Goal: Contribute content

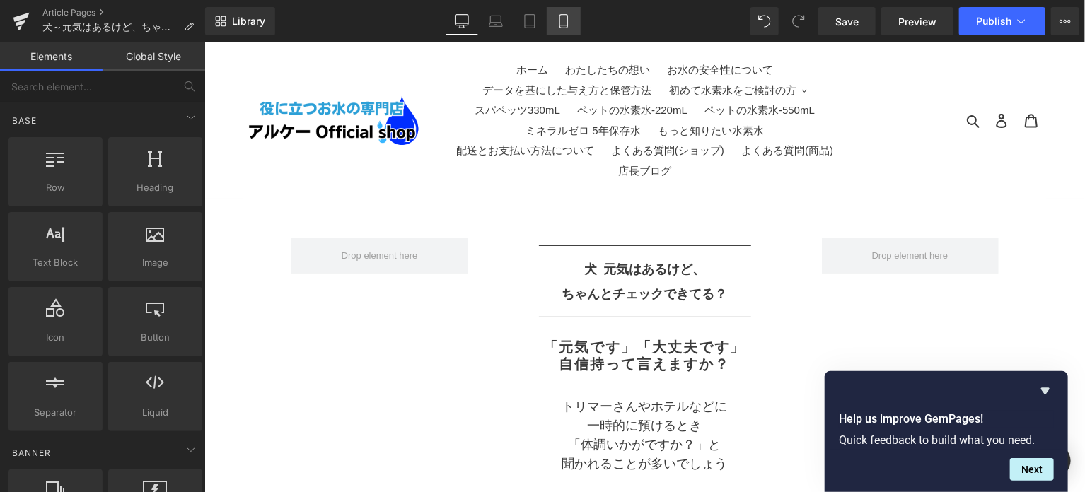
click at [556, 12] on link "Mobile" at bounding box center [564, 21] width 34 height 28
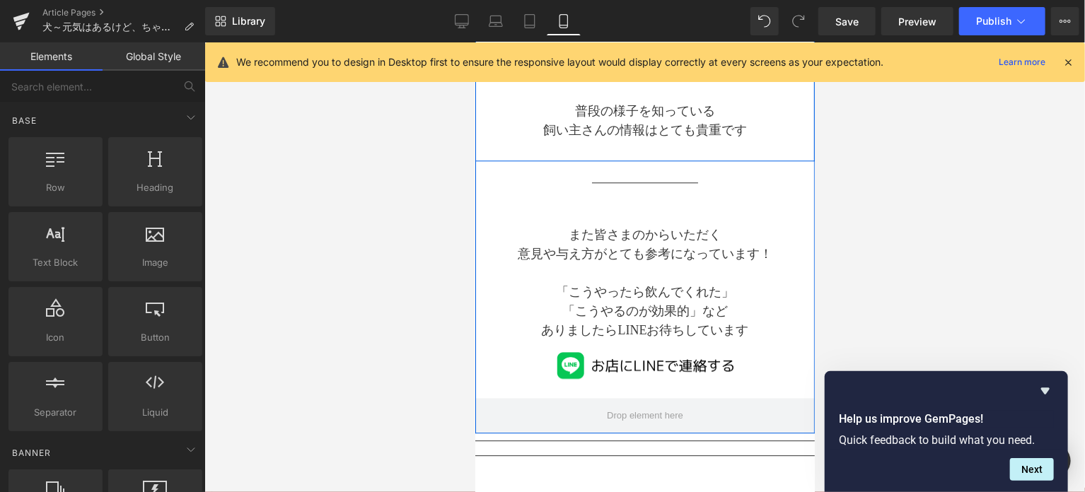
scroll to position [1885, 0]
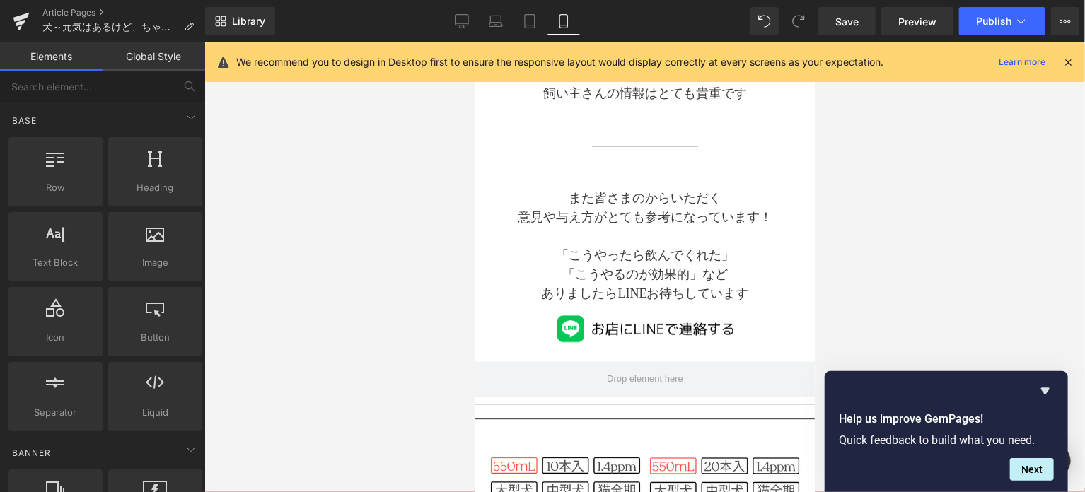
click at [929, 193] on div at bounding box center [644, 267] width 880 height 450
click at [18, 23] on icon at bounding box center [21, 23] width 10 height 6
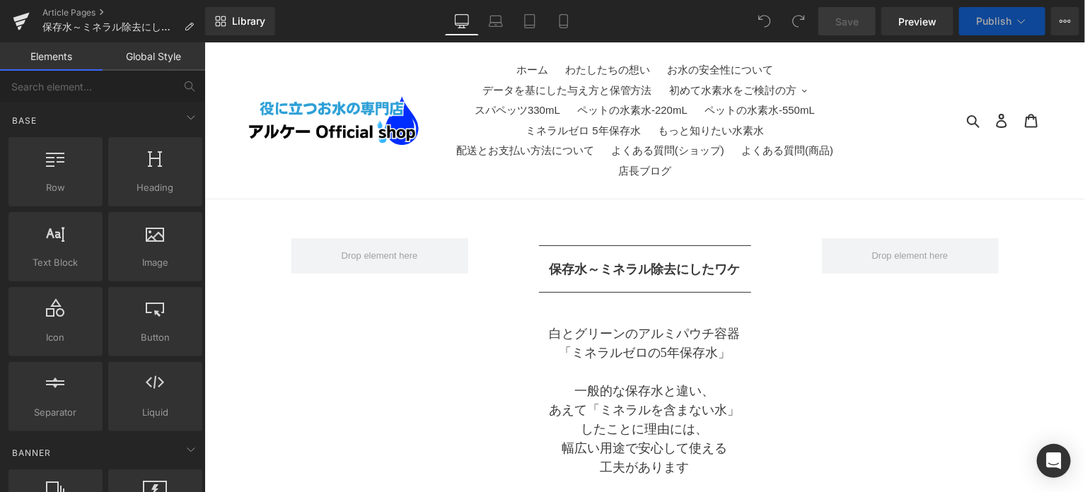
drag, startPoint x: 204, startPoint y: 42, endPoint x: 458, endPoint y: 204, distance: 302.0
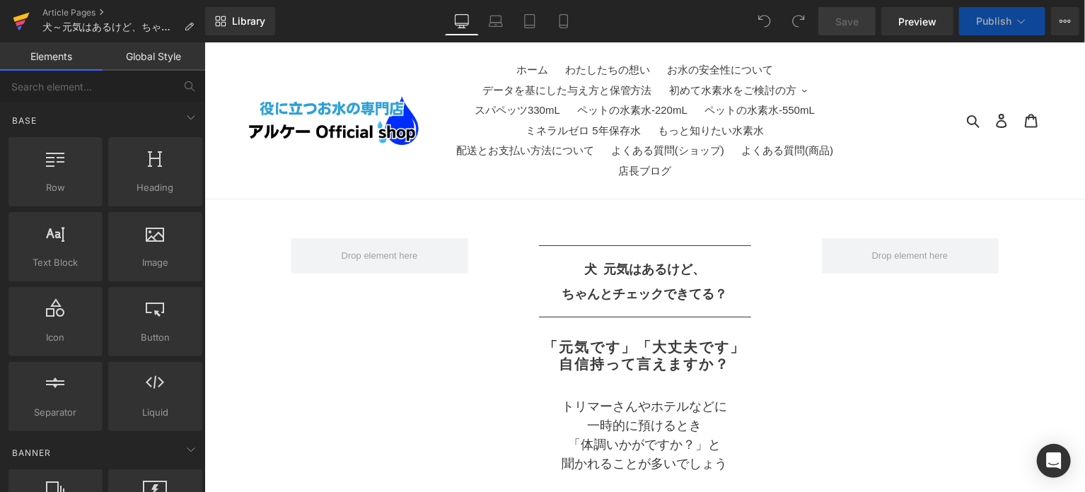
click at [25, 19] on icon at bounding box center [21, 21] width 17 height 35
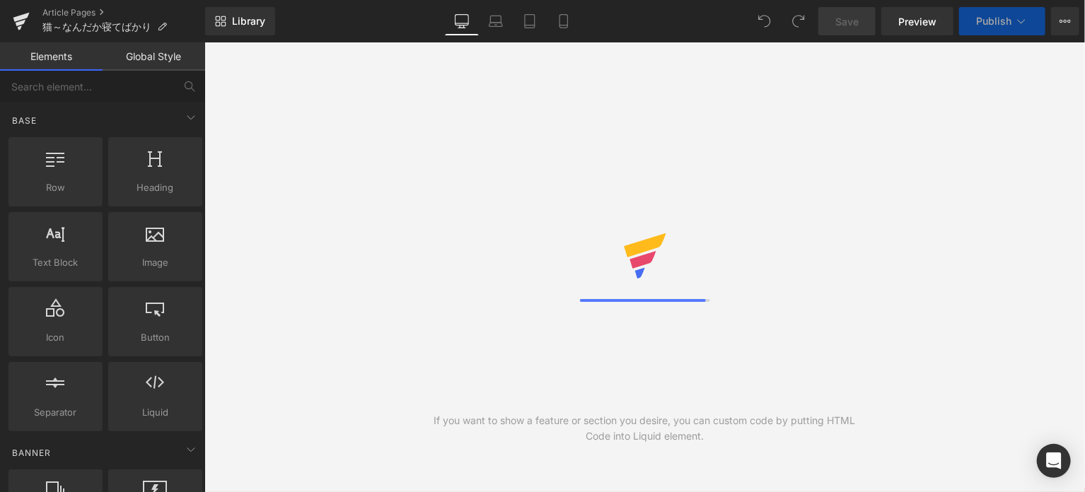
click at [362, 448] on div "If you want to show a feature or section you desire, you can custom code by put…" at bounding box center [644, 267] width 880 height 450
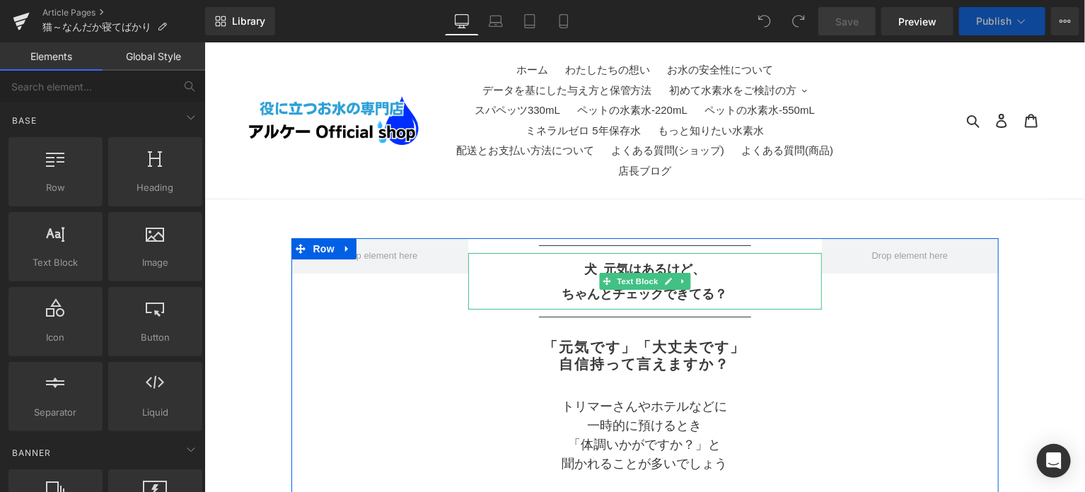
click at [578, 266] on p "犬 元気はあるけど、" at bounding box center [643, 268] width 353 height 25
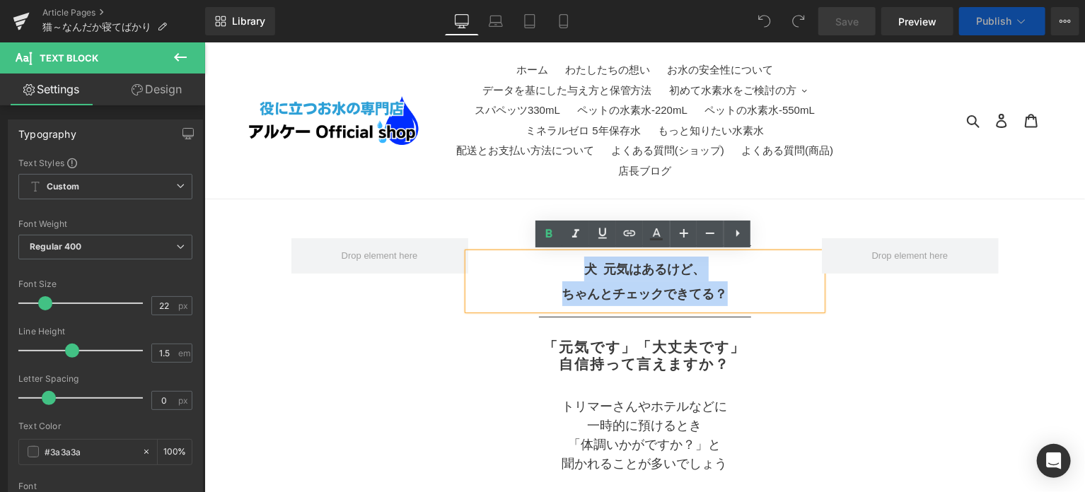
drag, startPoint x: 583, startPoint y: 269, endPoint x: 744, endPoint y: 309, distance: 165.5
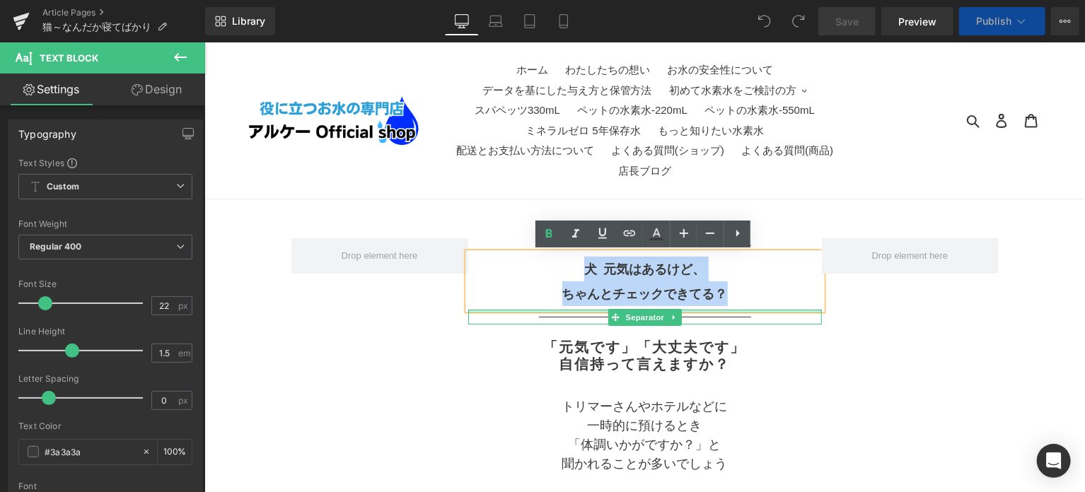
paste div
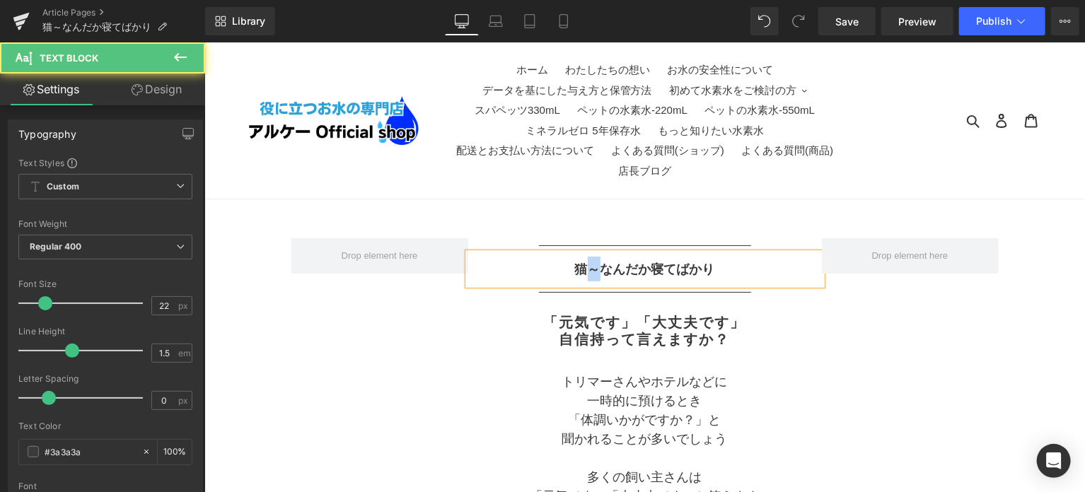
drag, startPoint x: 601, startPoint y: 269, endPoint x: 590, endPoint y: 271, distance: 11.4
click at [590, 271] on b "猫～なんだか寝てばかり" at bounding box center [644, 269] width 140 height 14
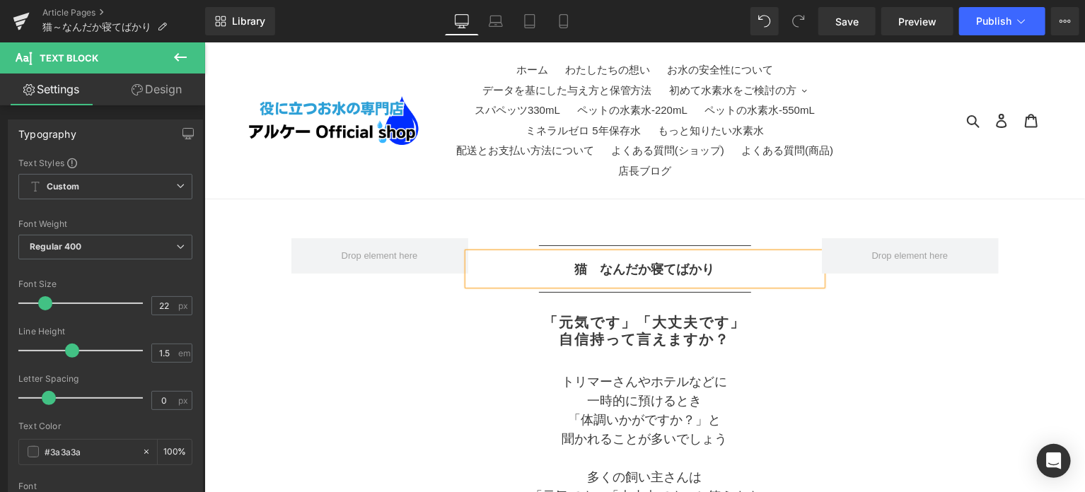
drag, startPoint x: 779, startPoint y: 450, endPoint x: 749, endPoint y: 400, distance: 57.7
click at [779, 450] on p at bounding box center [644, 457] width 332 height 19
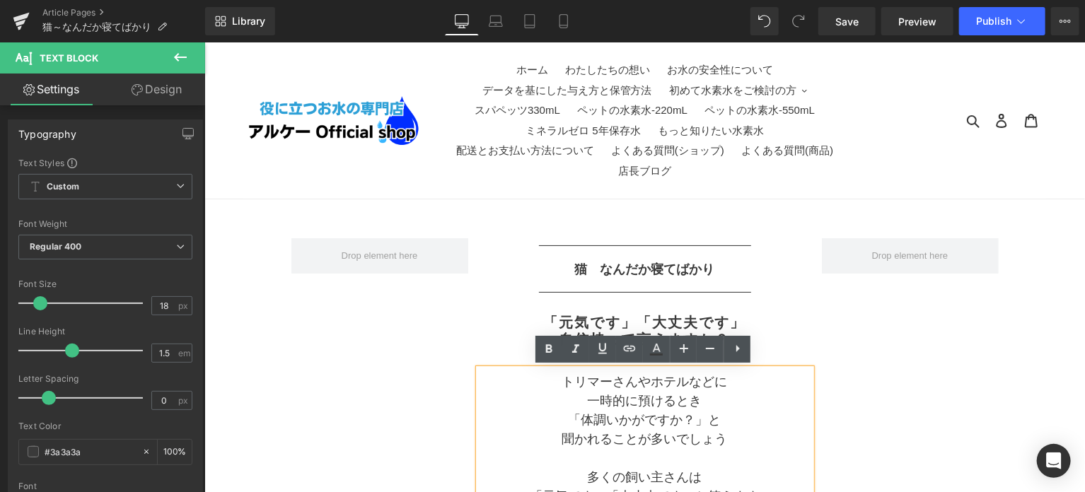
click at [769, 320] on h2 "「元気です」「大丈夫です」" at bounding box center [644, 321] width 332 height 17
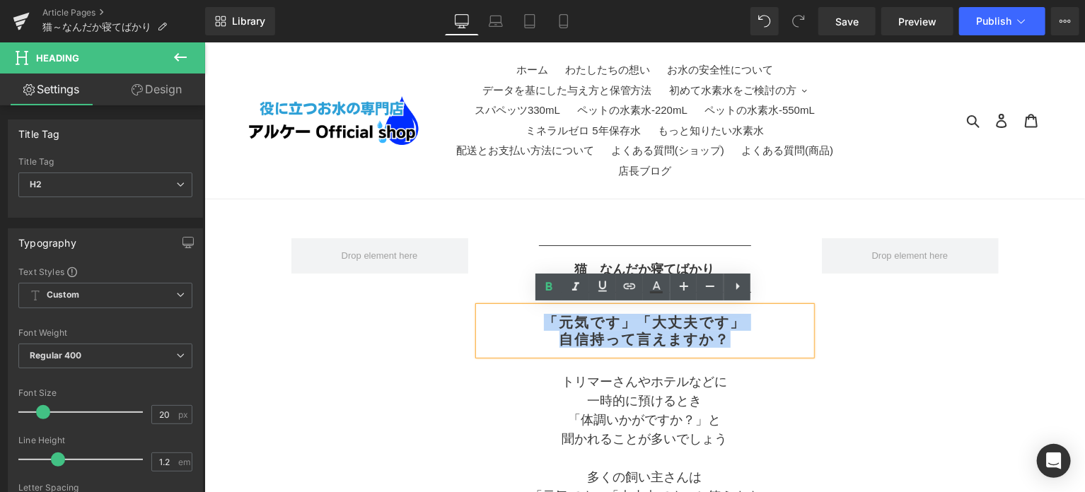
drag, startPoint x: 731, startPoint y: 344, endPoint x: 550, endPoint y: 320, distance: 182.6
click at [550, 320] on div "「元気です」「大丈夫です」 自信持って言えますか？" at bounding box center [644, 330] width 332 height 48
paste div
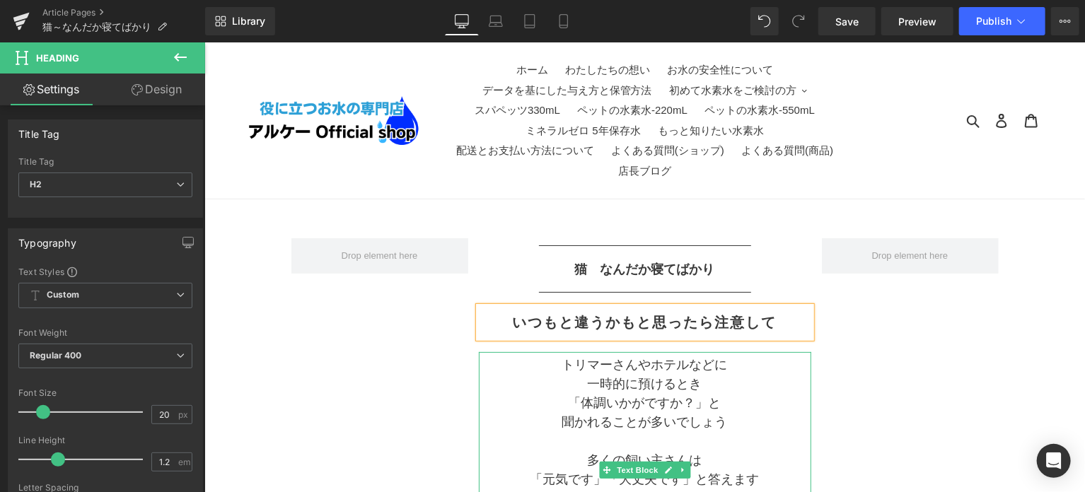
click at [643, 452] on p "多くの飼い主さんは" at bounding box center [644, 459] width 332 height 19
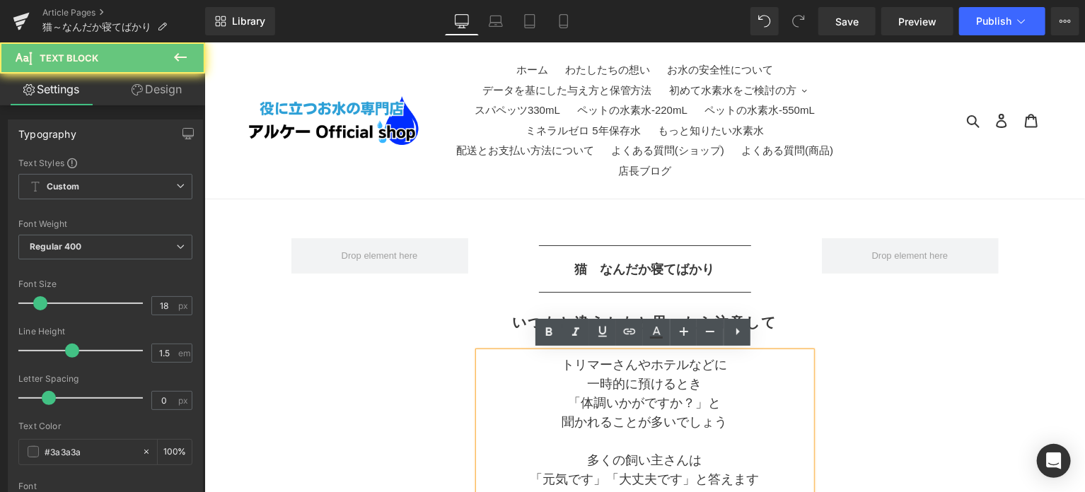
click at [647, 416] on p "聞かれることが多いでしょう" at bounding box center [644, 421] width 332 height 19
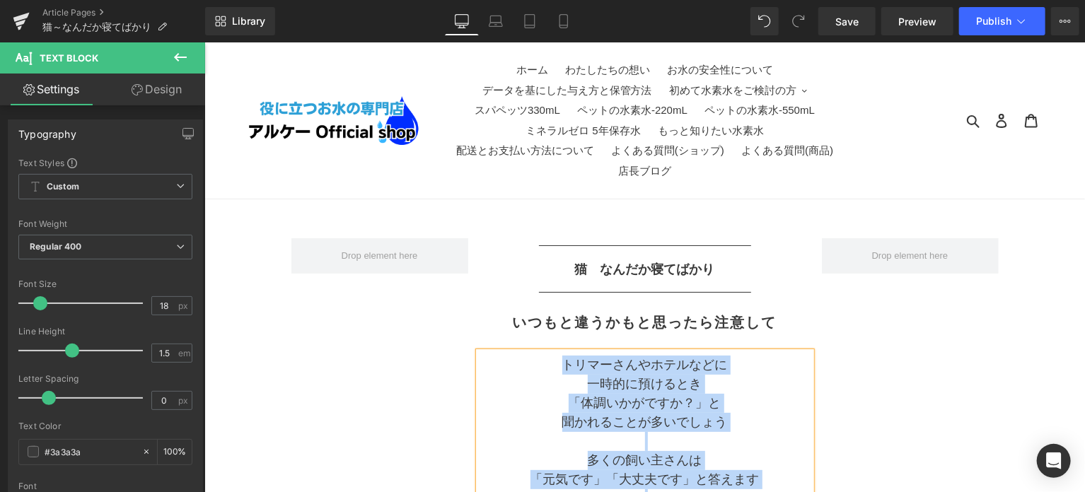
paste div
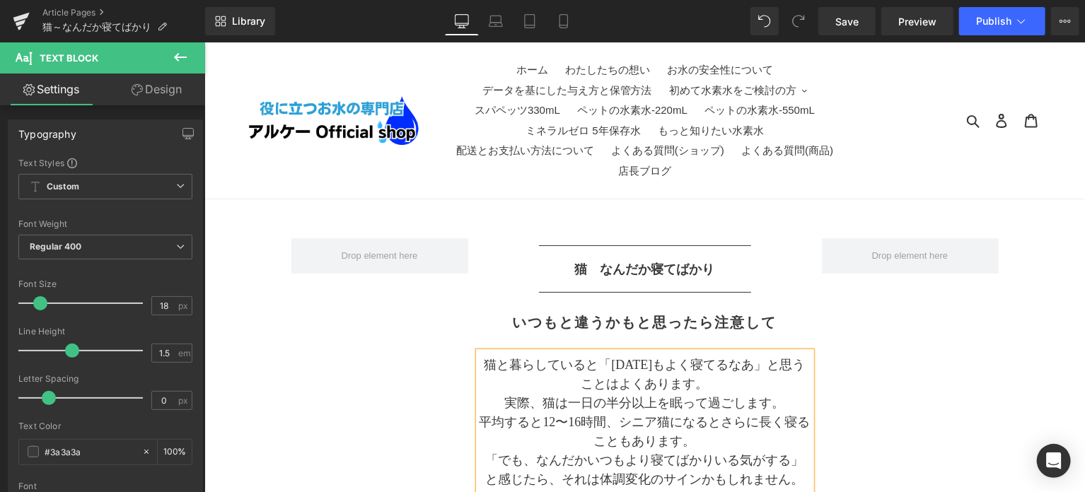
click at [594, 366] on p "猫と暮らしていると「今日もよく寝てるなあ」と思うことはよくあります。" at bounding box center [644, 374] width 332 height 38
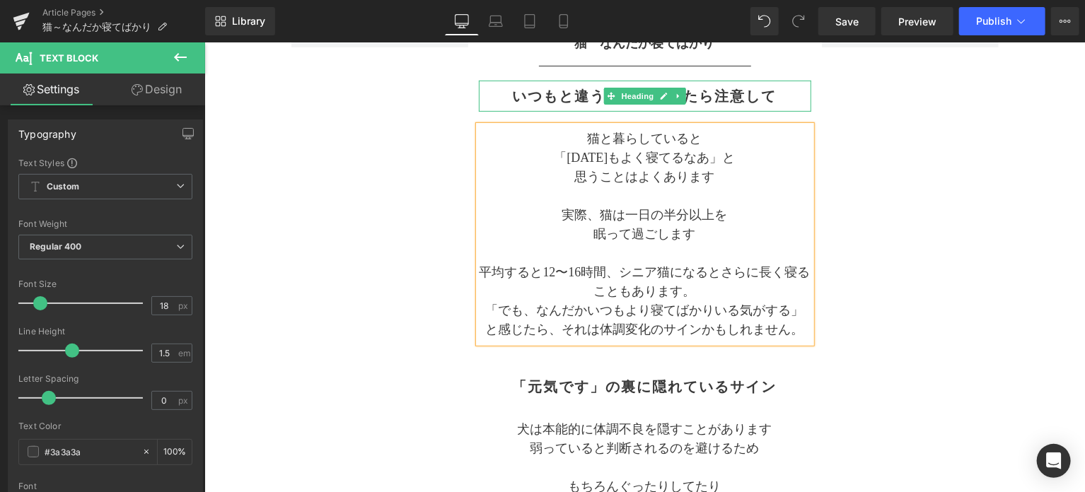
scroll to position [235, 0]
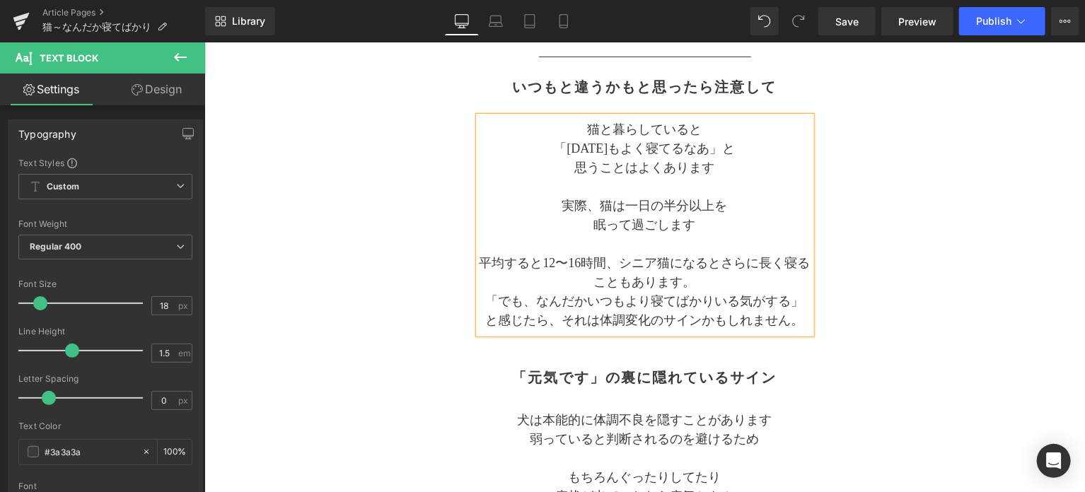
click at [625, 261] on p "平均すると12〜16時間、シニア猫になるとさらに長く寝ることもあります。" at bounding box center [644, 272] width 332 height 38
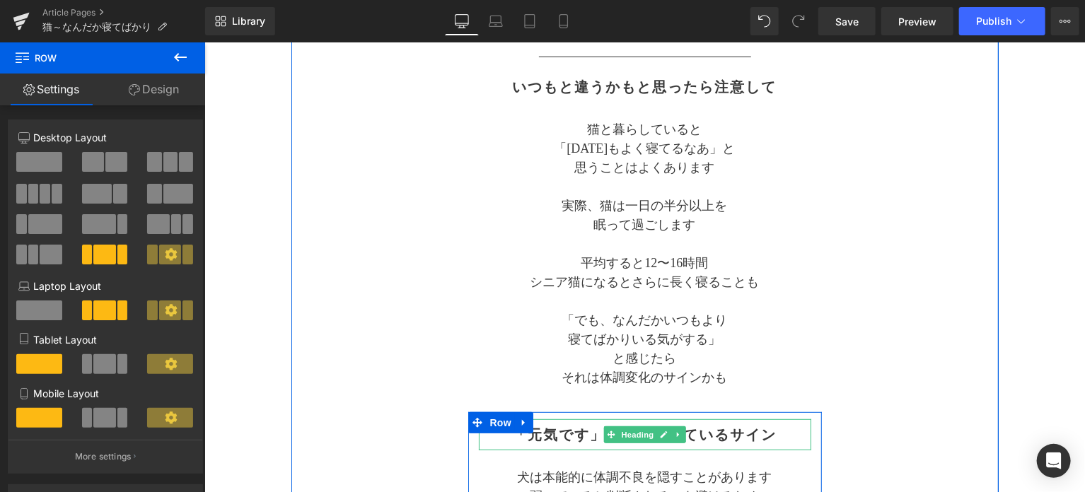
click at [713, 440] on h2 "「元気です」の裏に隠れているサイン" at bounding box center [644, 434] width 332 height 17
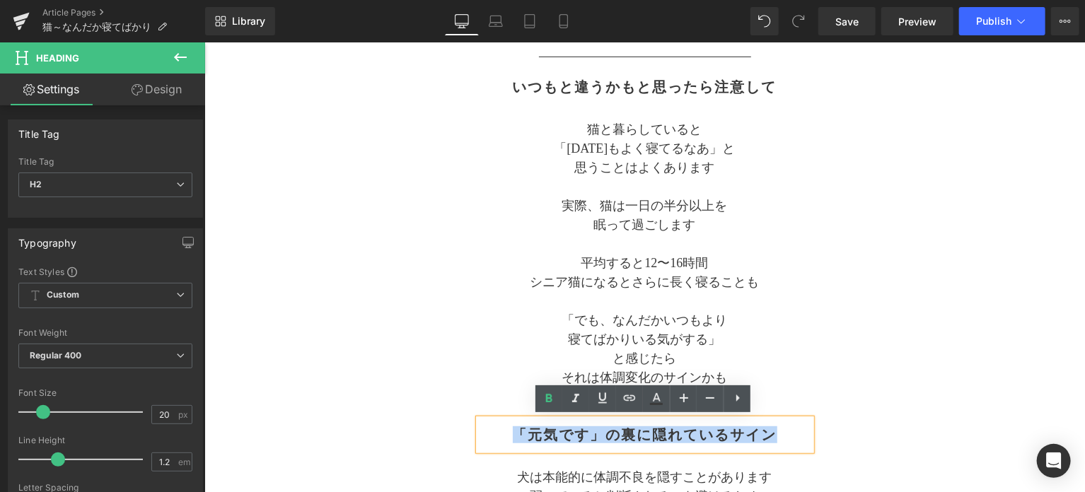
drag, startPoint x: 769, startPoint y: 429, endPoint x: 513, endPoint y: 424, distance: 255.3
click at [513, 426] on h2 "「元気です」の裏に隠れているサイン" at bounding box center [644, 434] width 332 height 17
paste div
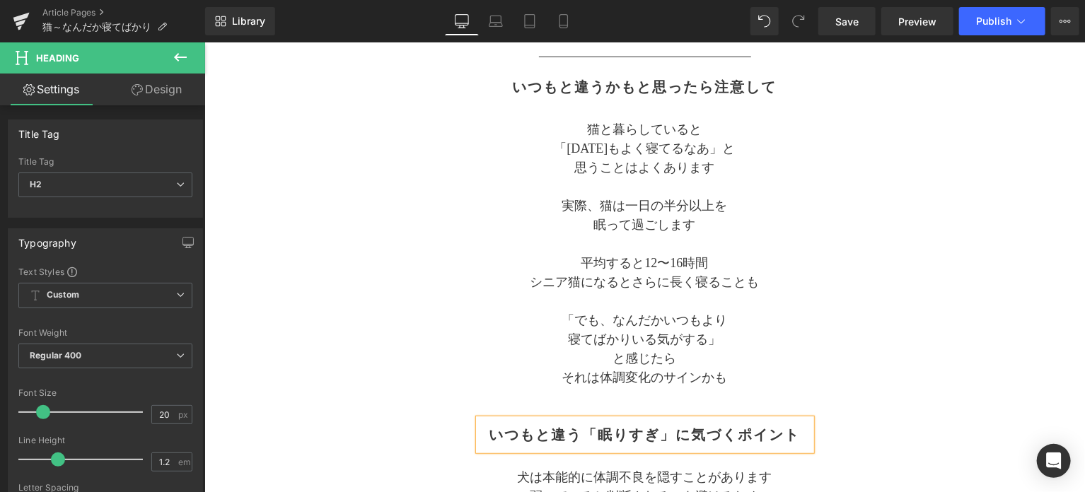
drag, startPoint x: 1010, startPoint y: 376, endPoint x: 986, endPoint y: 371, distance: 24.5
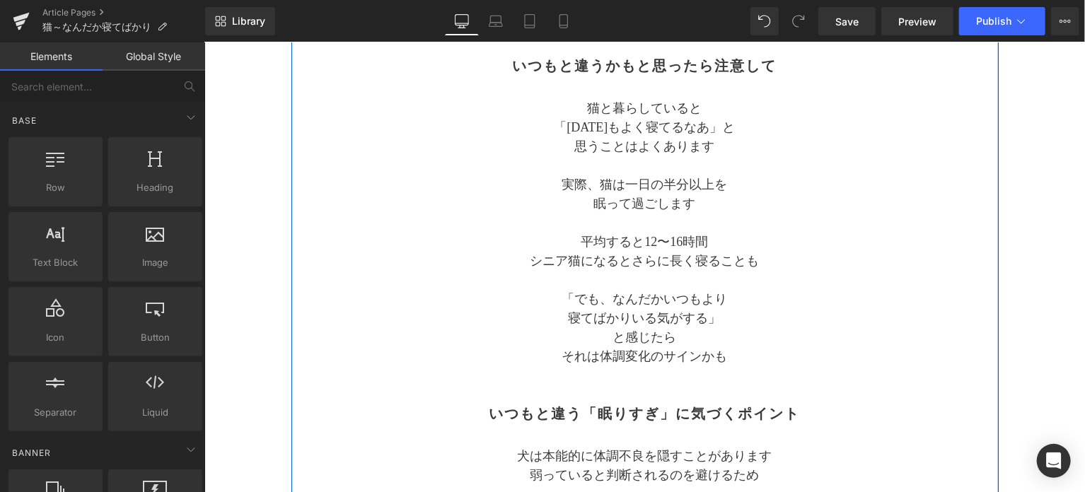
scroll to position [471, 0]
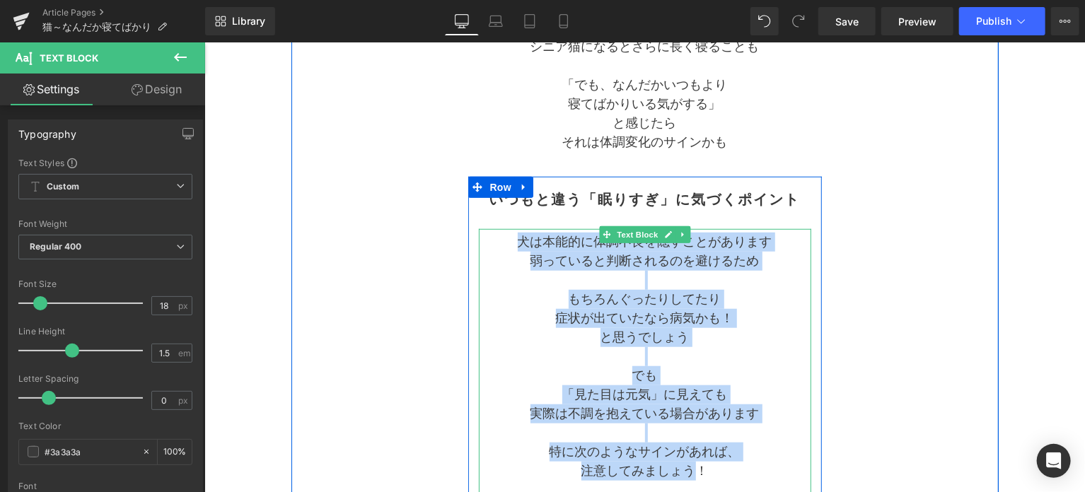
drag, startPoint x: 515, startPoint y: 239, endPoint x: 692, endPoint y: 474, distance: 293.8
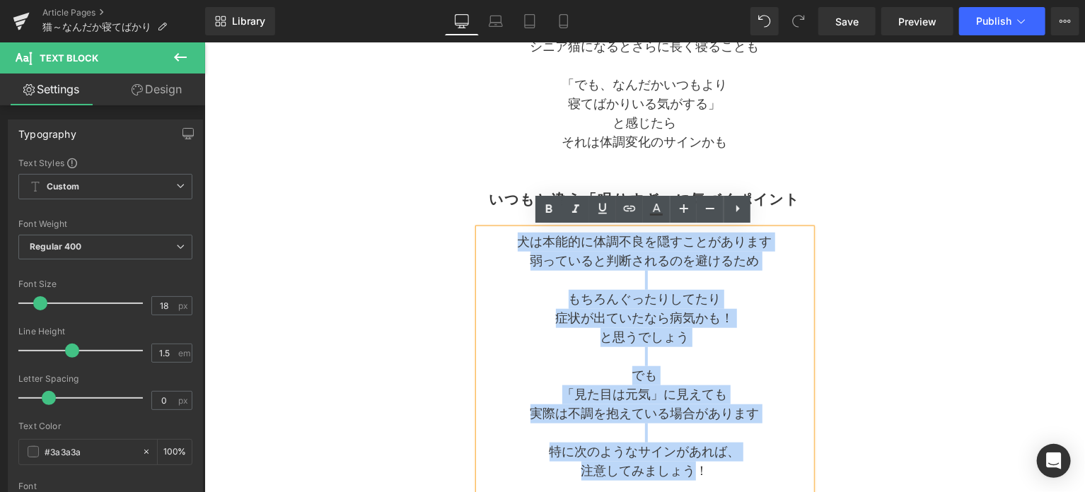
click at [748, 373] on p "でも" at bounding box center [644, 375] width 332 height 19
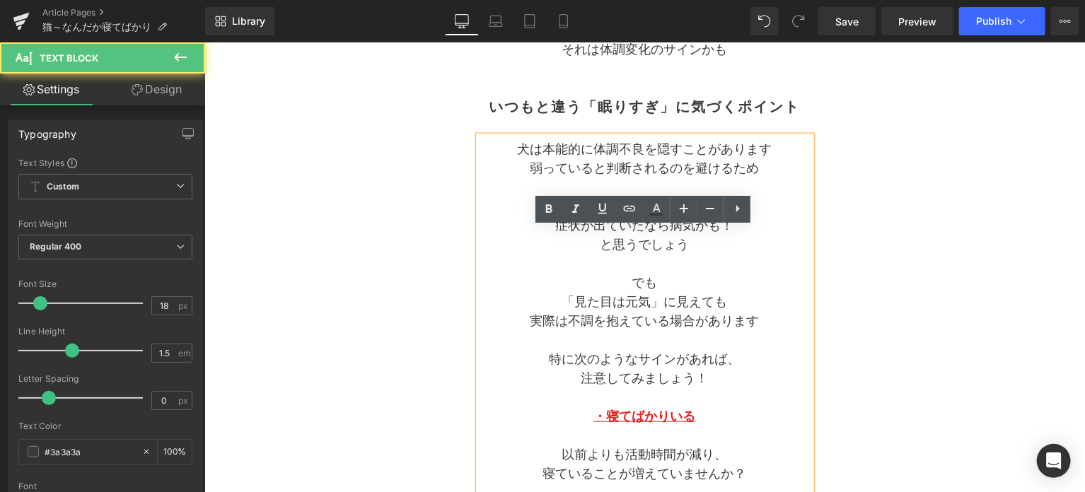
scroll to position [589, 0]
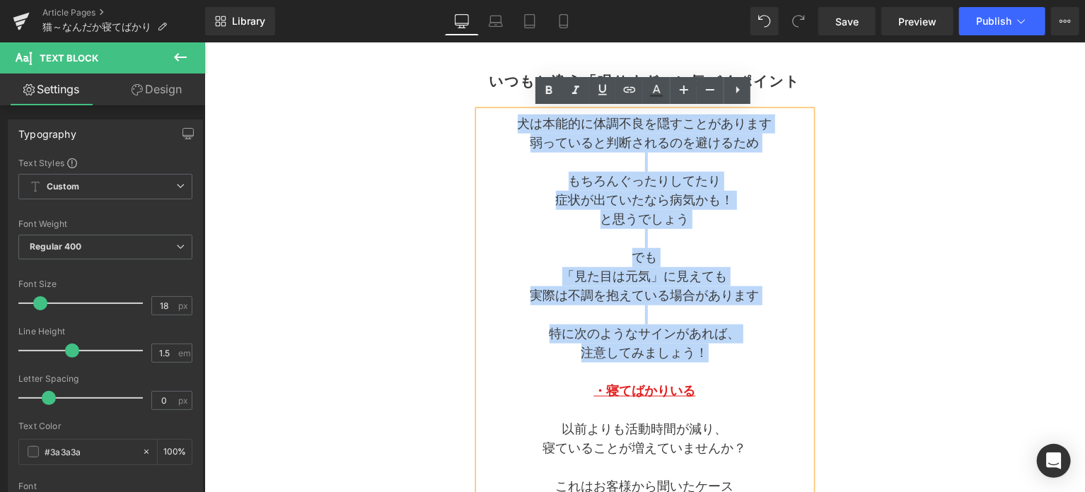
drag, startPoint x: 720, startPoint y: 349, endPoint x: 504, endPoint y: 124, distance: 311.5
paste div
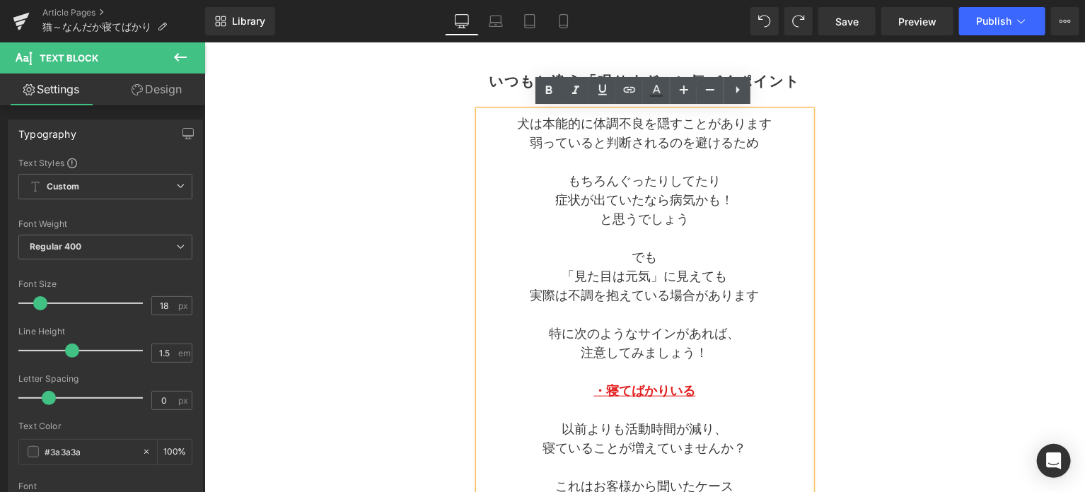
click at [662, 312] on p at bounding box center [644, 314] width 332 height 19
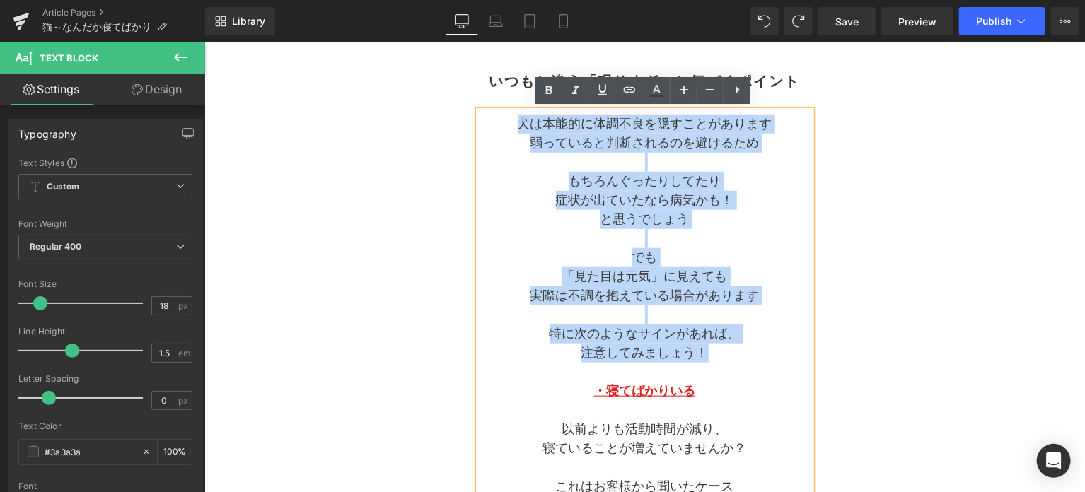
drag, startPoint x: 712, startPoint y: 352, endPoint x: 515, endPoint y: 121, distance: 303.4
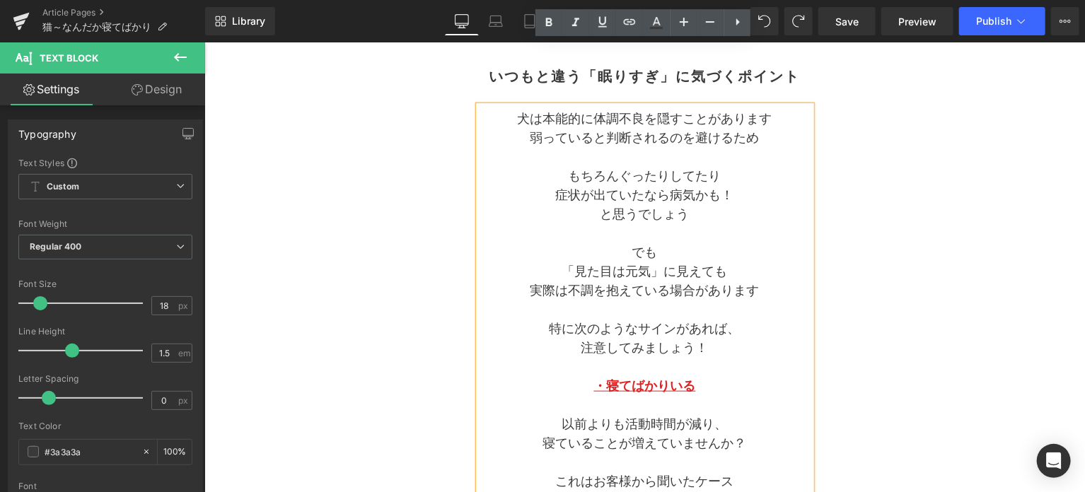
scroll to position [504, 0]
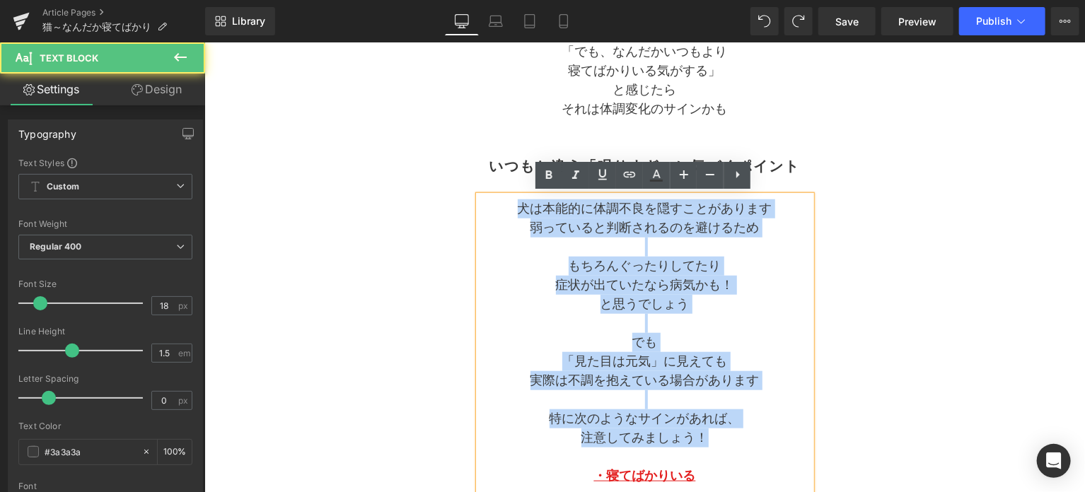
drag, startPoint x: 707, startPoint y: 431, endPoint x: 502, endPoint y: 198, distance: 310.1
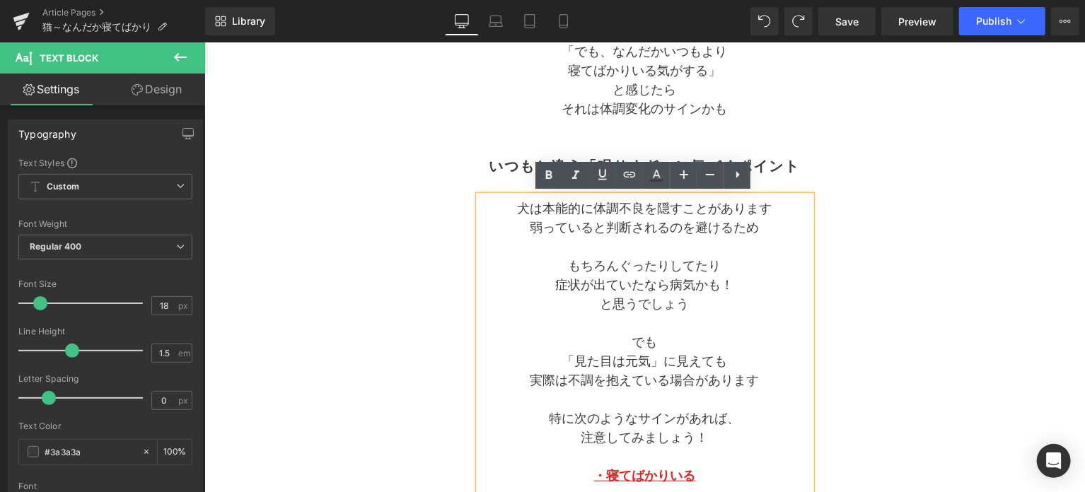
click at [633, 288] on p "症状が出ていたなら病気かも！" at bounding box center [644, 284] width 332 height 19
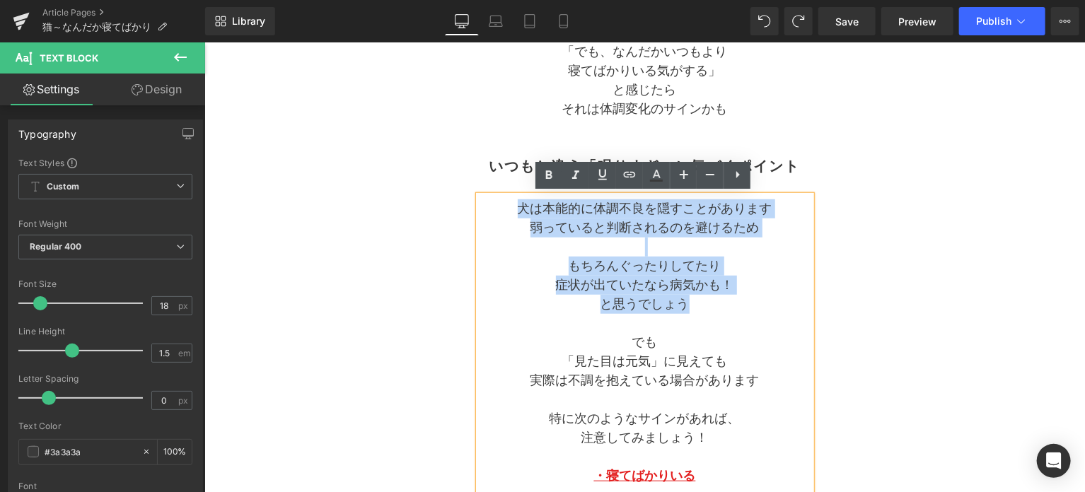
drag, startPoint x: 710, startPoint y: 303, endPoint x: 489, endPoint y: 212, distance: 238.4
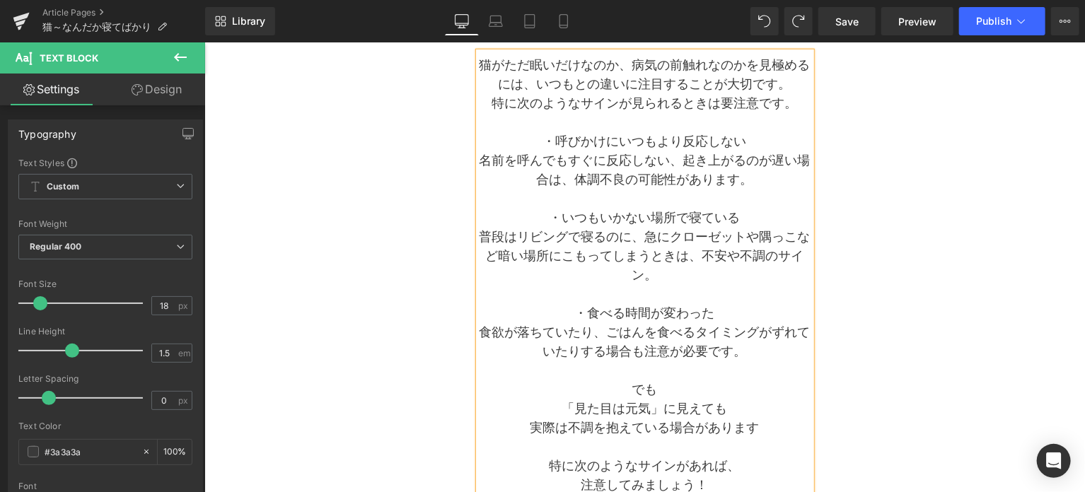
scroll to position [622, 0]
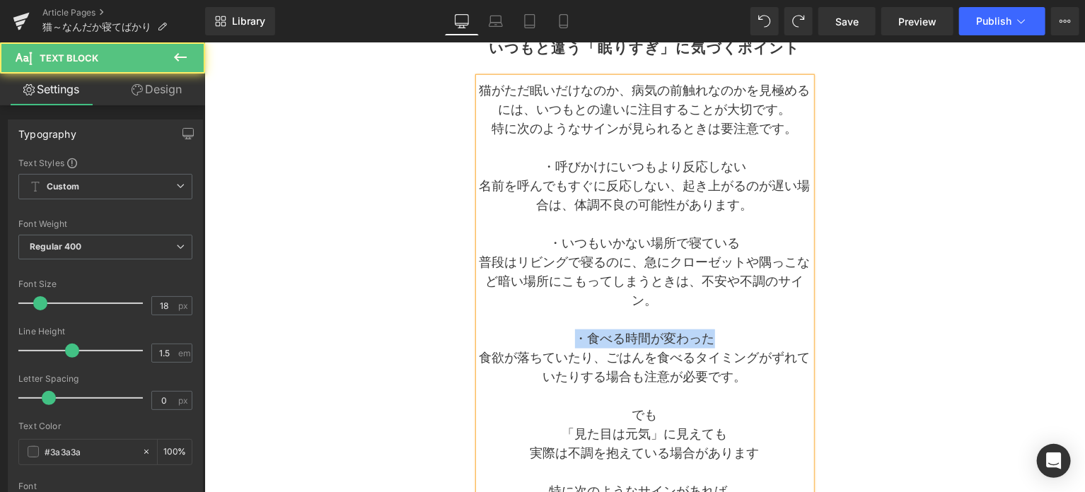
drag, startPoint x: 574, startPoint y: 337, endPoint x: 717, endPoint y: 334, distance: 142.8
click at [717, 334] on p "・食べる時間が変わった" at bounding box center [644, 338] width 332 height 19
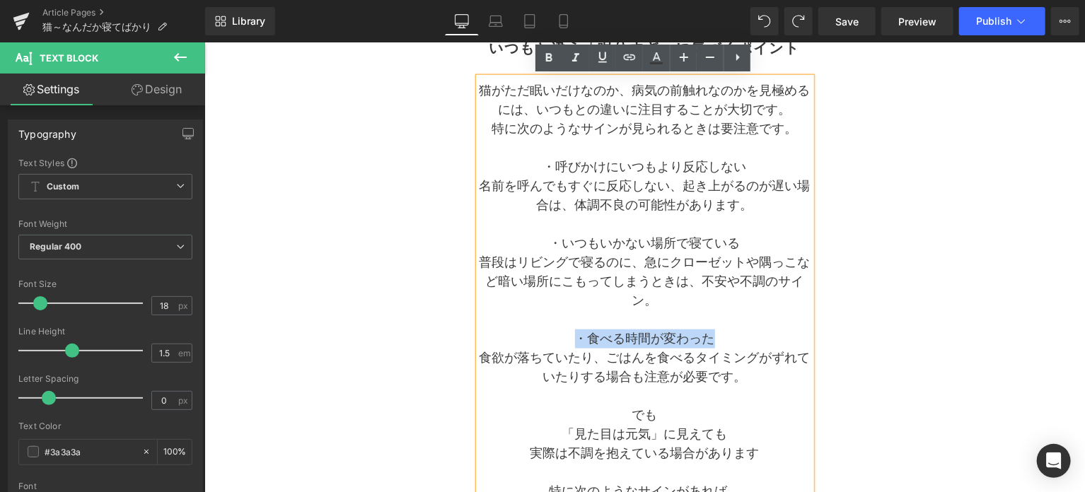
scroll to position [740, 0]
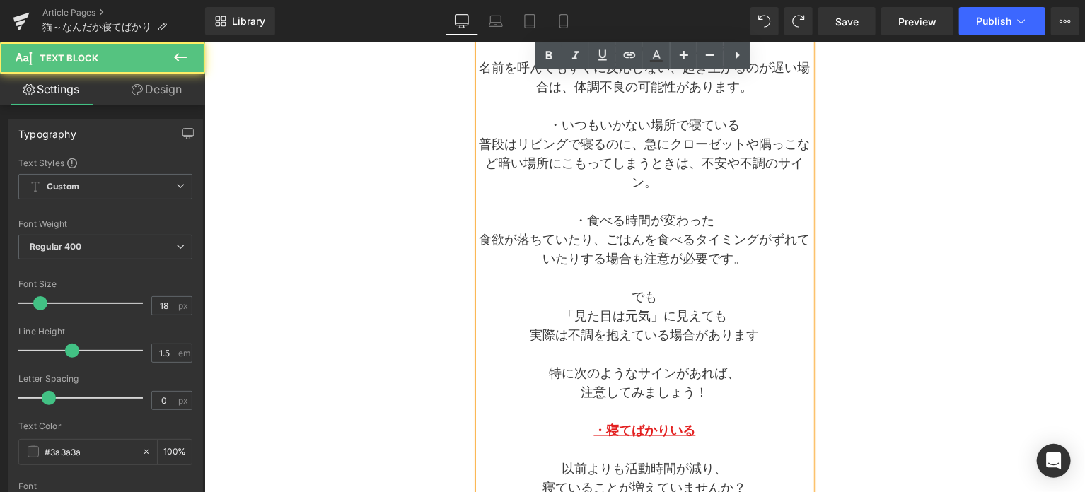
click at [635, 433] on strong "・寝てばかりいる" at bounding box center [644, 430] width 102 height 14
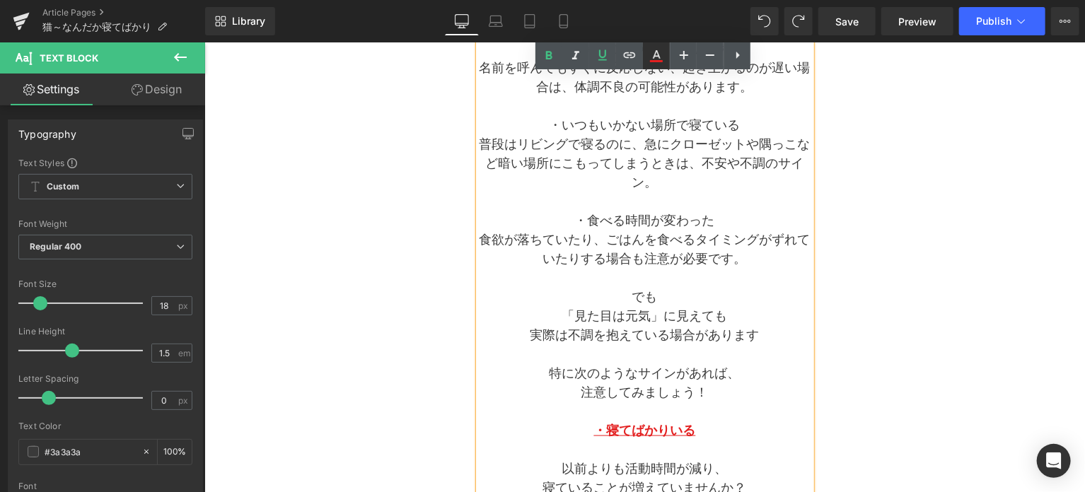
click at [653, 60] on icon at bounding box center [656, 61] width 13 height 2
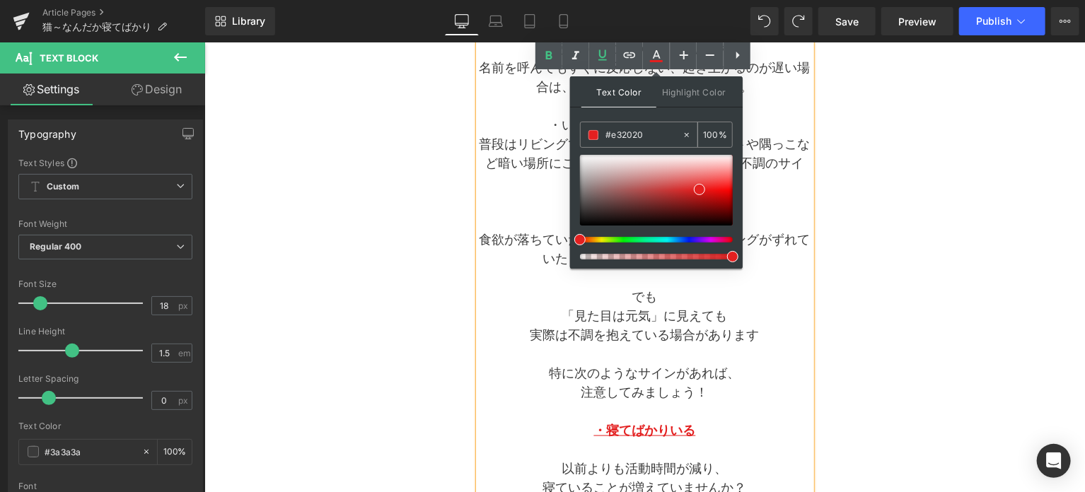
drag, startPoint x: 644, startPoint y: 134, endPoint x: 597, endPoint y: 137, distance: 47.5
click at [597, 137] on div "#e32020" at bounding box center [630, 134] width 101 height 25
click at [718, 376] on p "特に次のようなサインがあれば、" at bounding box center [644, 372] width 332 height 19
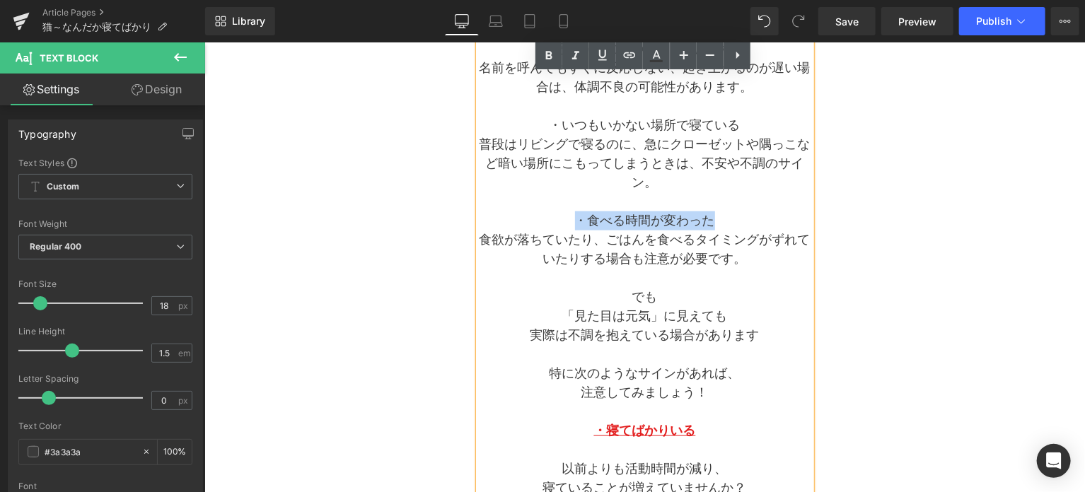
drag, startPoint x: 577, startPoint y: 218, endPoint x: 717, endPoint y: 218, distance: 140.0
click at [717, 218] on p "・食べる時間が変わった" at bounding box center [644, 220] width 332 height 19
click at [599, 57] on icon at bounding box center [602, 55] width 17 height 17
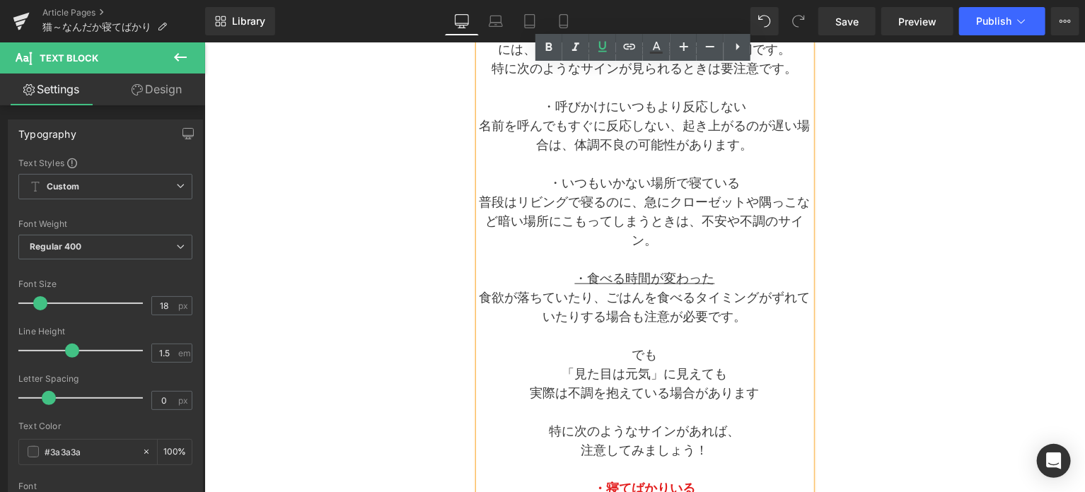
scroll to position [622, 0]
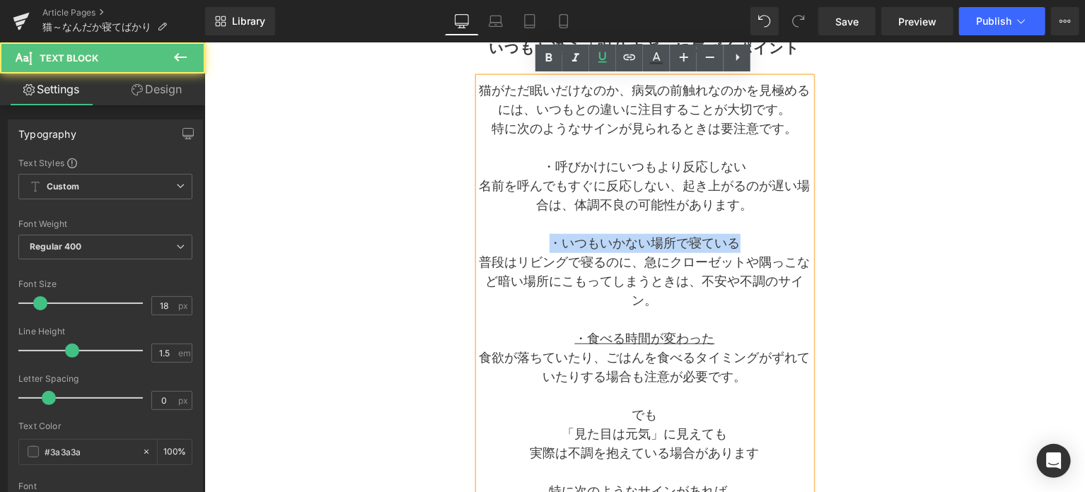
drag, startPoint x: 549, startPoint y: 239, endPoint x: 744, endPoint y: 242, distance: 194.5
click at [744, 242] on p "・いつもいかない場所で寝ている" at bounding box center [644, 242] width 332 height 19
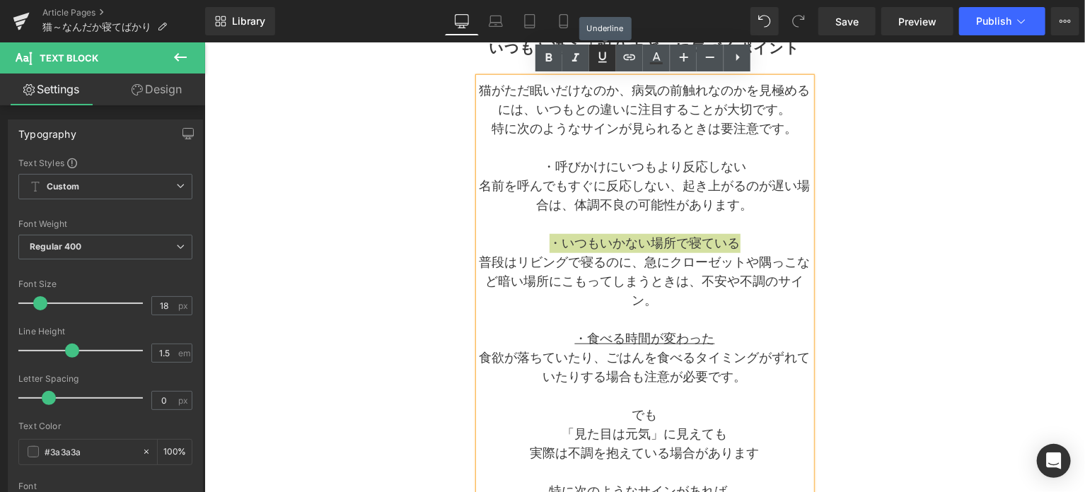
click at [597, 61] on icon at bounding box center [602, 57] width 17 height 17
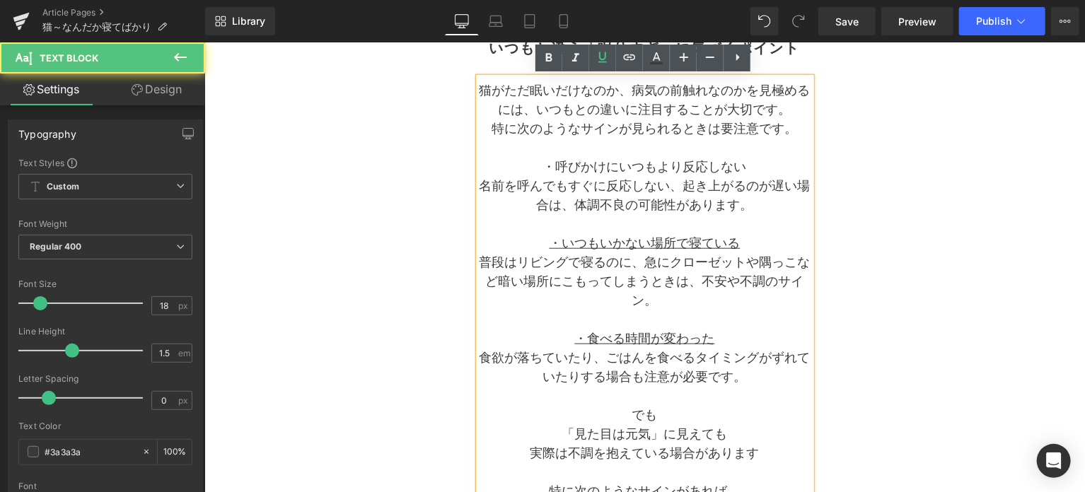
click at [547, 165] on p "・呼びかけにいつもより反応しない" at bounding box center [644, 166] width 332 height 19
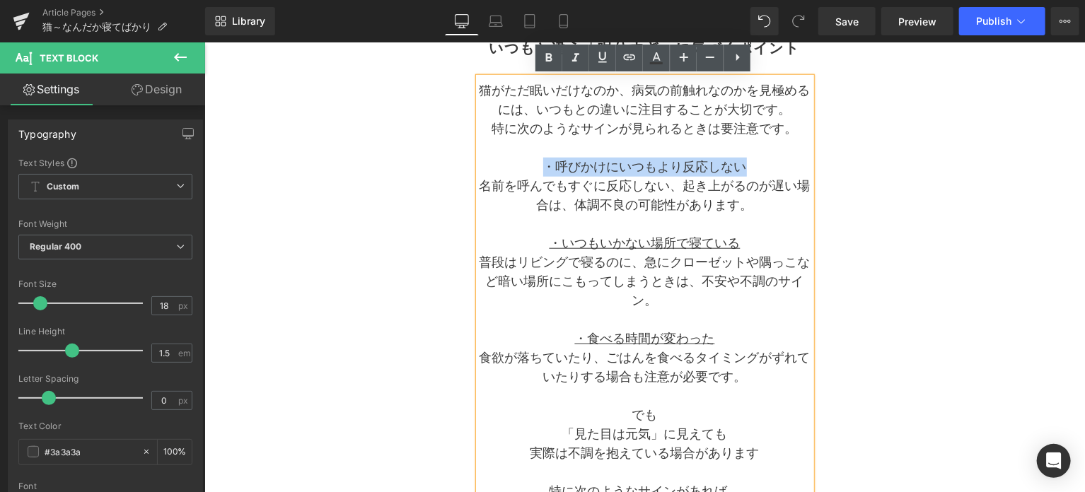
drag, startPoint x: 540, startPoint y: 166, endPoint x: 754, endPoint y: 169, distance: 213.5
click at [754, 169] on p "・呼びかけにいつもより反応しない" at bounding box center [644, 166] width 332 height 19
click at [602, 54] on icon at bounding box center [602, 57] width 17 height 17
click at [544, 58] on icon at bounding box center [548, 57] width 17 height 17
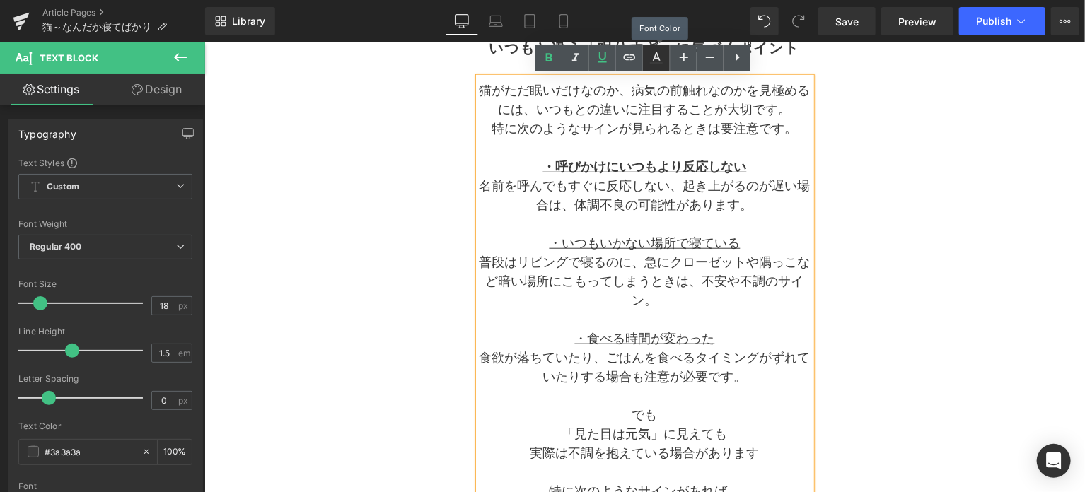
click at [662, 60] on icon at bounding box center [656, 57] width 17 height 17
type input "#3a3a3a"
type input "100"
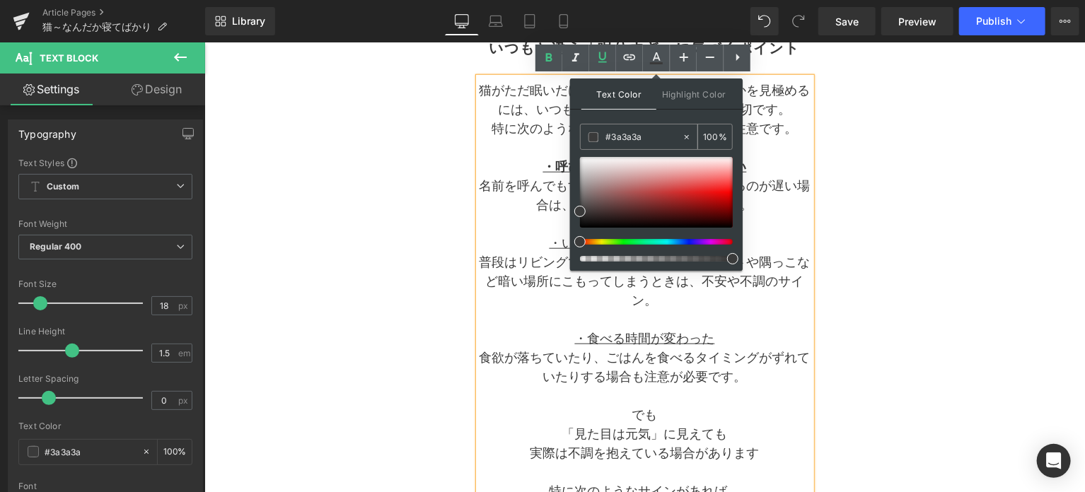
drag, startPoint x: 667, startPoint y: 136, endPoint x: 593, endPoint y: 136, distance: 74.2
click at [593, 136] on div "#3a3a3a" at bounding box center [630, 136] width 101 height 25
paste input "e32020"
click at [703, 191] on span at bounding box center [699, 191] width 11 height 11
click at [698, 190] on span at bounding box center [699, 191] width 11 height 11
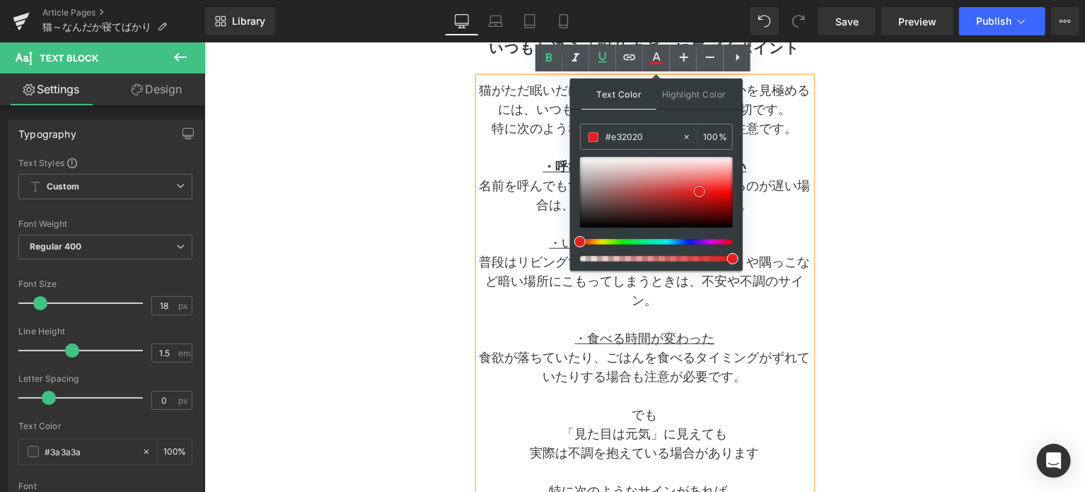
click at [696, 193] on span at bounding box center [699, 191] width 11 height 11
click at [758, 212] on p "名前を呼んでもすぐに反応しない、起き上がるのが遅い場合は、体調不良の可能性があります。" at bounding box center [644, 195] width 332 height 38
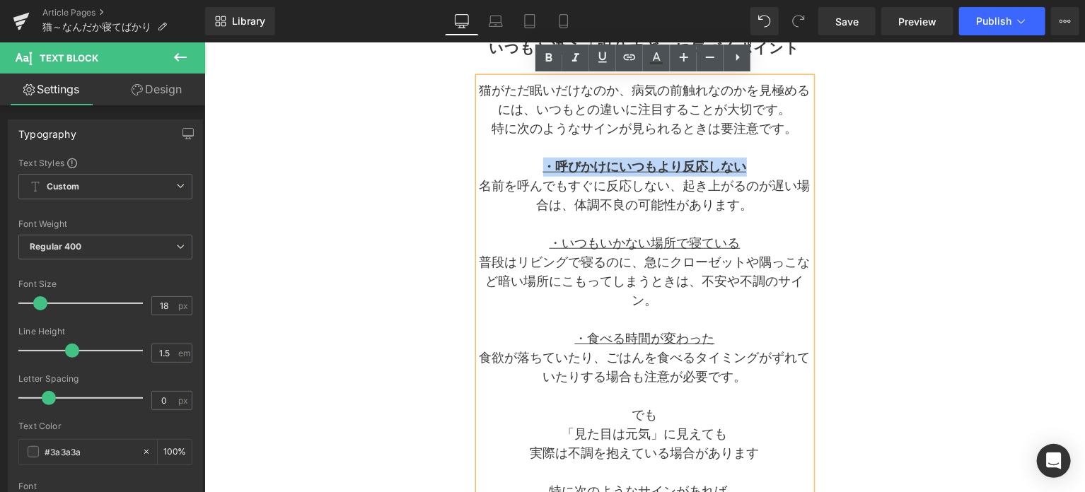
drag, startPoint x: 746, startPoint y: 162, endPoint x: 544, endPoint y: 165, distance: 201.5
click at [544, 165] on p "・呼びかけにいつもより反応しない" at bounding box center [644, 166] width 332 height 19
click at [654, 63] on icon at bounding box center [656, 63] width 13 height 2
type input "#3a3a3a"
type input "100"
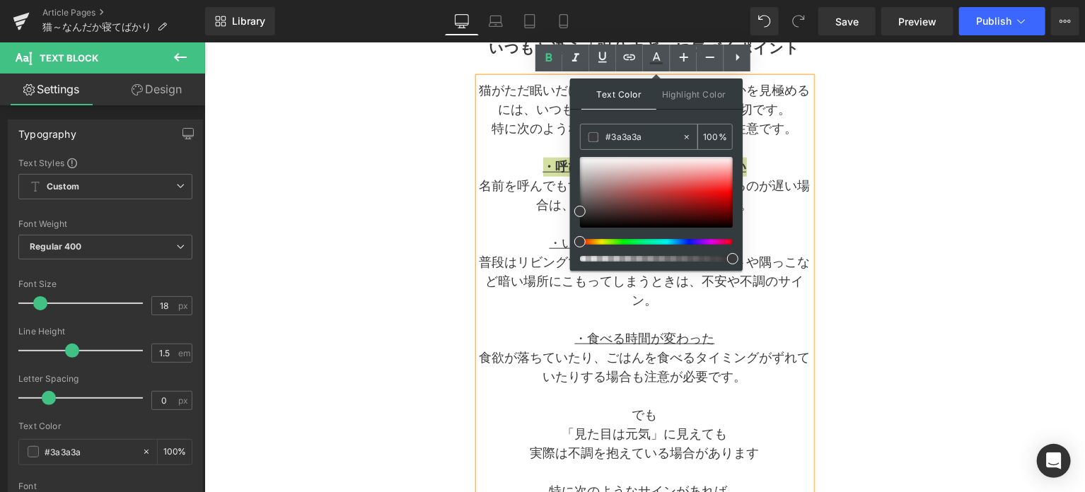
click at [686, 136] on icon at bounding box center [687, 137] width 10 height 10
type input "none"
type input "0"
drag, startPoint x: 643, startPoint y: 138, endPoint x: 603, endPoint y: 140, distance: 40.4
click at [603, 140] on div "none" at bounding box center [630, 136] width 101 height 25
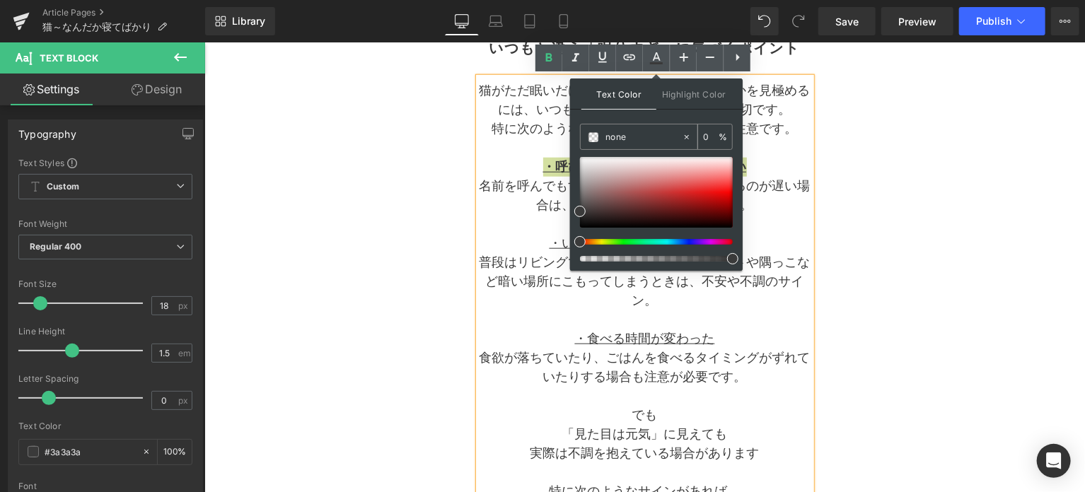
paste input "#e32020"
type input "#e32020"
type input "100"
click at [702, 190] on span at bounding box center [699, 191] width 11 height 11
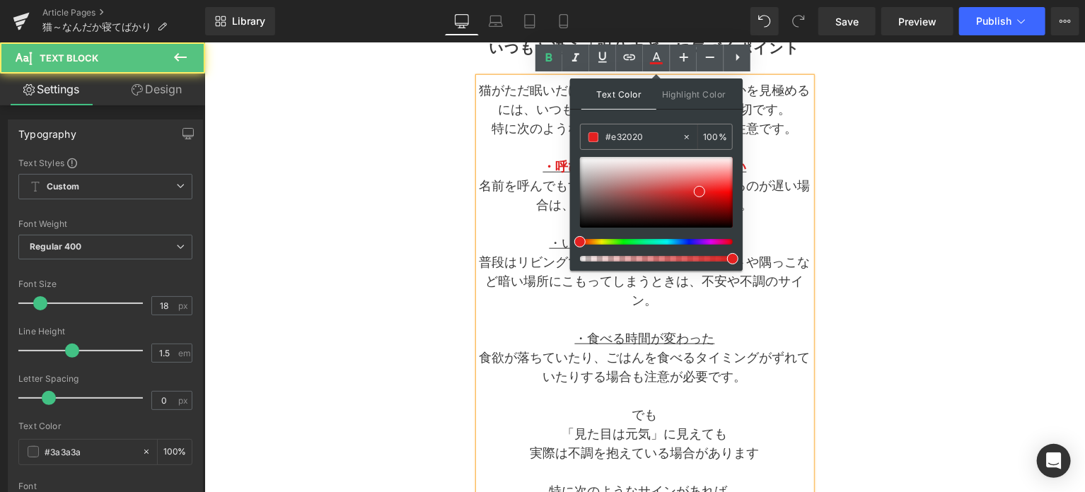
click at [769, 204] on p "名前を呼んでもすぐに反応しない、起き上がるのが遅い場合は、体調不良の可能性があります。" at bounding box center [644, 195] width 332 height 38
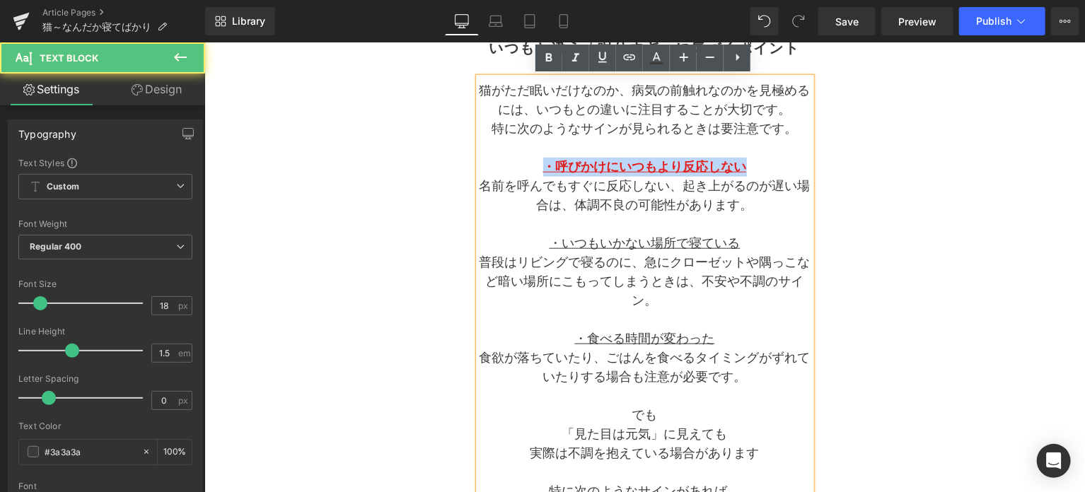
drag, startPoint x: 752, startPoint y: 168, endPoint x: 536, endPoint y: 168, distance: 216.3
click at [536, 168] on p "・呼びかけにいつもより反応しない" at bounding box center [644, 166] width 332 height 19
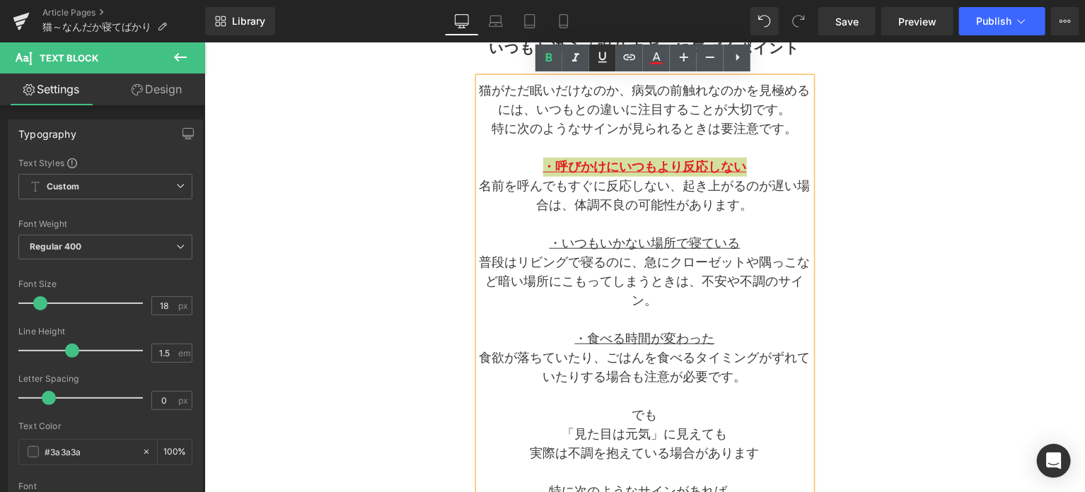
click at [599, 61] on icon at bounding box center [602, 57] width 17 height 17
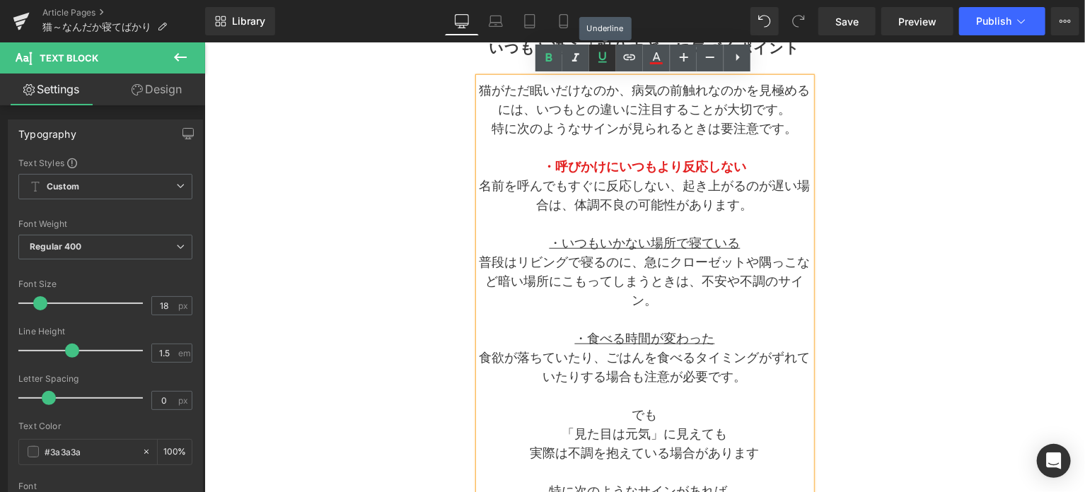
click at [599, 61] on icon at bounding box center [602, 57] width 17 height 17
click at [738, 247] on p "・いつもいかない場所で寝ている" at bounding box center [644, 242] width 332 height 19
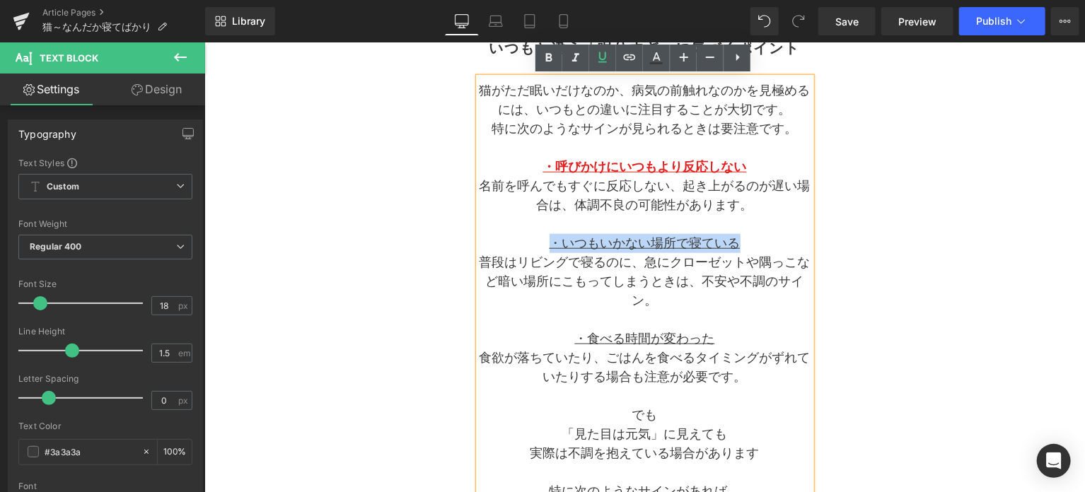
drag, startPoint x: 738, startPoint y: 246, endPoint x: 545, endPoint y: 240, distance: 193.1
click at [545, 240] on p "・いつもいかない場所で寝ている" at bounding box center [644, 242] width 332 height 19
click at [650, 62] on icon at bounding box center [656, 57] width 17 height 17
type input "#3a3a3a"
type input "100"
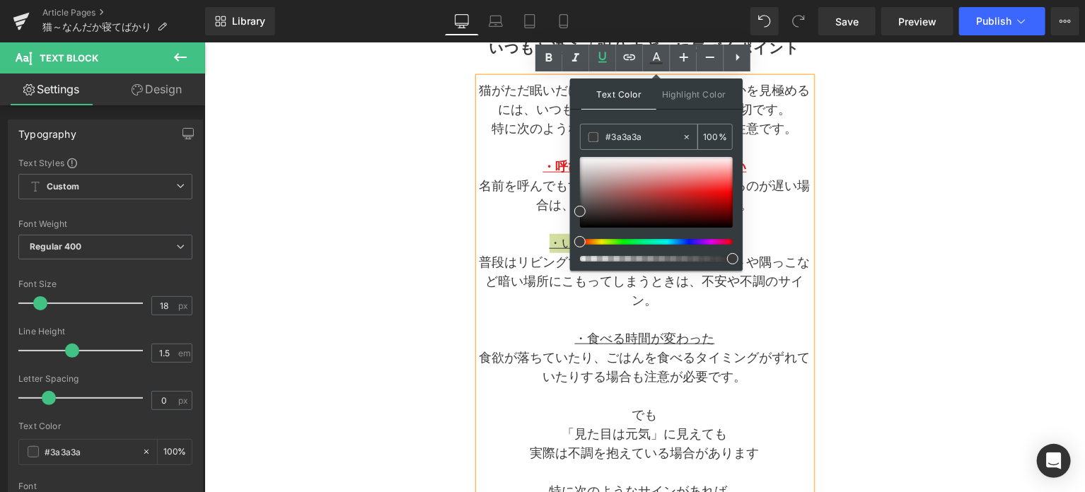
drag, startPoint x: 649, startPoint y: 139, endPoint x: 584, endPoint y: 139, distance: 65.0
click at [584, 139] on div "#3a3a3a" at bounding box center [630, 136] width 101 height 25
paste input "e32020"
click at [702, 189] on span at bounding box center [699, 191] width 11 height 11
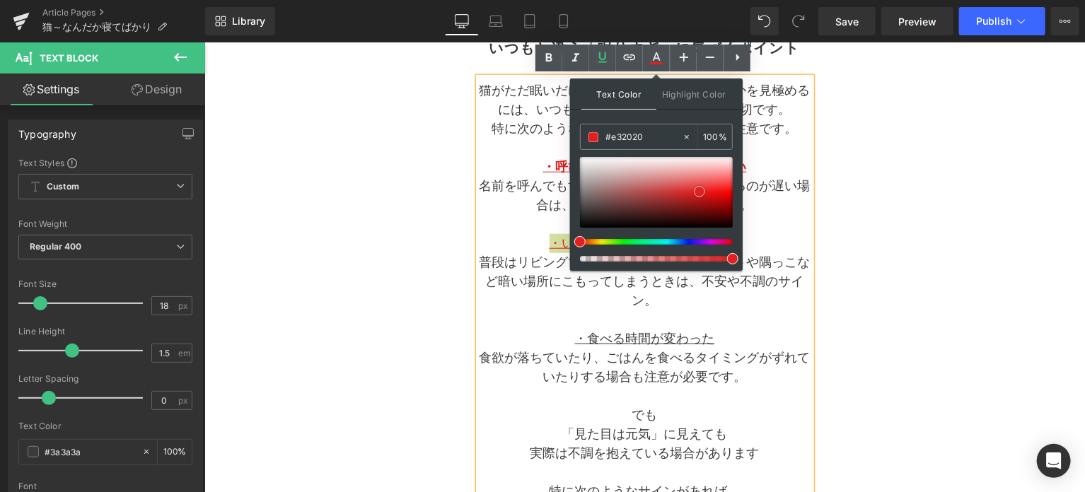
click at [702, 189] on span at bounding box center [699, 191] width 11 height 11
click at [700, 191] on span at bounding box center [699, 191] width 11 height 11
click at [764, 204] on p "名前を呼んでもすぐに反応しない、起き上がるのが遅い場合は、体調不良の可能性があります。" at bounding box center [644, 195] width 332 height 38
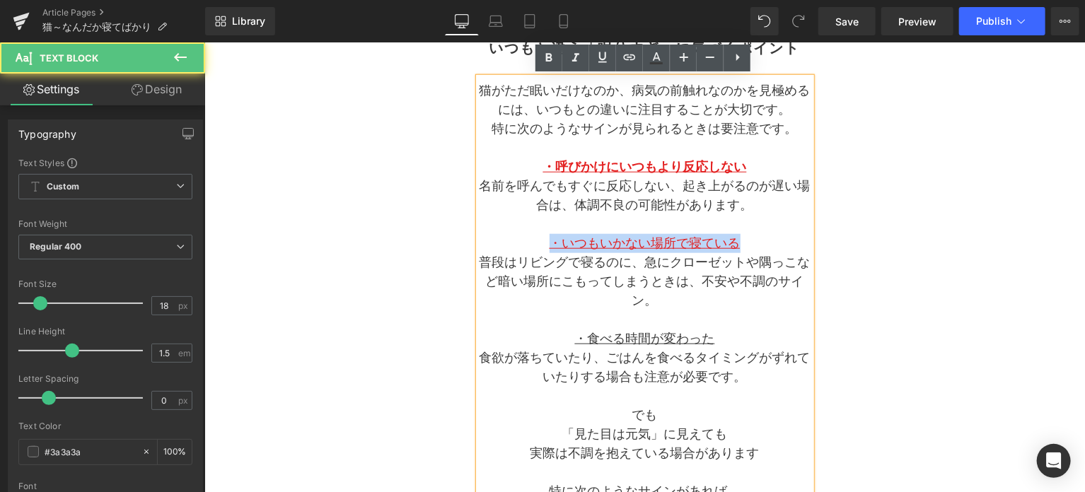
drag, startPoint x: 744, startPoint y: 246, endPoint x: 543, endPoint y: 243, distance: 200.8
click at [543, 243] on p "・いつもいかない場所で寝ている" at bounding box center [644, 242] width 332 height 19
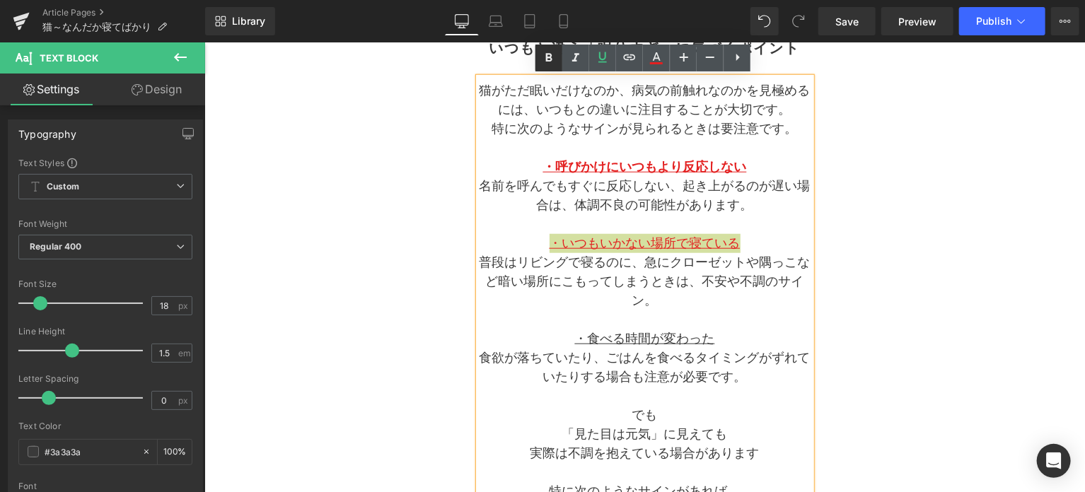
click at [549, 62] on icon at bounding box center [548, 57] width 17 height 17
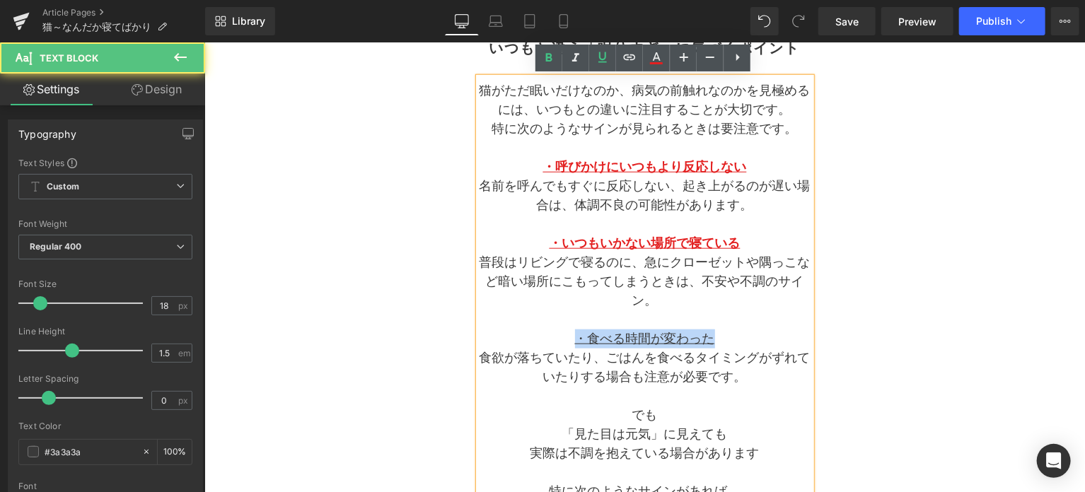
drag, startPoint x: 724, startPoint y: 337, endPoint x: 563, endPoint y: 341, distance: 161.2
click at [563, 341] on p "・食べる時間が変わった" at bounding box center [644, 338] width 332 height 19
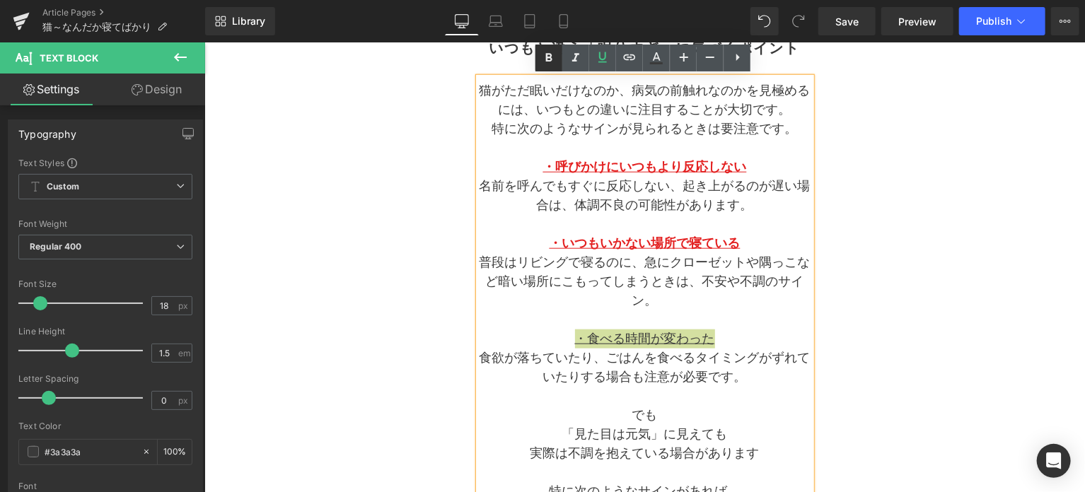
click at [550, 57] on icon at bounding box center [549, 57] width 6 height 8
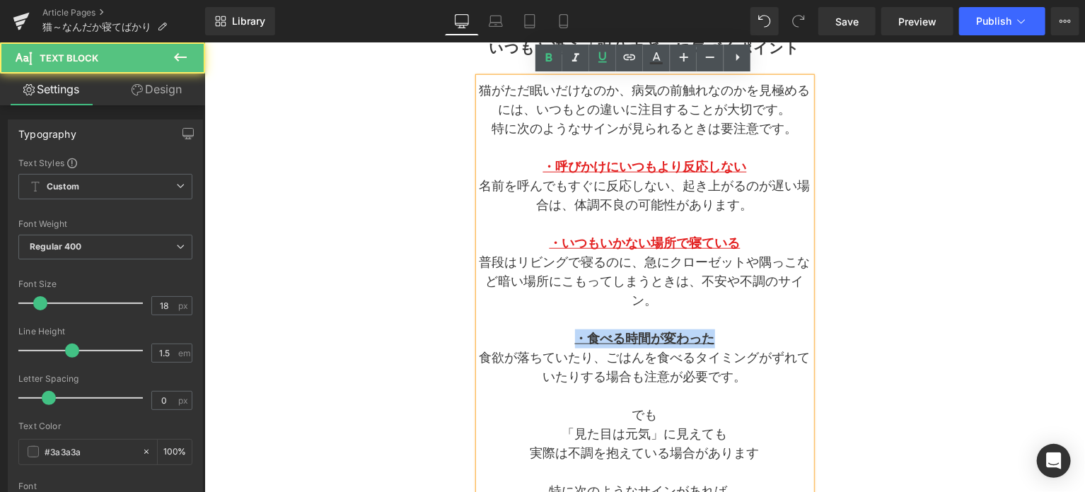
drag, startPoint x: 723, startPoint y: 337, endPoint x: 573, endPoint y: 332, distance: 150.0
click at [573, 332] on p "・食べる時間が変わった" at bounding box center [644, 338] width 332 height 19
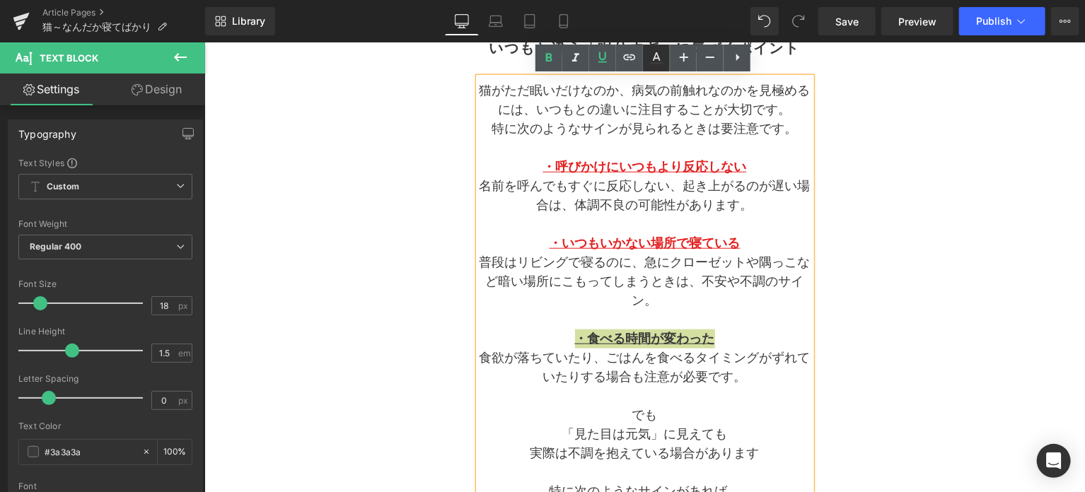
click at [658, 68] on link at bounding box center [656, 58] width 27 height 27
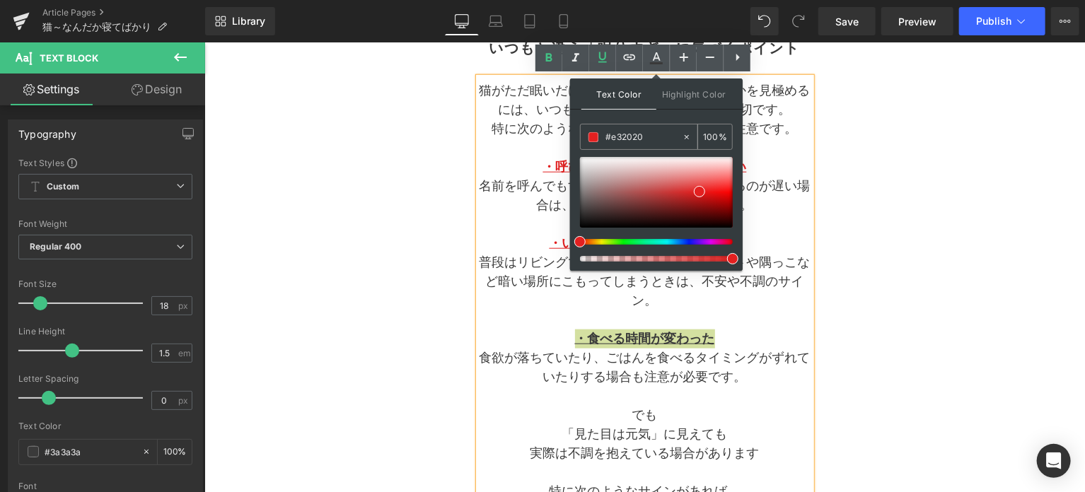
drag, startPoint x: 653, startPoint y: 139, endPoint x: 600, endPoint y: 138, distance: 52.3
click at [600, 138] on div "#e32020" at bounding box center [630, 136] width 101 height 25
click at [696, 189] on span at bounding box center [699, 191] width 11 height 11
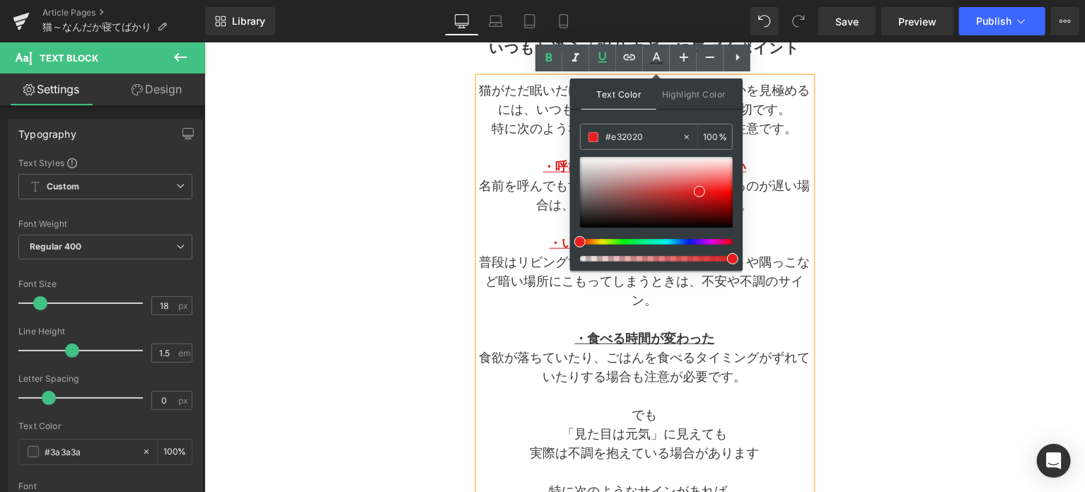
click at [738, 308] on p "普段はリビングで寝るのに、急にクローゼットや隅っこなど暗い場所にこもってしまうときは、不安や不調のサイン。" at bounding box center [644, 280] width 332 height 57
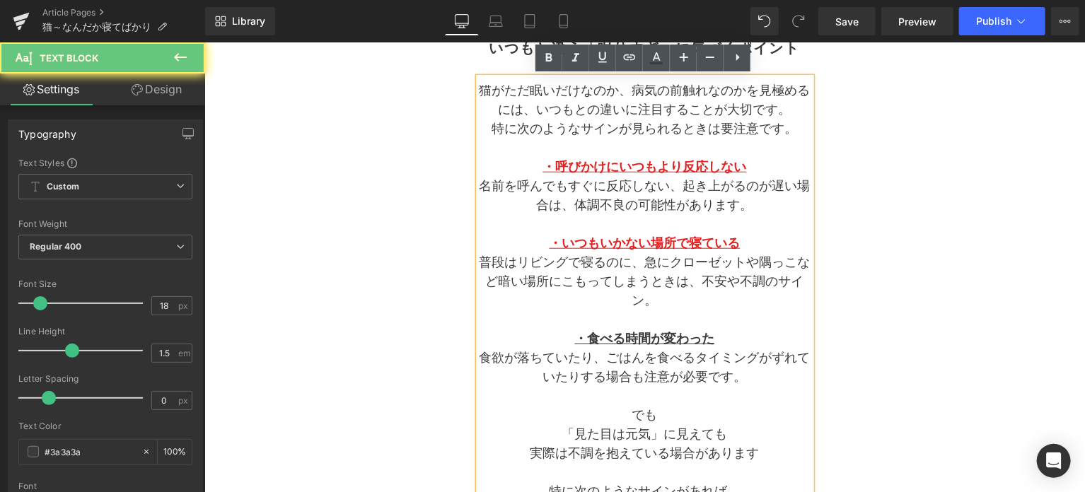
click at [738, 308] on p "普段はリビングで寝るのに、急にクローゼットや隅っこなど暗い場所にこもってしまうときは、不安や不調のサイン。" at bounding box center [644, 280] width 332 height 57
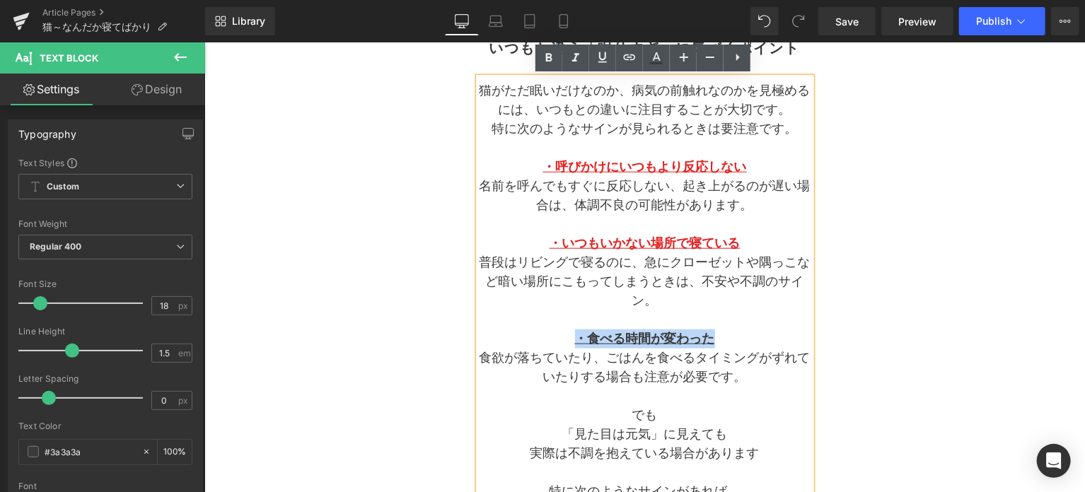
drag, startPoint x: 721, startPoint y: 339, endPoint x: 566, endPoint y: 337, distance: 155.6
click at [566, 337] on p "・食べる時間が変わった" at bounding box center [644, 338] width 332 height 19
click at [653, 58] on icon at bounding box center [656, 57] width 17 height 17
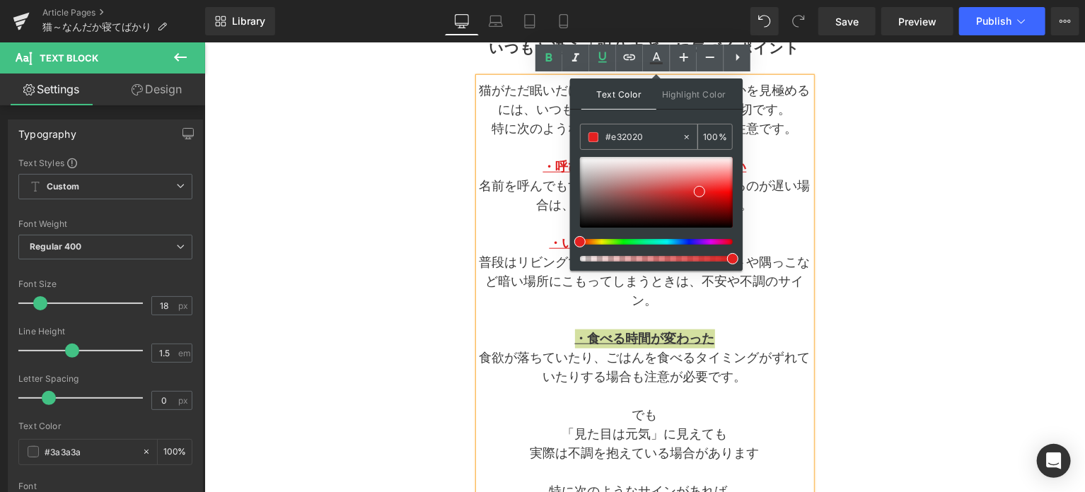
click at [661, 140] on input "#e32020" at bounding box center [643, 137] width 76 height 16
click at [696, 190] on span at bounding box center [699, 191] width 11 height 11
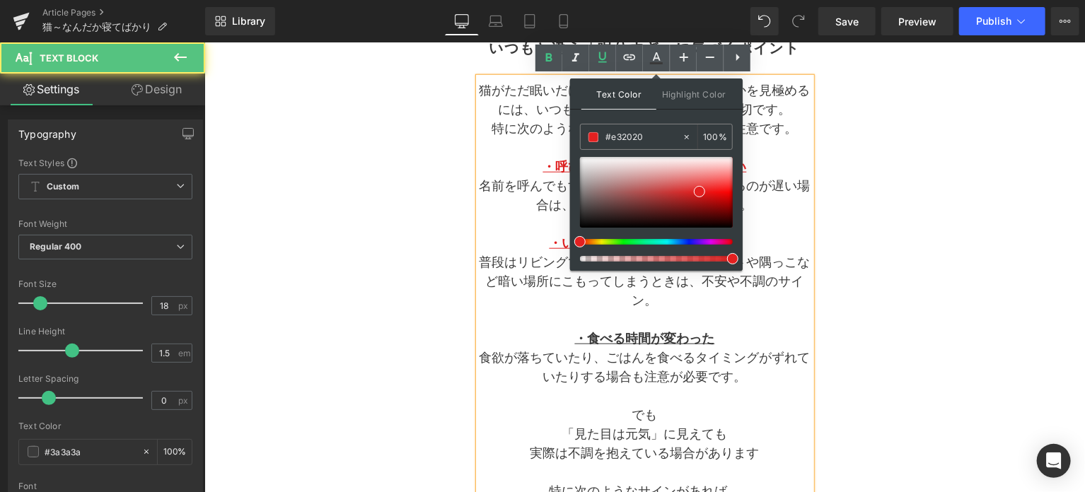
click at [634, 306] on p "普段はリビングで寝るのに、急にクローゼットや隅っこなど暗い場所にこもってしまうときは、不安や不調のサイン。" at bounding box center [644, 280] width 332 height 57
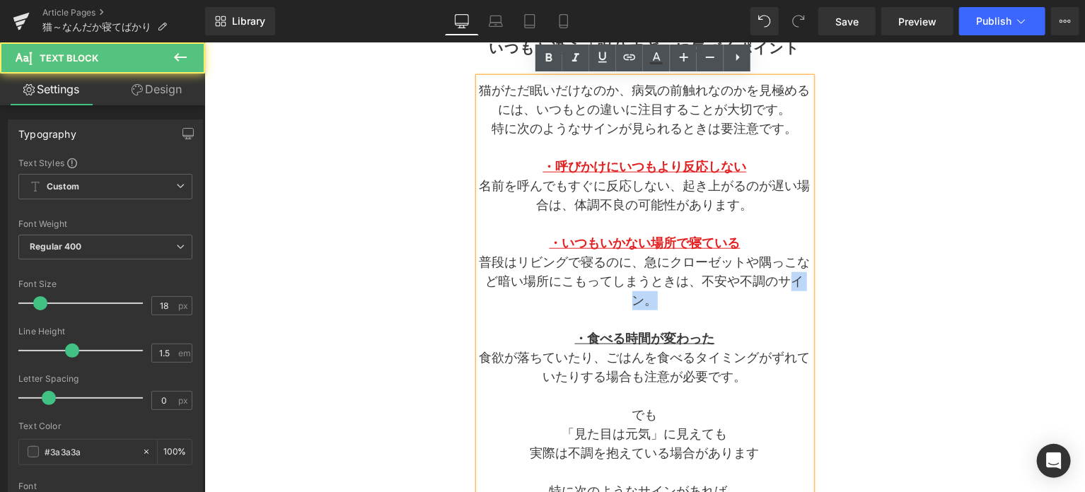
click at [634, 306] on p "普段はリビングで寝るのに、急にクローゼットや隅っこなど暗い場所にこもってしまうときは、不安や不調のサイン。" at bounding box center [644, 280] width 332 height 57
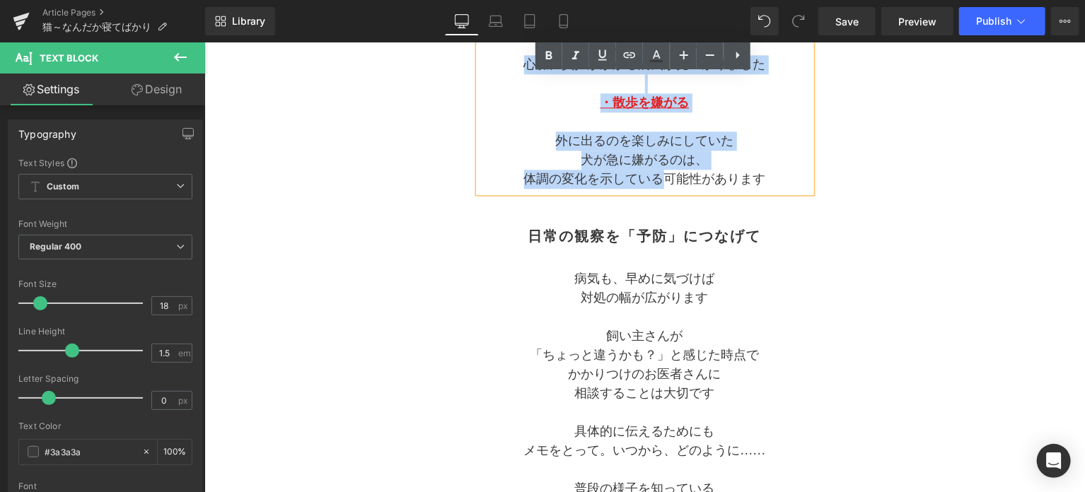
scroll to position [1745, 0]
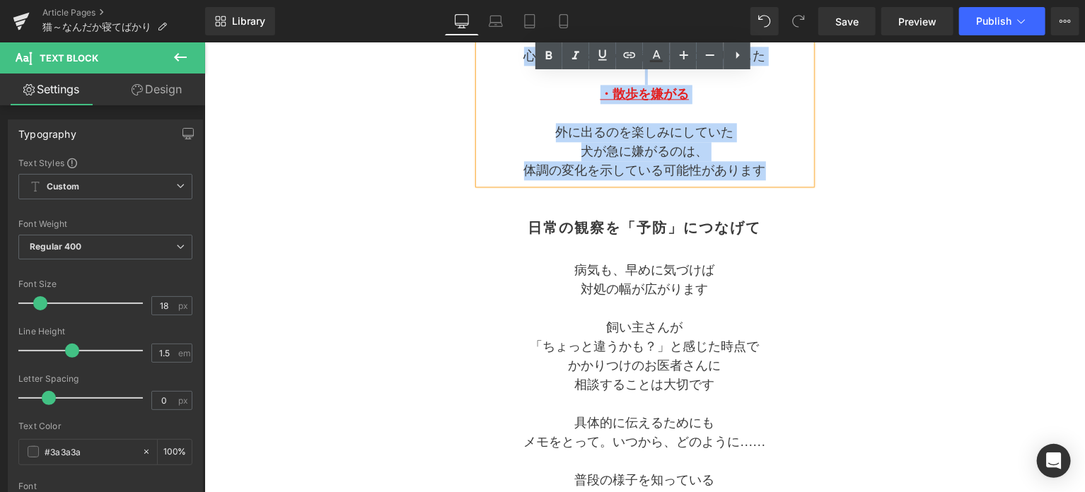
drag, startPoint x: 631, startPoint y: 288, endPoint x: 769, endPoint y: 184, distance: 173.6
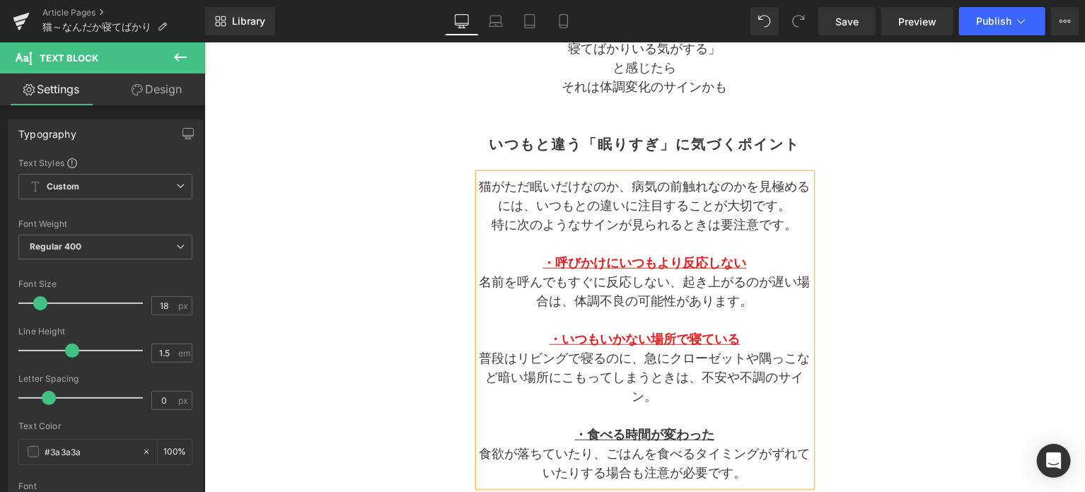
scroll to position [589, 0]
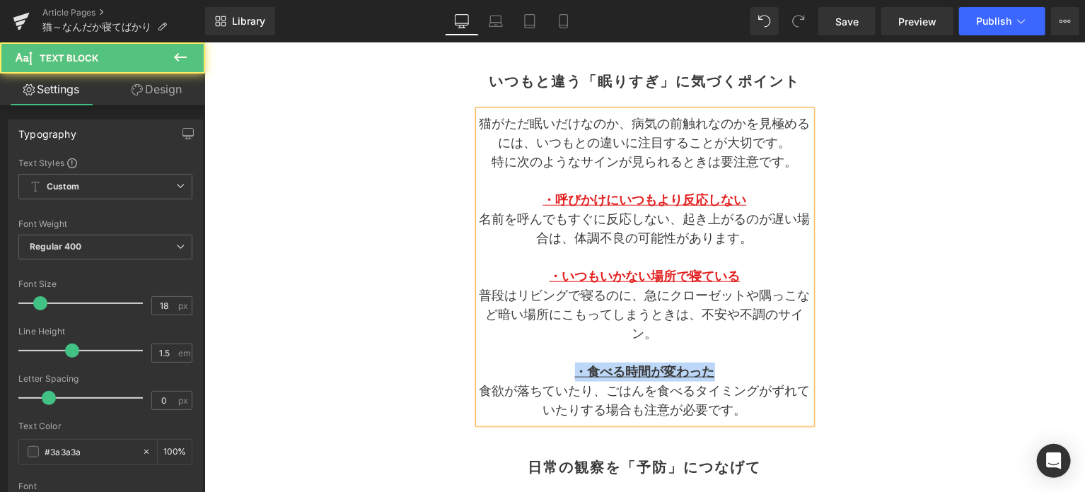
drag, startPoint x: 566, startPoint y: 372, endPoint x: 714, endPoint y: 372, distance: 147.8
click at [714, 372] on p "・食べる時間が変わった" at bounding box center [644, 371] width 332 height 19
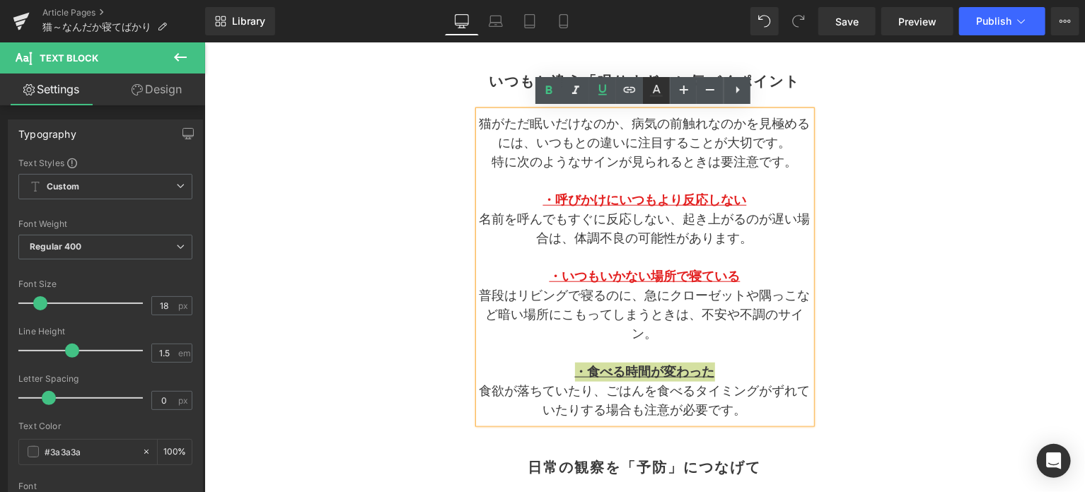
click at [655, 92] on icon at bounding box center [656, 90] width 17 height 17
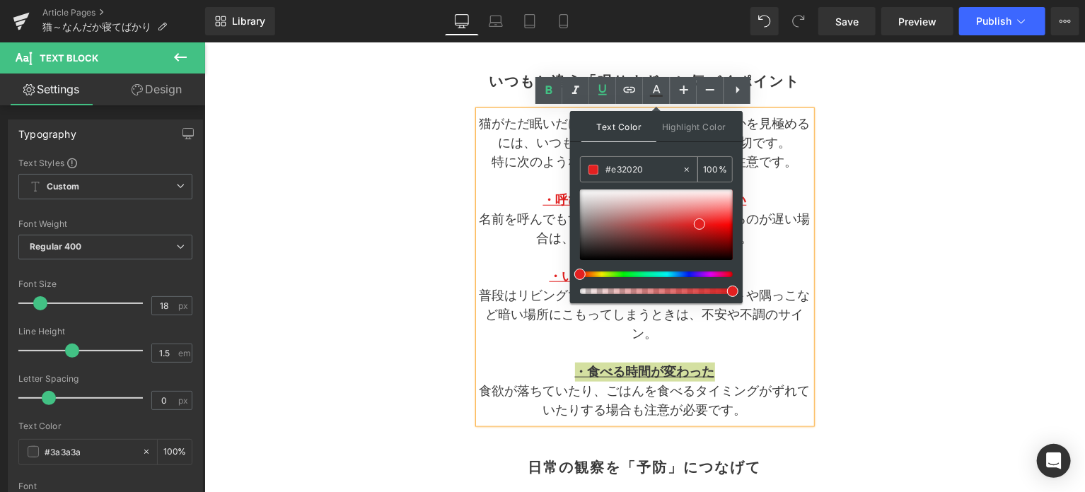
click at [686, 172] on icon at bounding box center [687, 170] width 10 height 10
type input "none"
type input "0"
drag, startPoint x: 659, startPoint y: 172, endPoint x: 573, endPoint y: 175, distance: 85.6
click at [573, 175] on div "Text Color Highlight Color none none 0 % transparent transparent 0 %" at bounding box center [656, 207] width 173 height 192
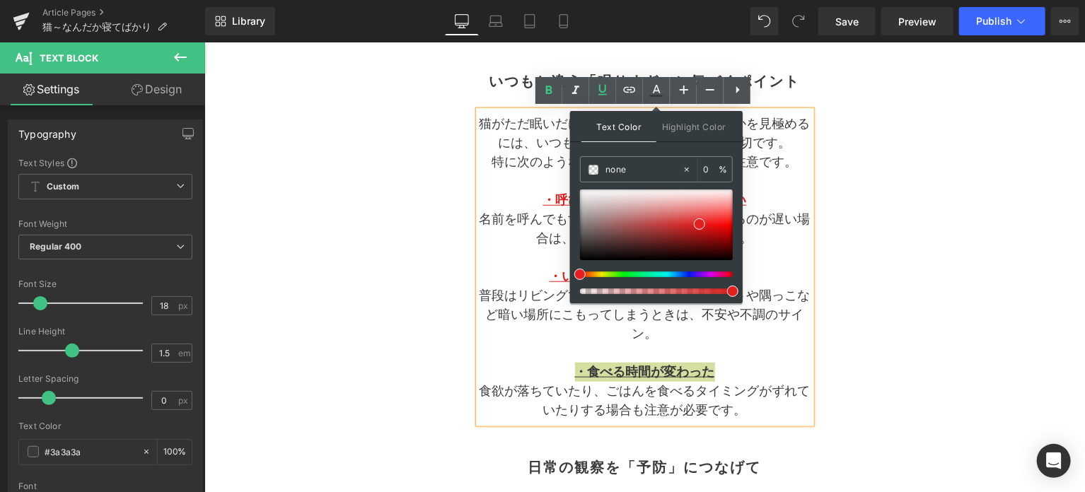
paste input "#e32020"
click at [698, 226] on span at bounding box center [699, 223] width 11 height 11
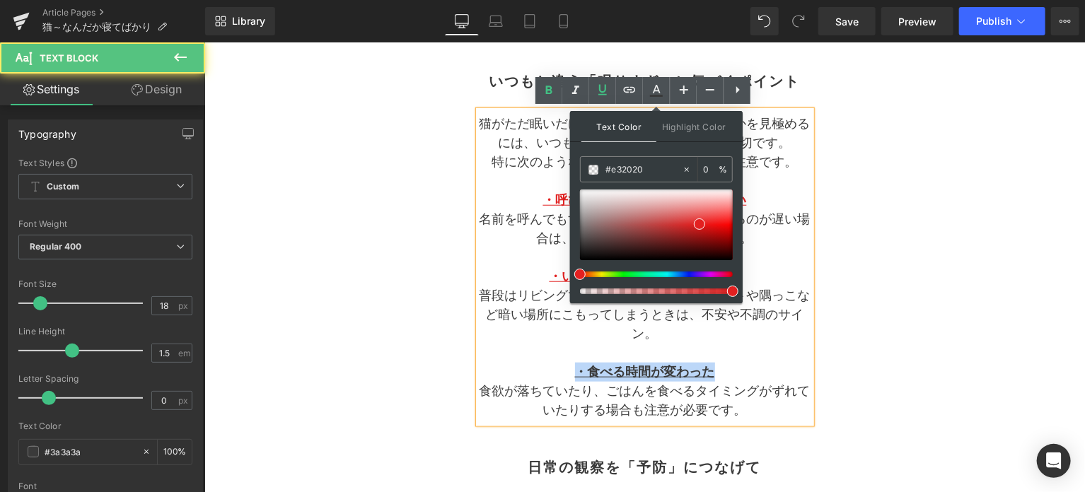
click at [743, 362] on p "・食べる時間が変わった" at bounding box center [644, 371] width 332 height 19
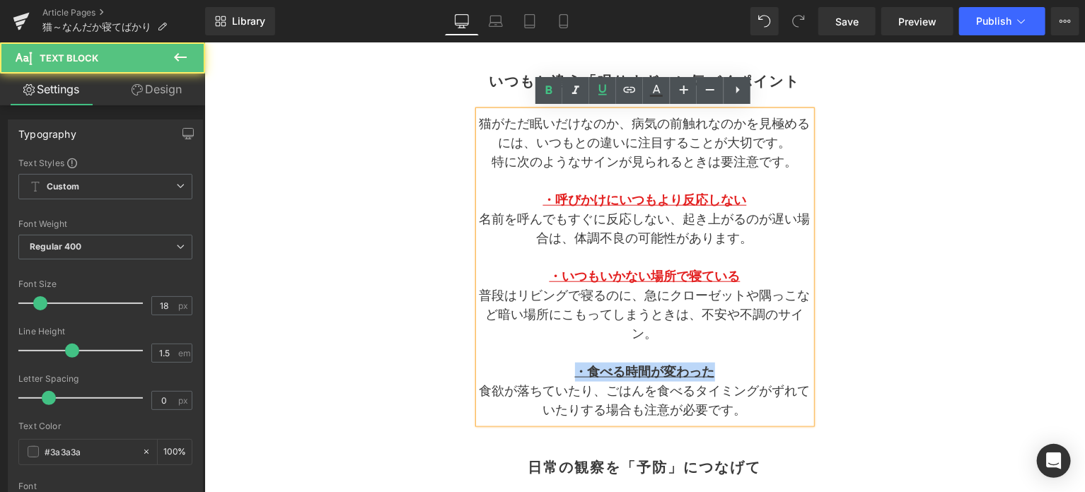
click at [743, 362] on p "・食べる時間が変わった" at bounding box center [644, 371] width 332 height 19
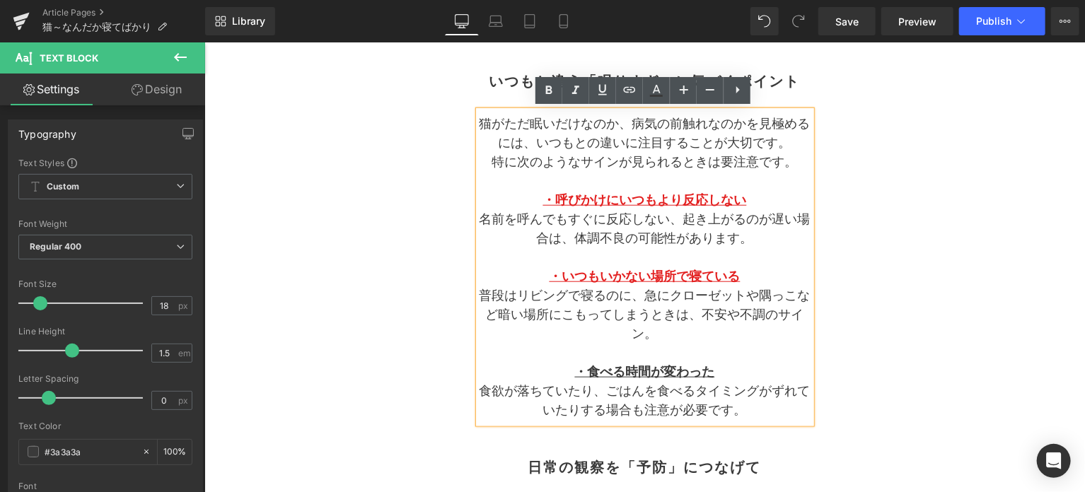
click at [707, 351] on p at bounding box center [644, 352] width 332 height 19
click at [625, 124] on p "猫がただ眠いだけなのか、病気の前触れなのかを見極めるには、いつもとの違いに注目することが大切です。" at bounding box center [644, 133] width 332 height 38
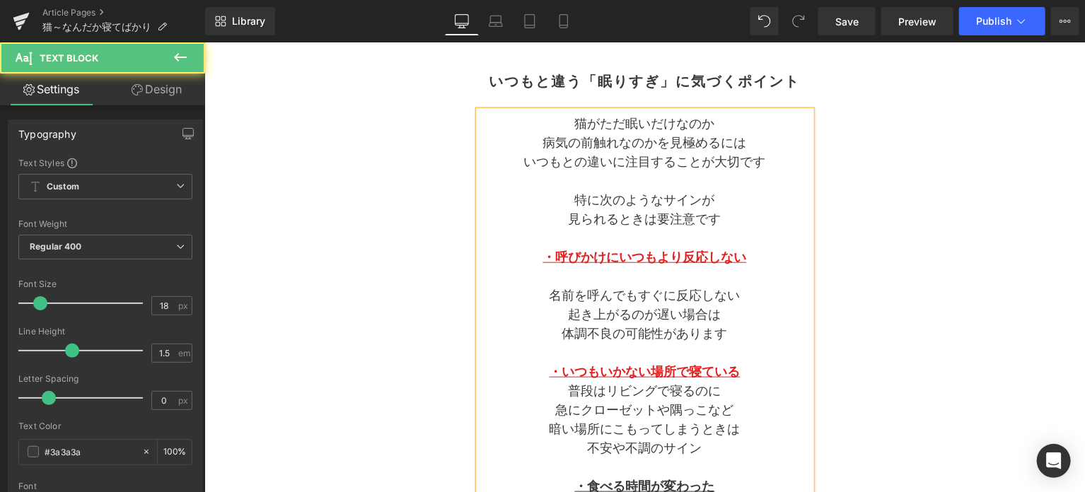
click at [571, 390] on p "普段はリビングで寝るのに" at bounding box center [644, 390] width 332 height 19
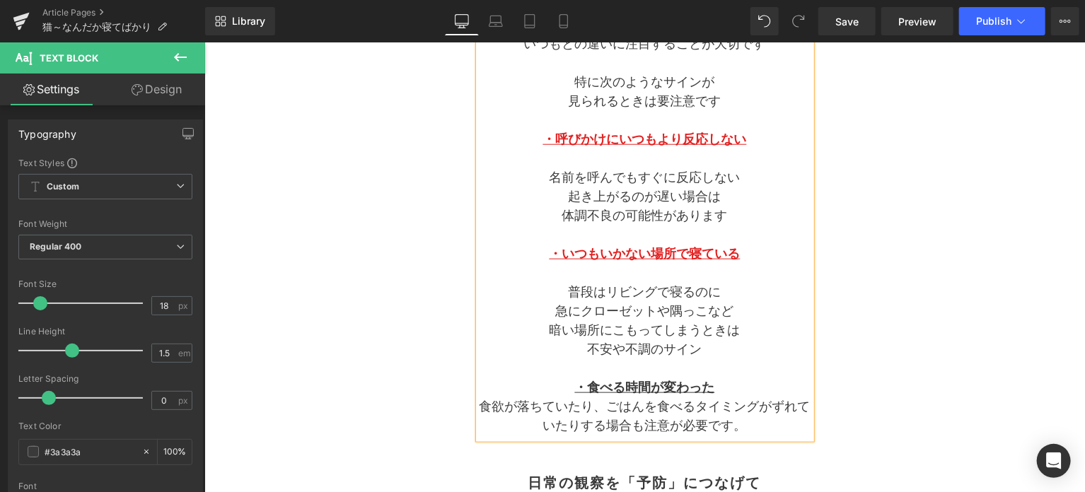
scroll to position [824, 0]
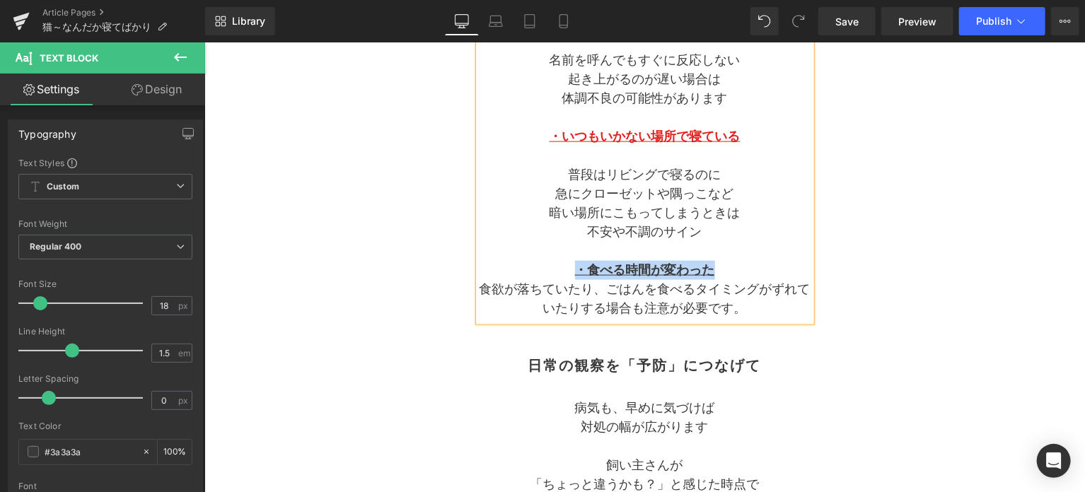
drag, startPoint x: 574, startPoint y: 270, endPoint x: 718, endPoint y: 266, distance: 144.3
click at [718, 266] on p "・食べる時間が変わった" at bounding box center [644, 269] width 332 height 19
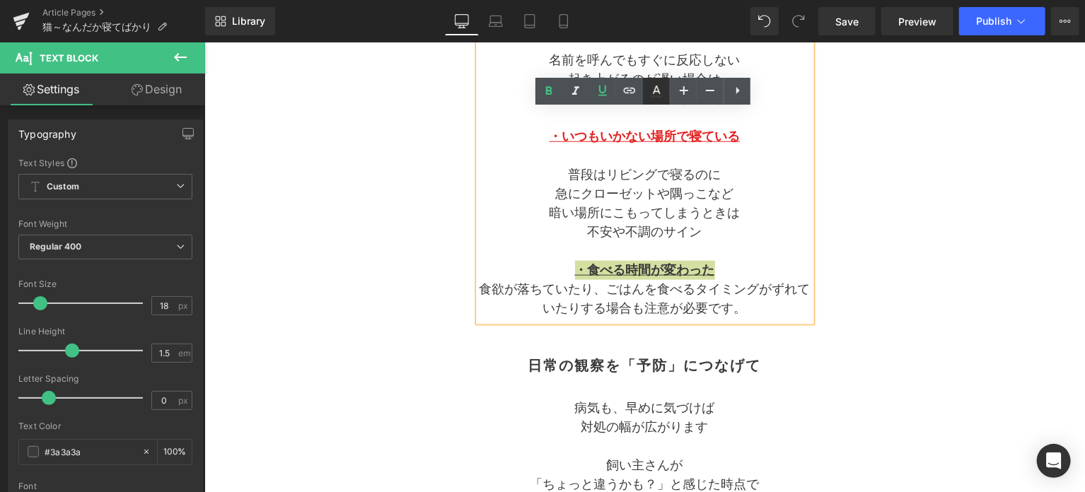
click at [660, 93] on icon at bounding box center [657, 90] width 8 height 8
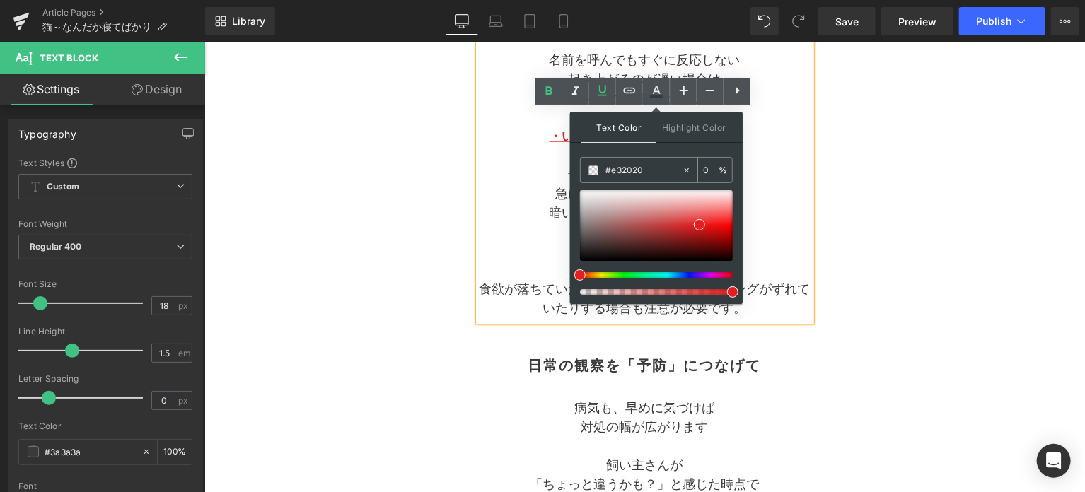
click at [658, 171] on input "#e32020" at bounding box center [643, 171] width 76 height 16
drag, startPoint x: 658, startPoint y: 171, endPoint x: 589, endPoint y: 168, distance: 69.4
click at [589, 168] on div "#e32020" at bounding box center [630, 170] width 101 height 25
click at [699, 223] on span at bounding box center [699, 224] width 11 height 11
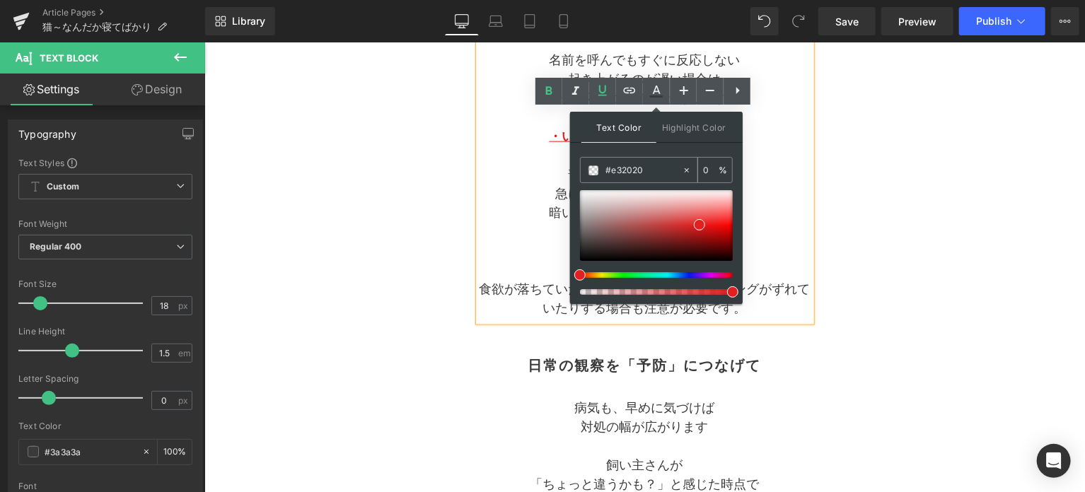
click at [684, 170] on icon at bounding box center [687, 170] width 10 height 10
type input "none"
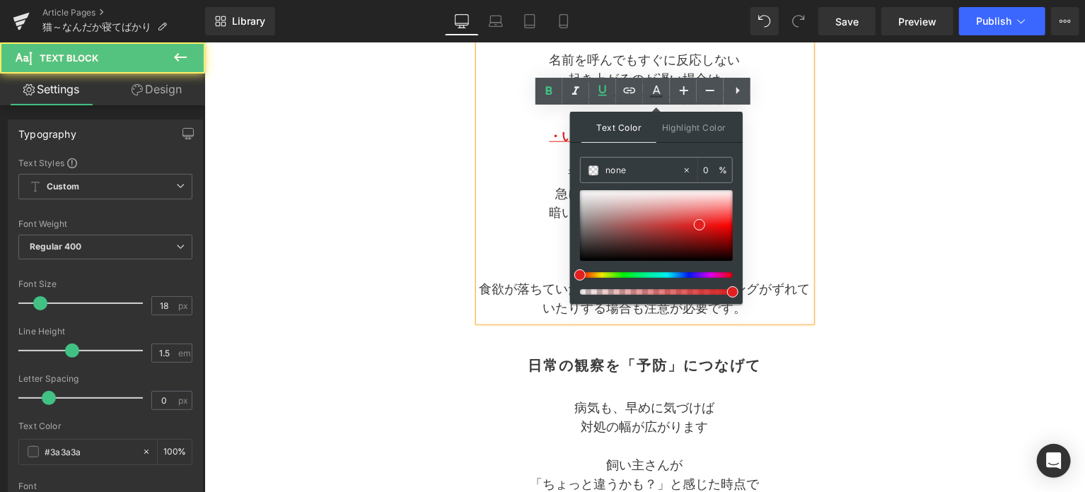
click at [764, 211] on p "暗い場所にこもってしまうときは" at bounding box center [644, 212] width 332 height 19
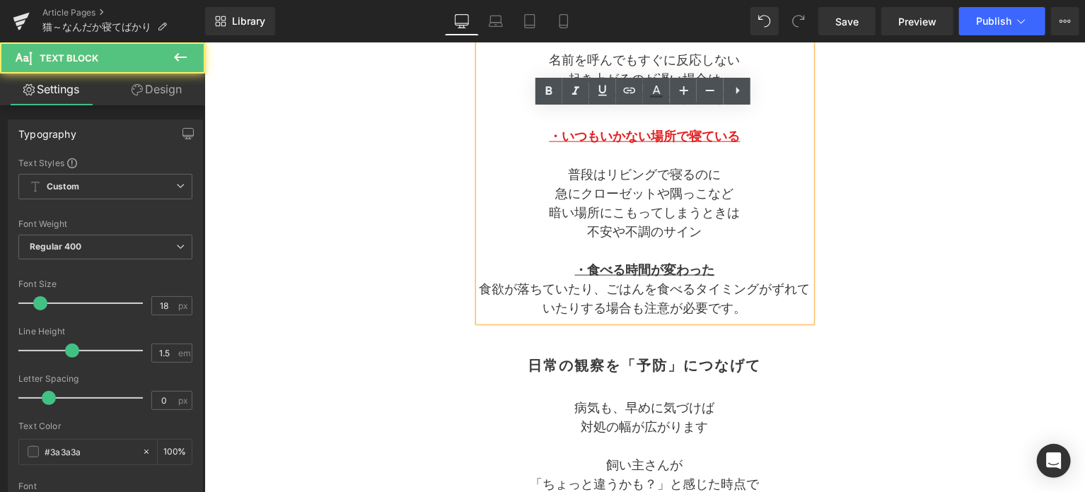
click at [754, 233] on p "不安や不調のサイン" at bounding box center [644, 231] width 332 height 19
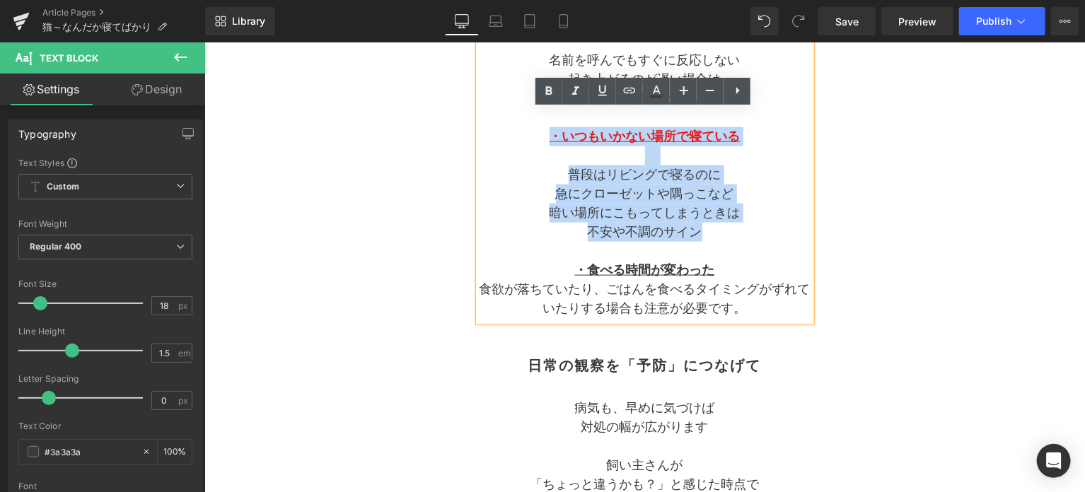
drag, startPoint x: 704, startPoint y: 235, endPoint x: 549, endPoint y: 134, distance: 185.5
click at [549, 134] on div "猫がただ眠いだけなのか 病気の前触れなのかを 見極めるには いつもとの違いに注目することが大切です 特に次のようなサインが 見られるときは要注意です  ・呼…" at bounding box center [644, 98] width 332 height 446
copy div "・いつもいかない場所で寝ている 普段はリビングで寝るのに 急にクローゼットや隅っこなど 暗い場所にこもってしまうときは 不安や不調のサイン"
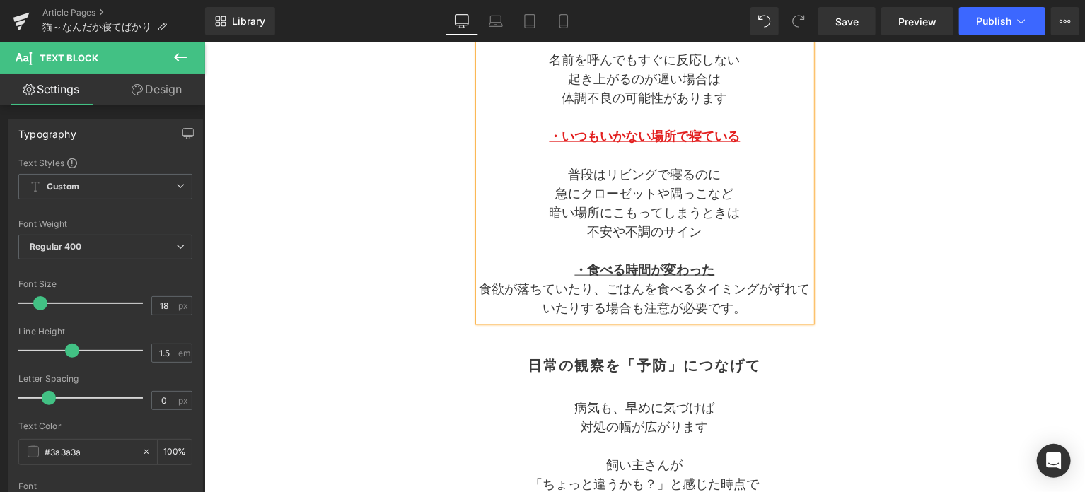
click at [645, 256] on p at bounding box center [644, 250] width 332 height 19
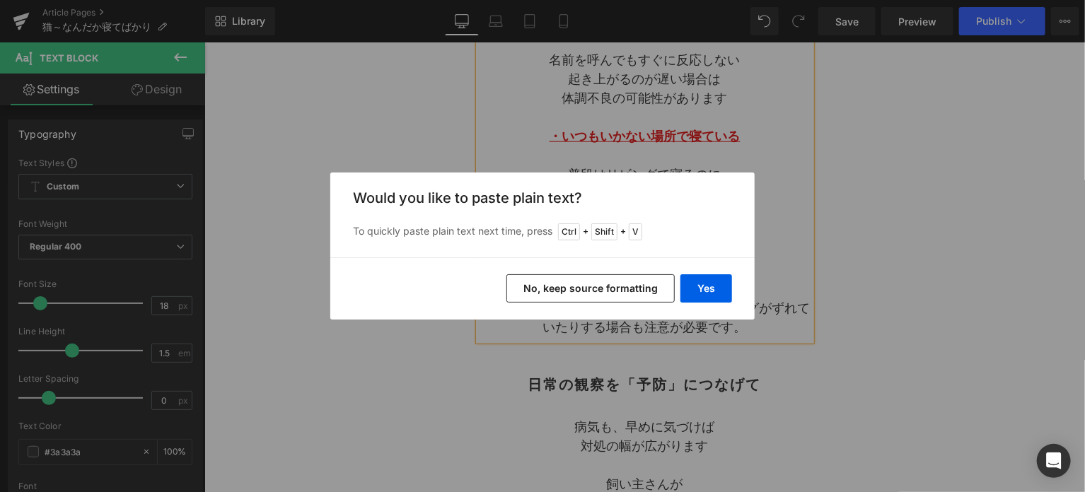
click at [611, 278] on button "No, keep source formatting" at bounding box center [590, 288] width 168 height 28
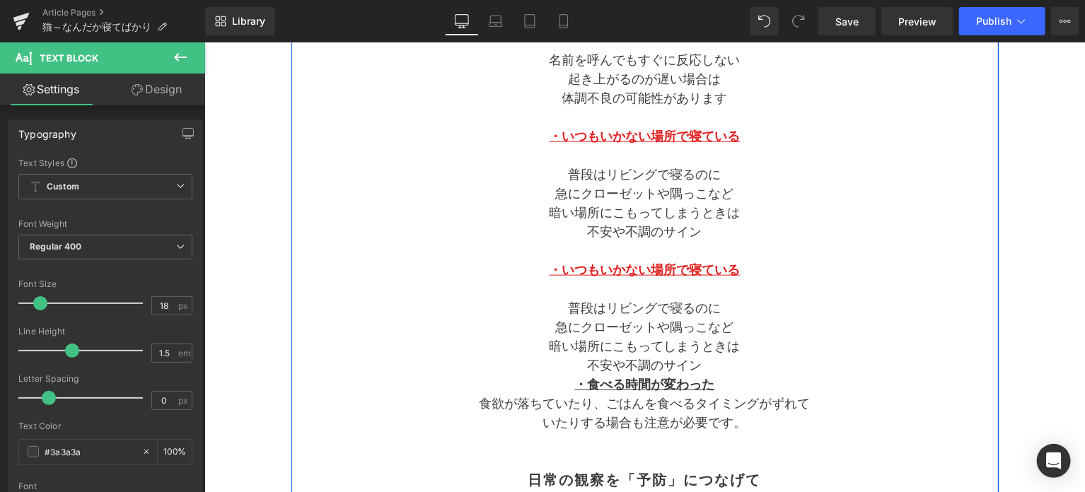
click at [313, 442] on div "Separator 猫　なんだか寝てばかり Text Block Separator いつもと違うかもと思ったら注意して Heading 猫と暮らしていると …" at bounding box center [644, 222] width 707 height 1619
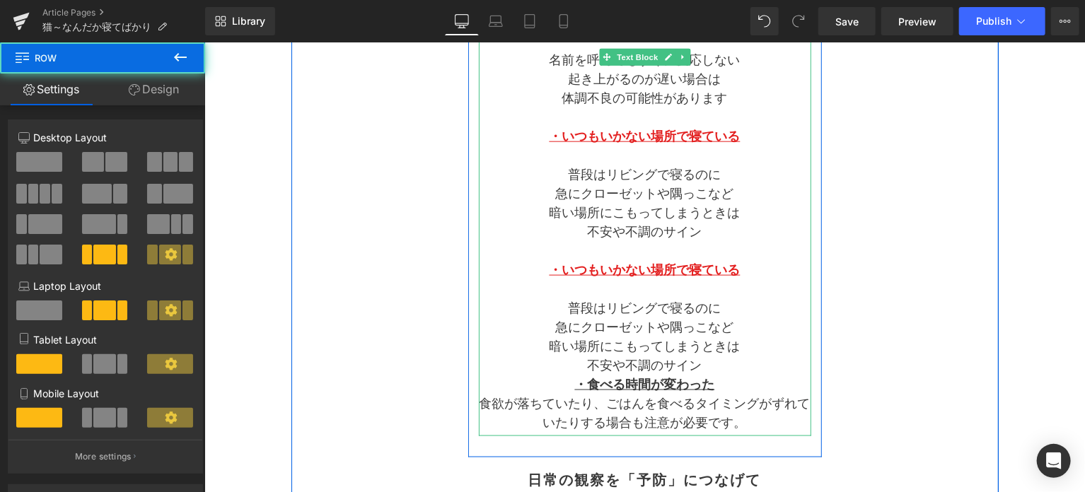
click at [549, 271] on u "・いつもいかない場所で寝ている" at bounding box center [644, 269] width 191 height 14
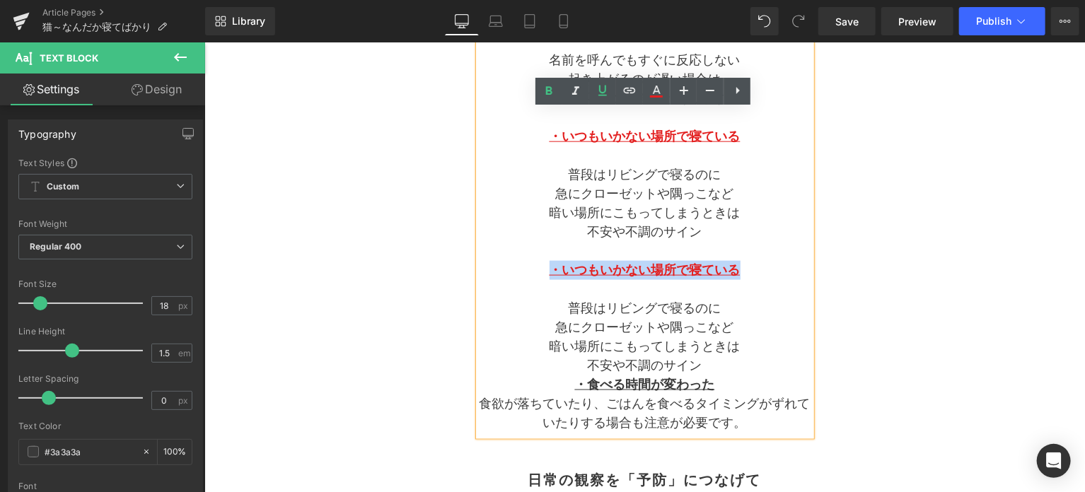
drag, startPoint x: 549, startPoint y: 271, endPoint x: 739, endPoint y: 269, distance: 190.2
click at [739, 269] on p "・いつもいかない場所で寝ている" at bounding box center [644, 269] width 332 height 19
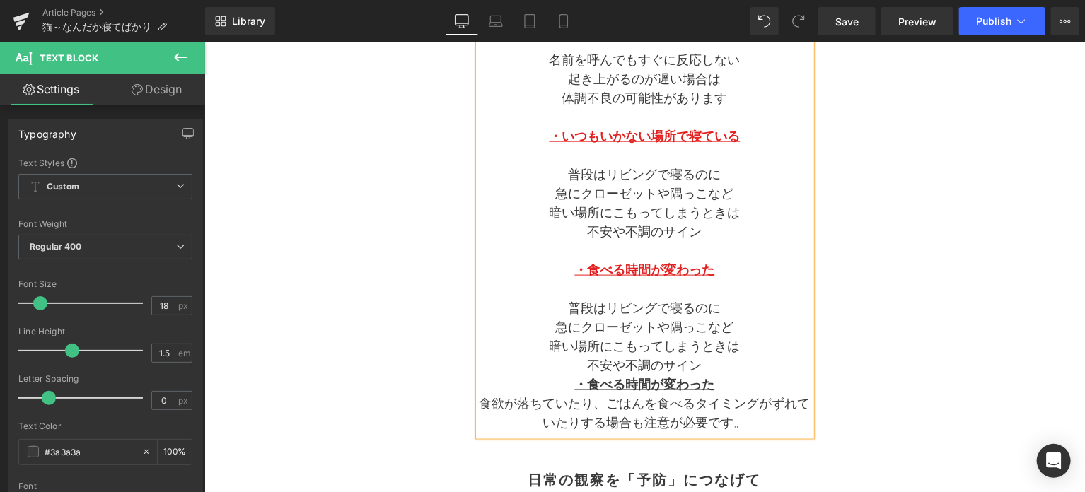
drag, startPoint x: 300, startPoint y: 444, endPoint x: 409, endPoint y: 408, distance: 114.7
click at [301, 444] on div "Separator 猫　なんだか寝てばかり Text Block Separator いつもと違うかもと思ったら注意して Heading 猫と暮らしていると …" at bounding box center [644, 222] width 707 height 1619
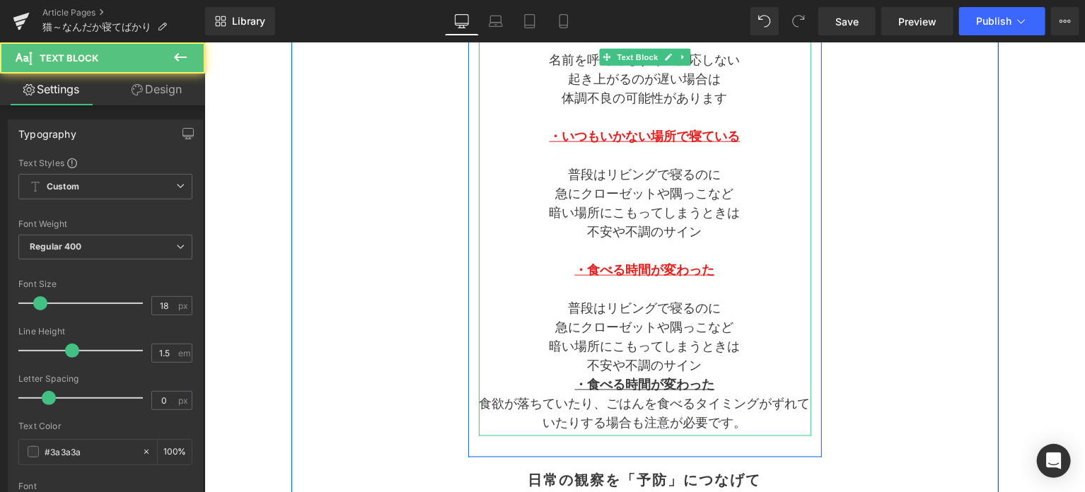
drag, startPoint x: 761, startPoint y: 419, endPoint x: 563, endPoint y: 308, distance: 227.0
click at [563, 308] on div "猫がただ眠いだけなのか 病気の前触れなのかを 見極めるには いつもとの違いに注目することが大切です 特に次のようなサインが 見られるときは要注意です  ・呼…" at bounding box center [644, 155] width 332 height 561
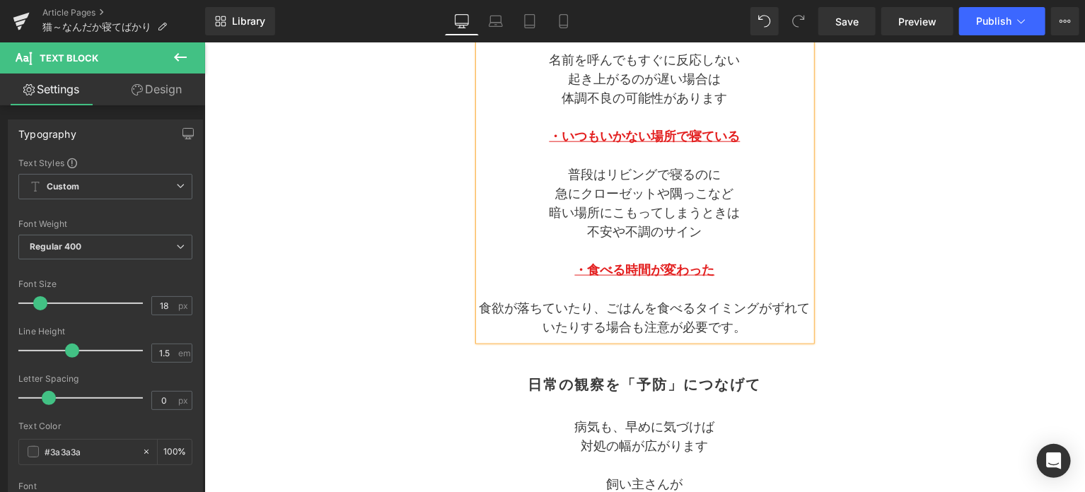
click at [608, 308] on p "食欲が落ちていたり、ごはんを食べるタイミングがずれていたりする場合も注意が必要です。" at bounding box center [644, 317] width 332 height 38
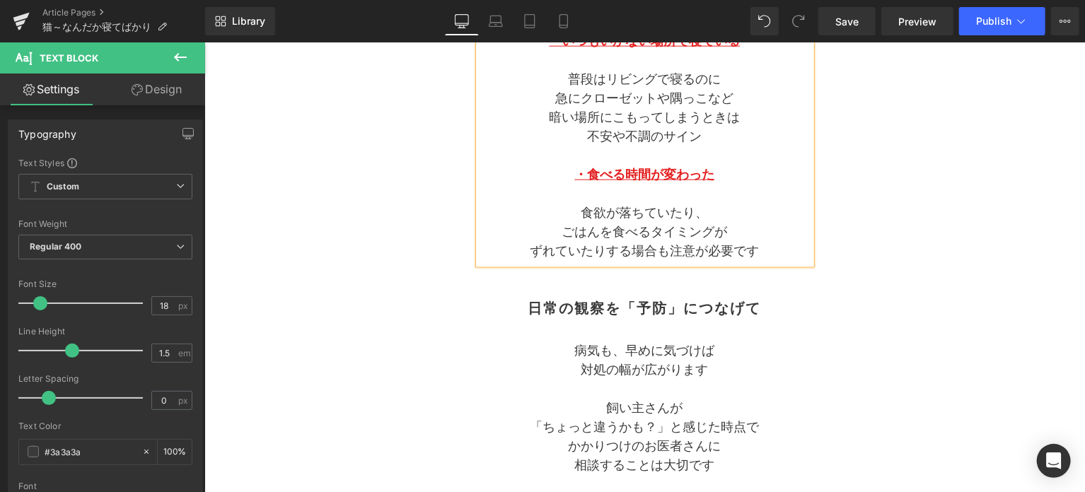
scroll to position [942, 0]
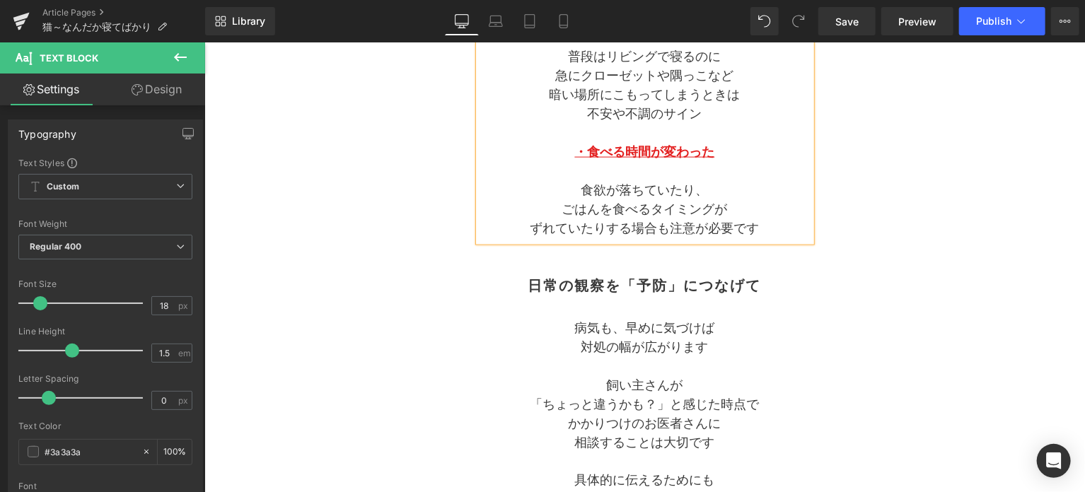
click at [589, 291] on h2 "日常の観察を「予防」につなげて" at bounding box center [644, 284] width 332 height 17
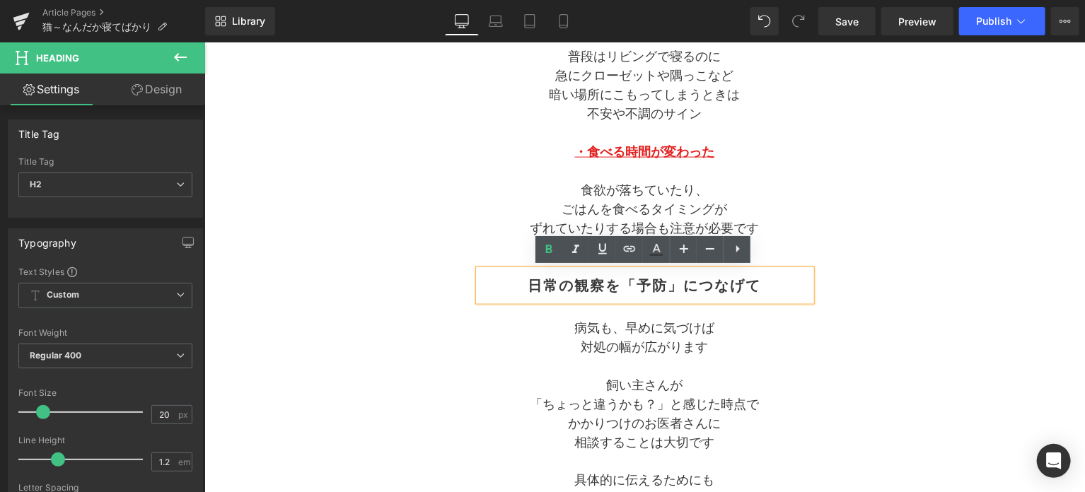
click at [383, 446] on div "Separator 猫　なんだか寝てばかり Text Block Separator いつもと違うかもと思ったら注意して Heading 猫と暮らしていると …" at bounding box center [644, 66] width 707 height 1543
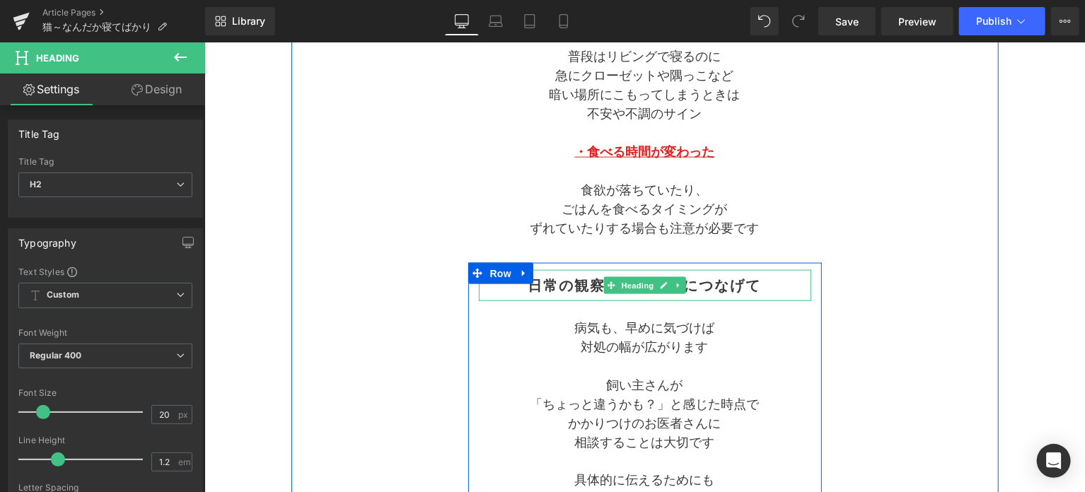
click at [532, 281] on h2 "日常の観察を「予防」につなげて" at bounding box center [644, 284] width 332 height 17
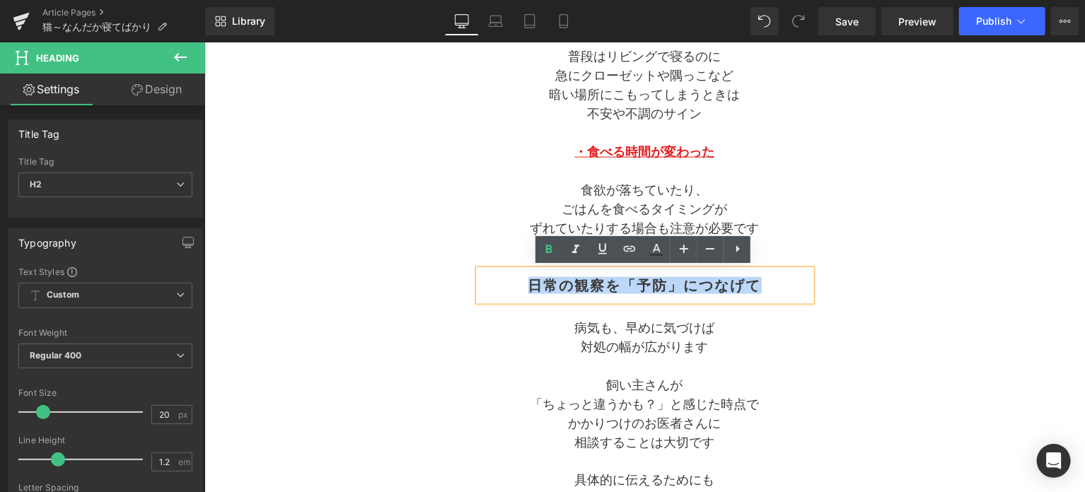
drag, startPoint x: 532, startPoint y: 282, endPoint x: 769, endPoint y: 292, distance: 237.1
click at [769, 292] on div "日常の観察を「予防」につなげて" at bounding box center [644, 284] width 332 height 31
paste div
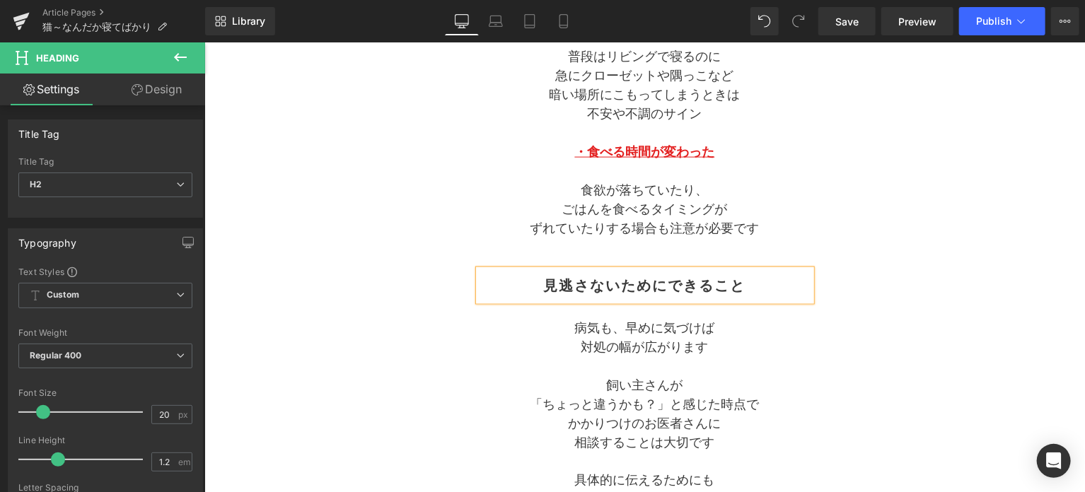
click at [439, 472] on div "Separator 猫　なんだか寝てばかり Text Block Separator いつもと違うかもと思ったら注意して Heading 猫と暮らしていると …" at bounding box center [644, 66] width 707 height 1543
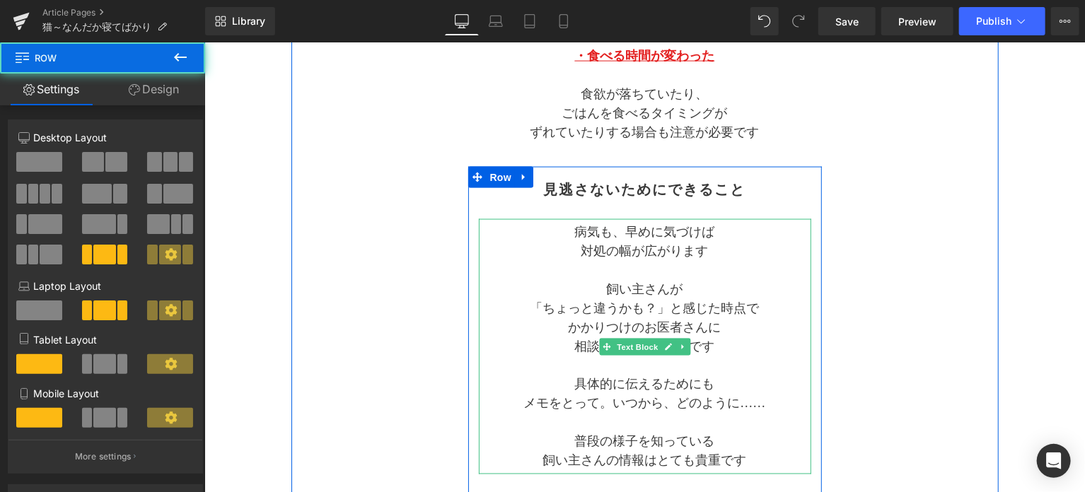
scroll to position [1178, 0]
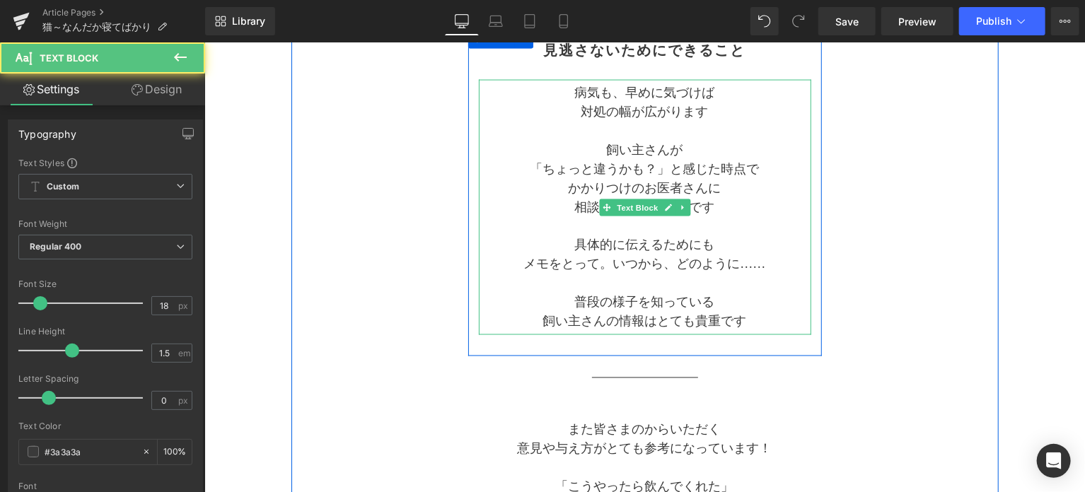
click at [755, 320] on p "飼い主さんの情報はとても貴重です" at bounding box center [644, 321] width 332 height 19
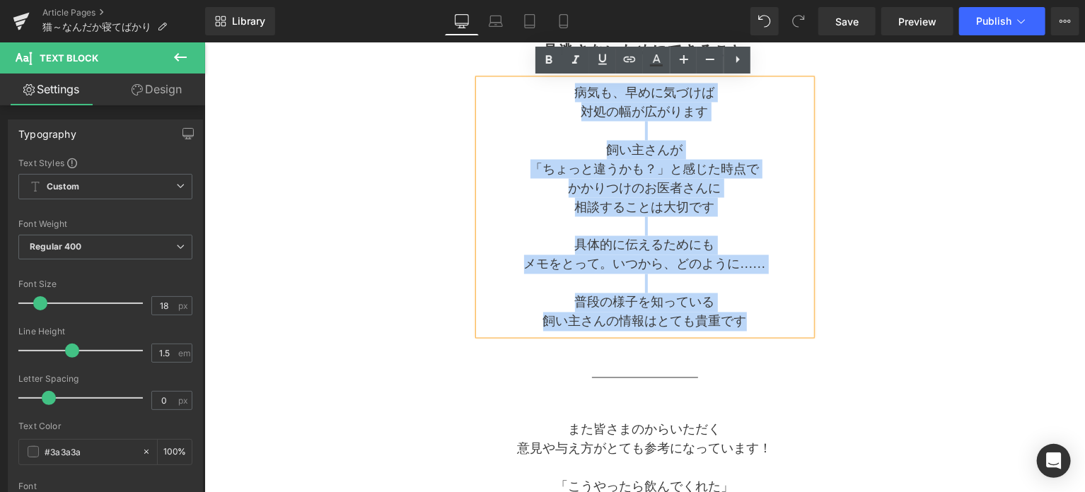
drag, startPoint x: 755, startPoint y: 322, endPoint x: 574, endPoint y: 93, distance: 292.5
click at [574, 93] on div "病気も、早めに気づけば 対処の幅が広がります 飼い主さんが 「ちょっと違うかも？」と感じた時点で かかりつけのお医者さんに 相談することは大切です 具体的に伝…" at bounding box center [644, 206] width 332 height 255
paste div
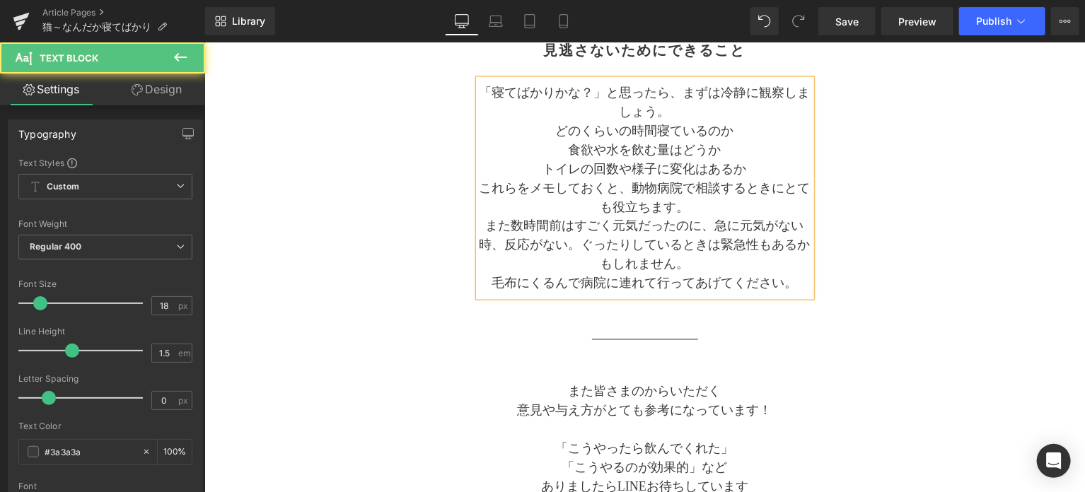
click at [612, 93] on p "「寝てばかりかな？」と思ったら、まずは冷静に観察しましょう。" at bounding box center [644, 102] width 332 height 38
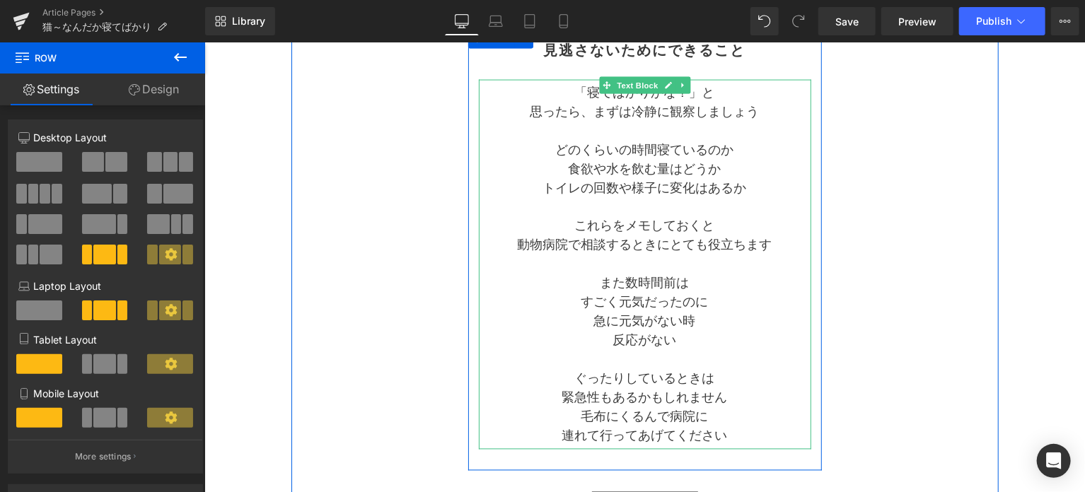
click at [574, 303] on p "すごく元気だったのに" at bounding box center [644, 302] width 332 height 19
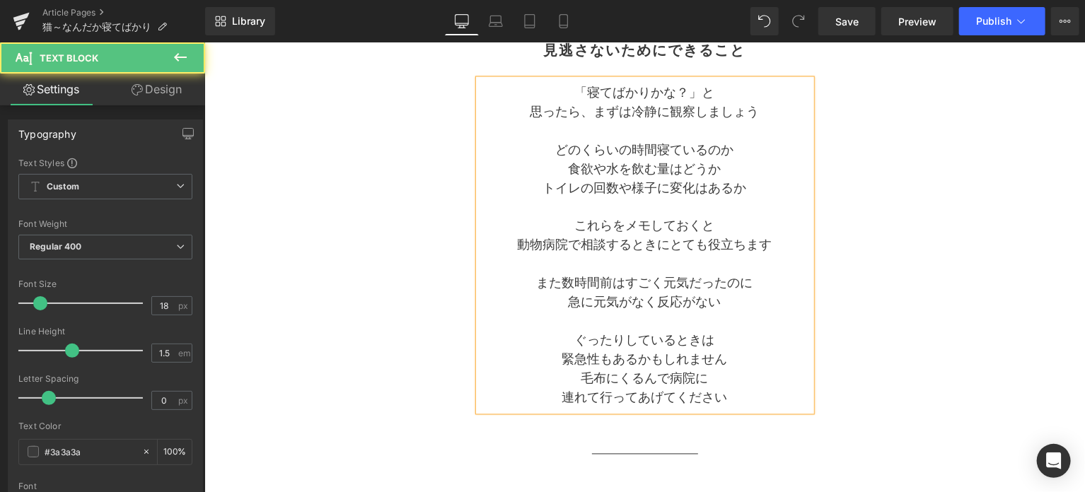
click at [682, 322] on p at bounding box center [644, 321] width 332 height 19
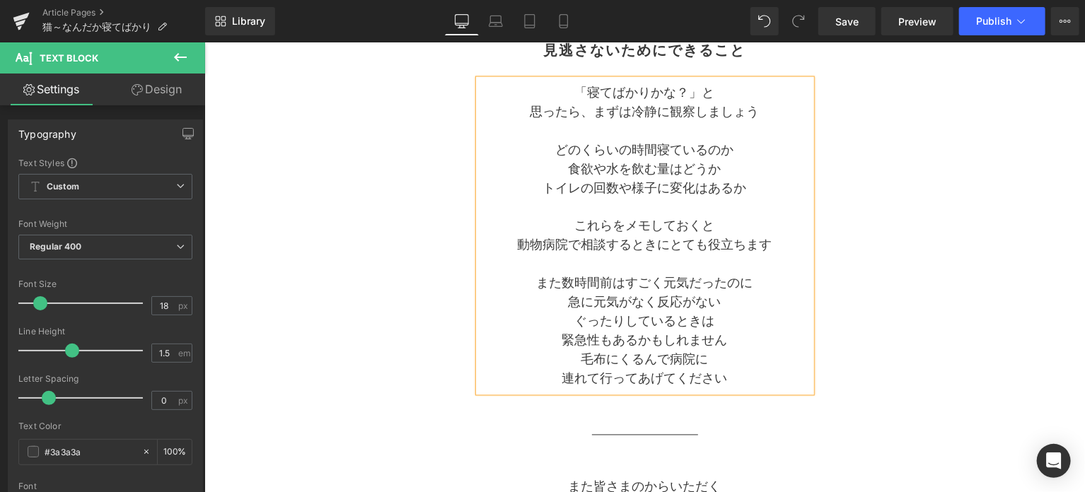
click at [728, 341] on p "緊急性もあるかもしれません" at bounding box center [644, 340] width 332 height 19
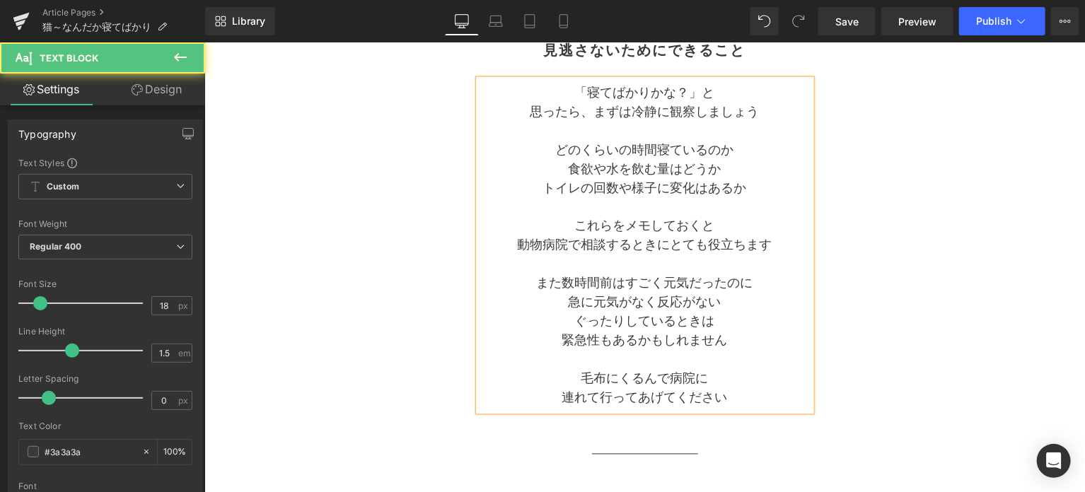
click at [722, 170] on p "食欲や水を飲む量はどうか" at bounding box center [644, 168] width 332 height 19
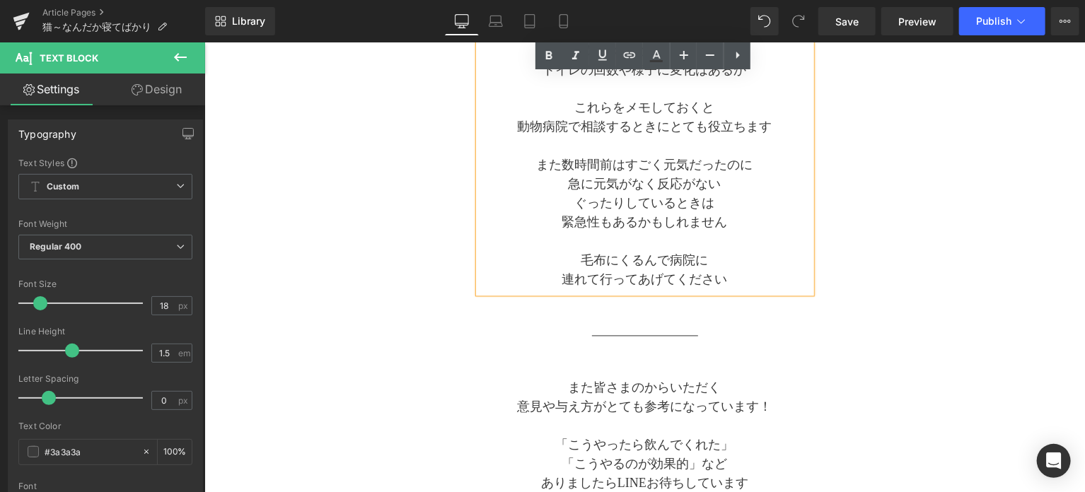
scroll to position [1414, 0]
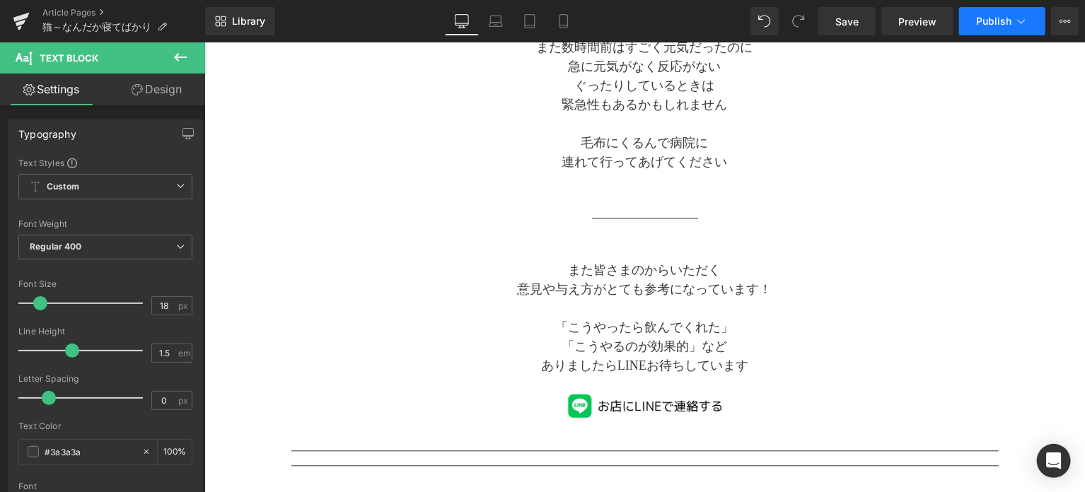
click at [975, 28] on button "Publish" at bounding box center [1002, 21] width 86 height 28
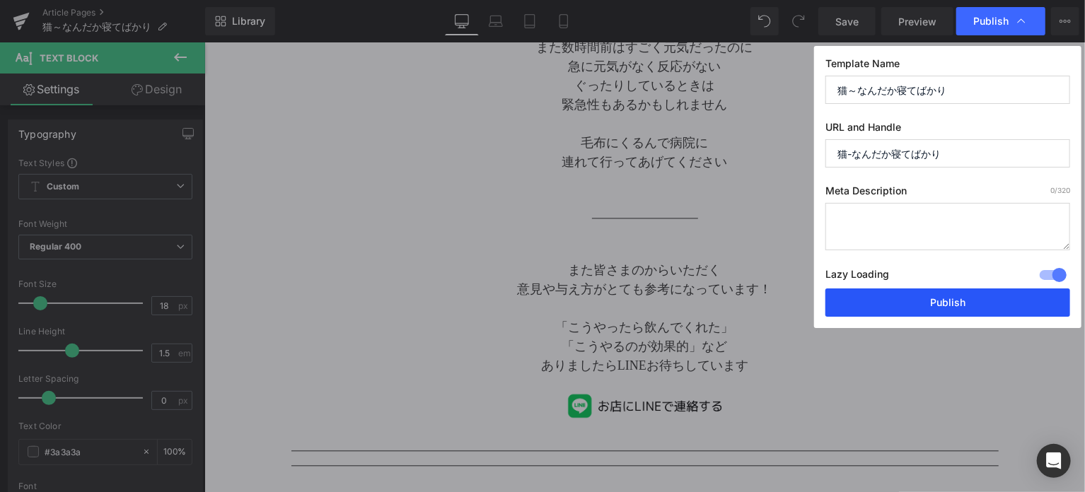
click at [908, 311] on button "Publish" at bounding box center [947, 302] width 245 height 28
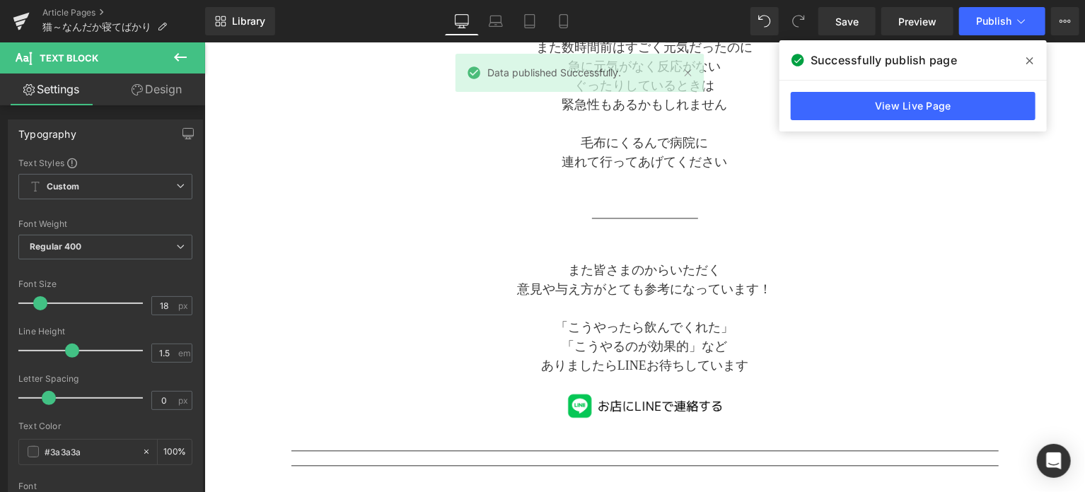
click at [1024, 62] on span at bounding box center [1029, 60] width 23 height 23
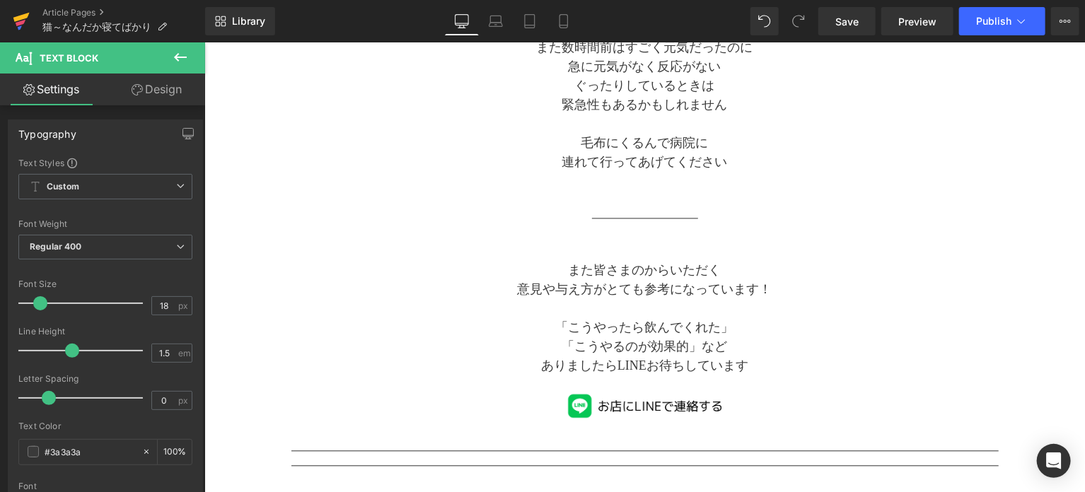
click at [24, 21] on icon at bounding box center [21, 23] width 10 height 6
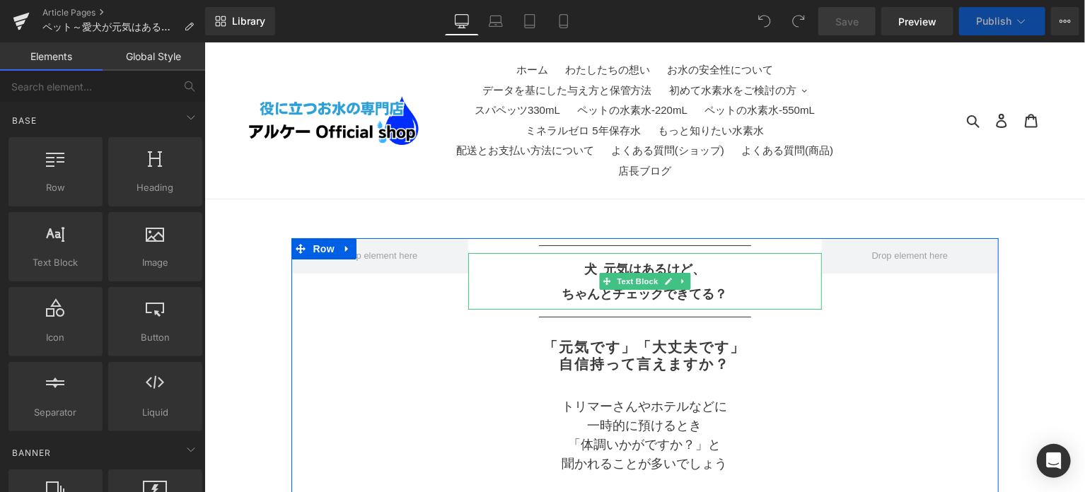
click at [558, 293] on p "ちゃんとチェックできてる？" at bounding box center [643, 293] width 353 height 25
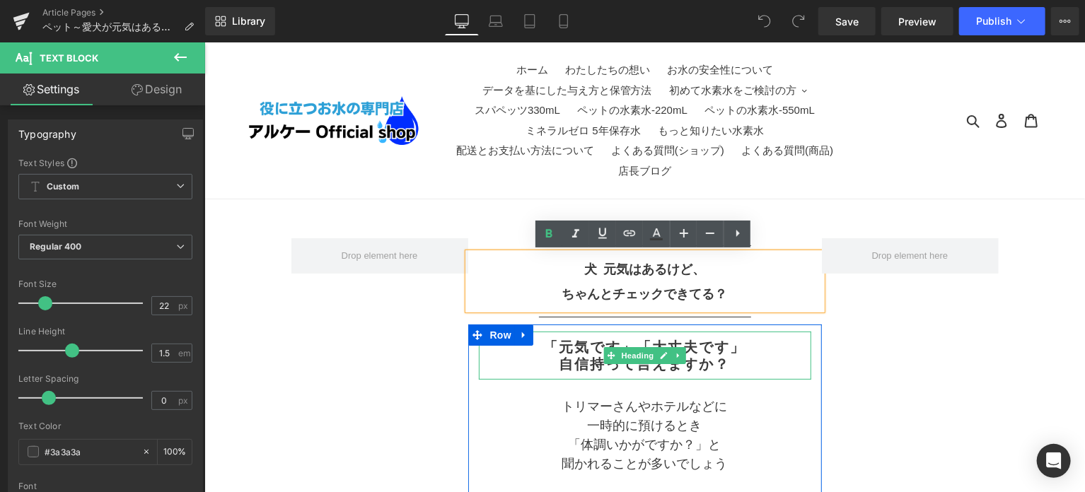
click at [556, 367] on h2 "自信持って言えますか？" at bounding box center [644, 363] width 332 height 17
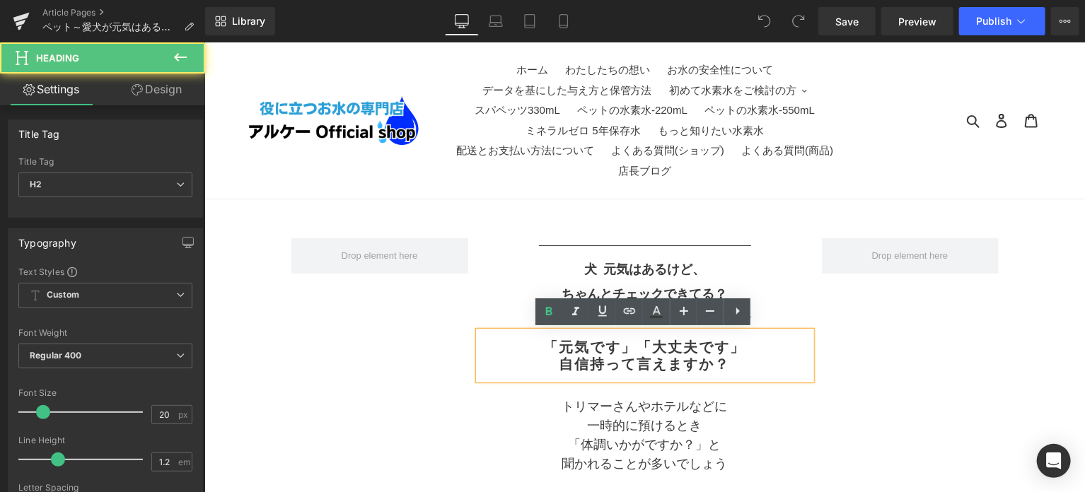
click at [554, 359] on h2 "自信持って言えますか？" at bounding box center [644, 363] width 332 height 17
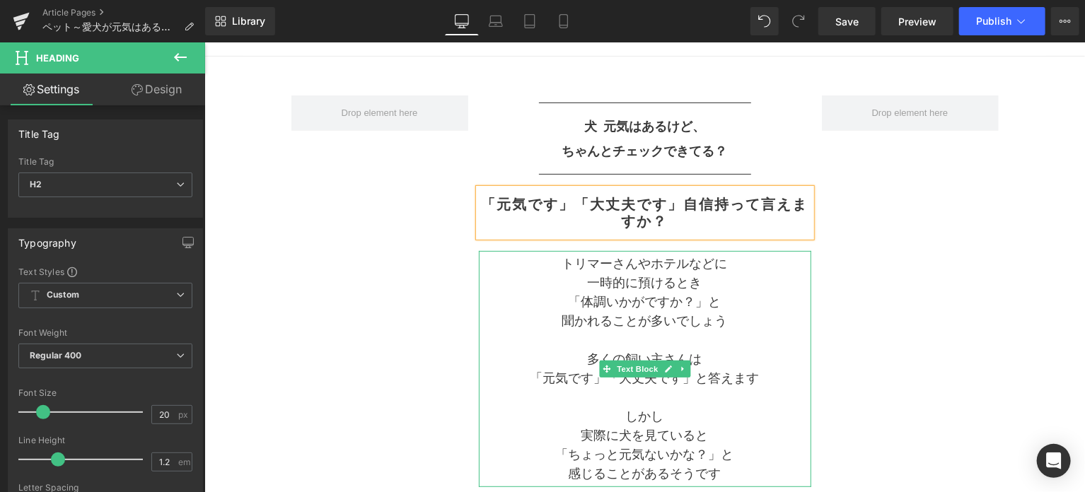
scroll to position [117, 0]
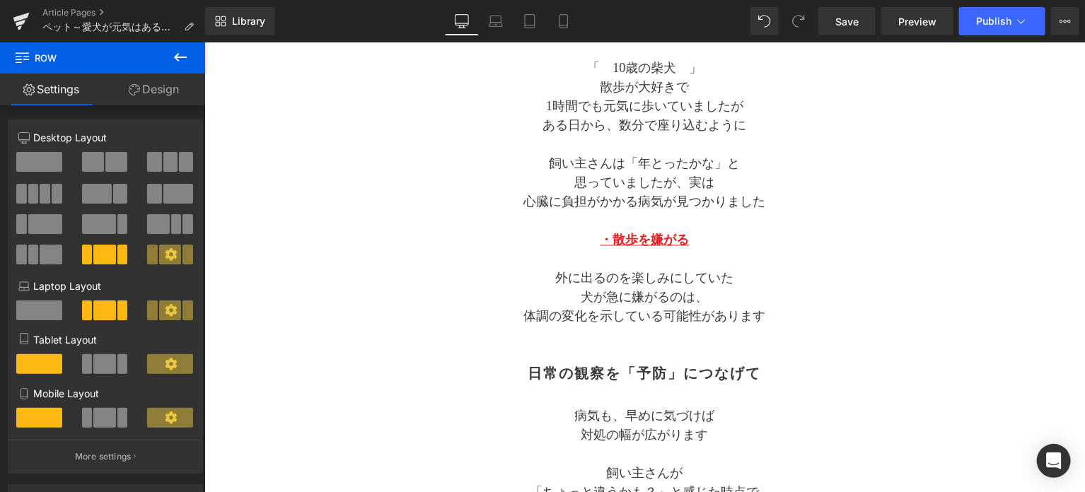
scroll to position [1414, 0]
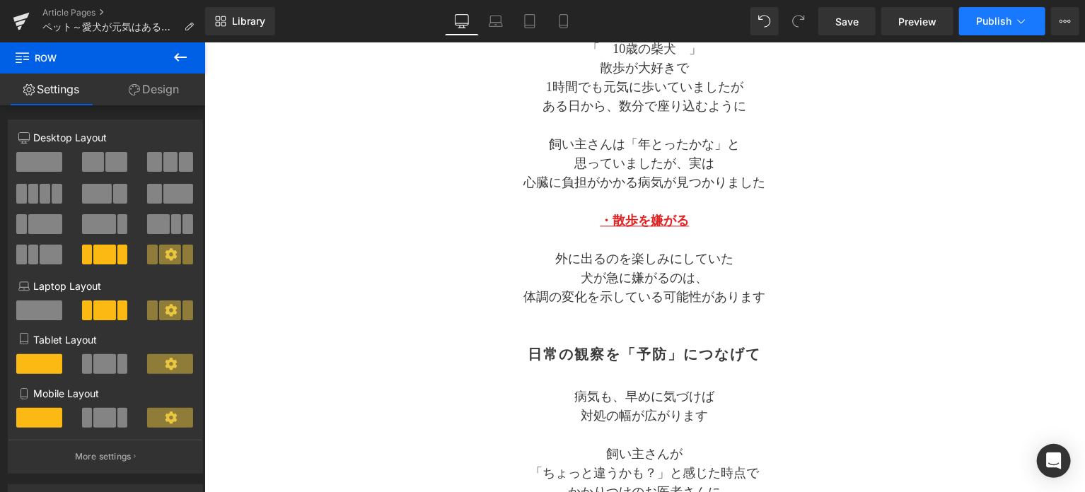
click at [1000, 27] on button "Publish" at bounding box center [1002, 21] width 86 height 28
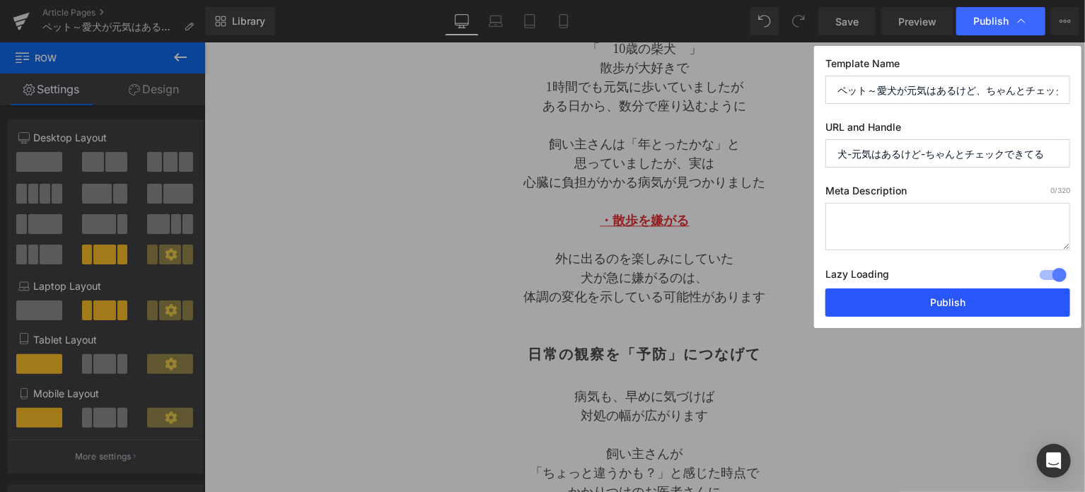
click at [947, 297] on button "Publish" at bounding box center [947, 302] width 245 height 28
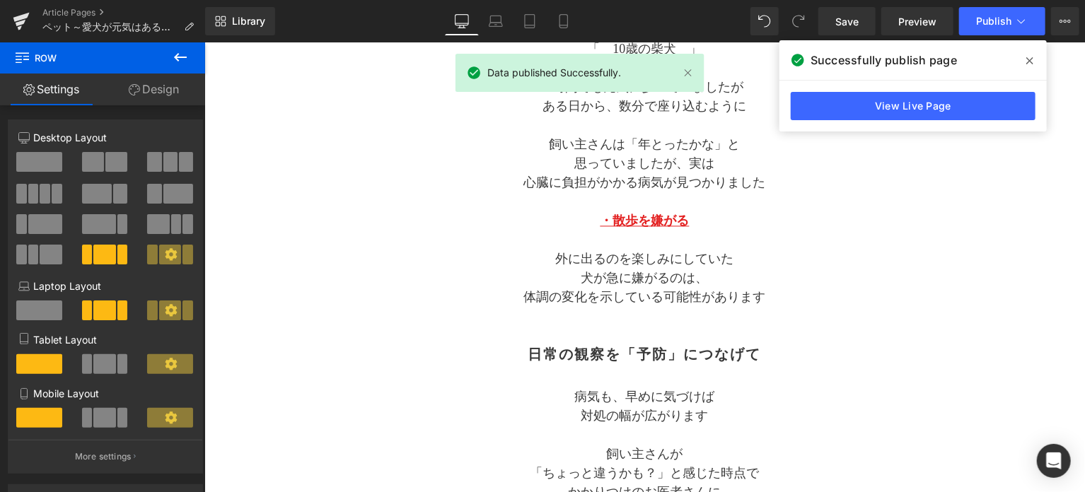
click at [1029, 63] on icon at bounding box center [1029, 60] width 7 height 11
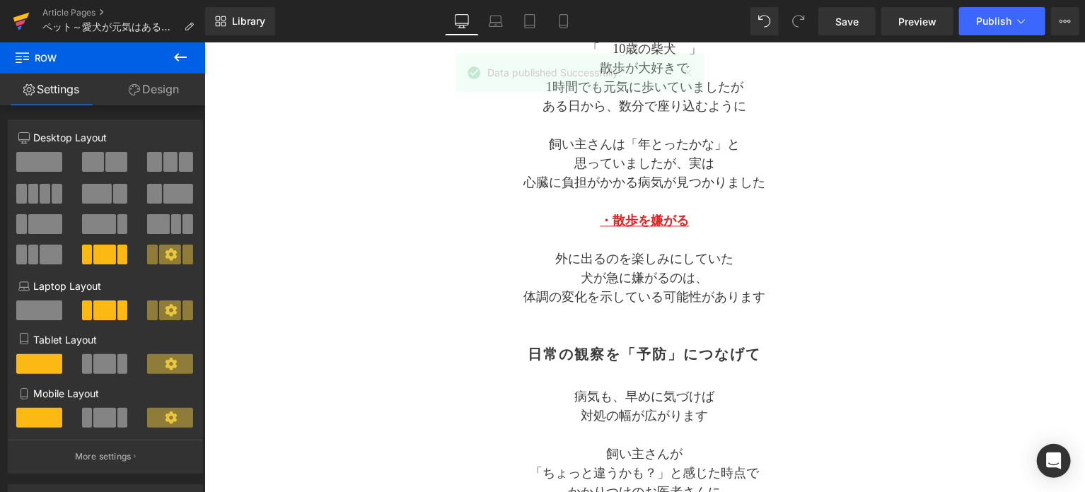
click at [15, 18] on icon at bounding box center [21, 17] width 16 height 9
